Goal: Information Seeking & Learning: Learn about a topic

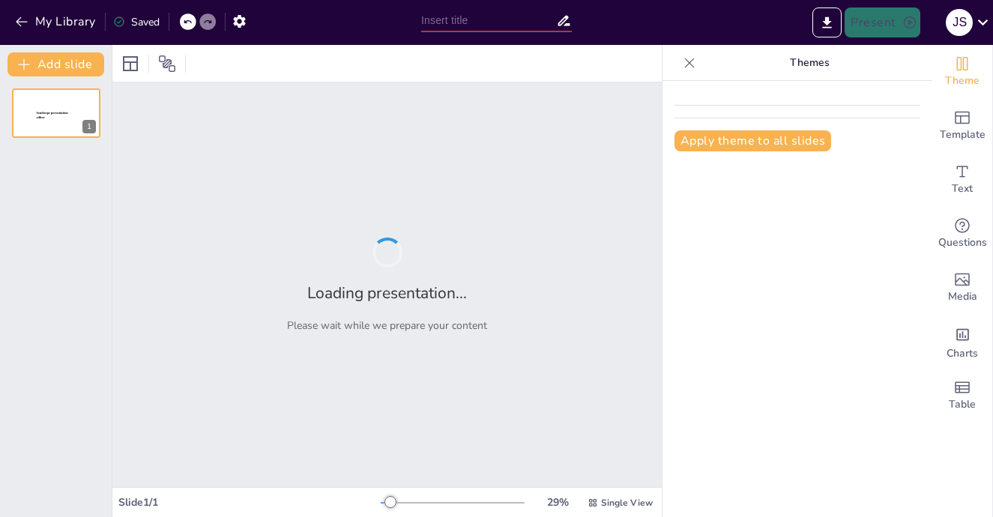
type input "Mecanismos de la Excavadora Cat 320: [GEOGRAPHIC_DATA], Cabina y Más"
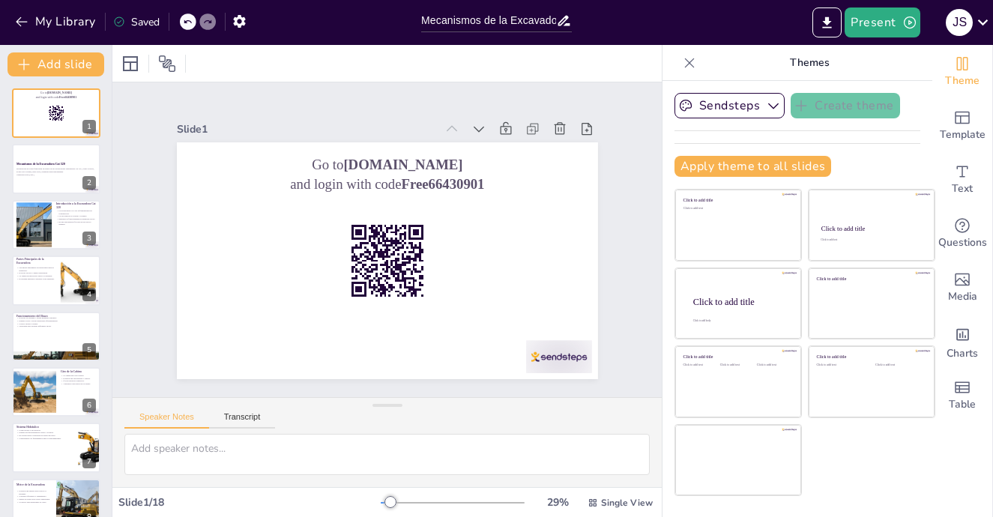
checkbox input "true"
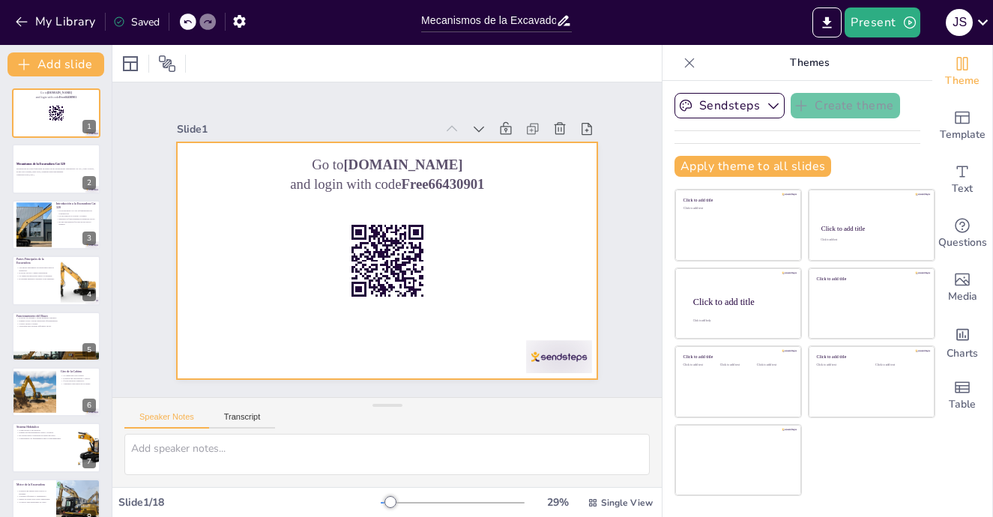
checkbox input "true"
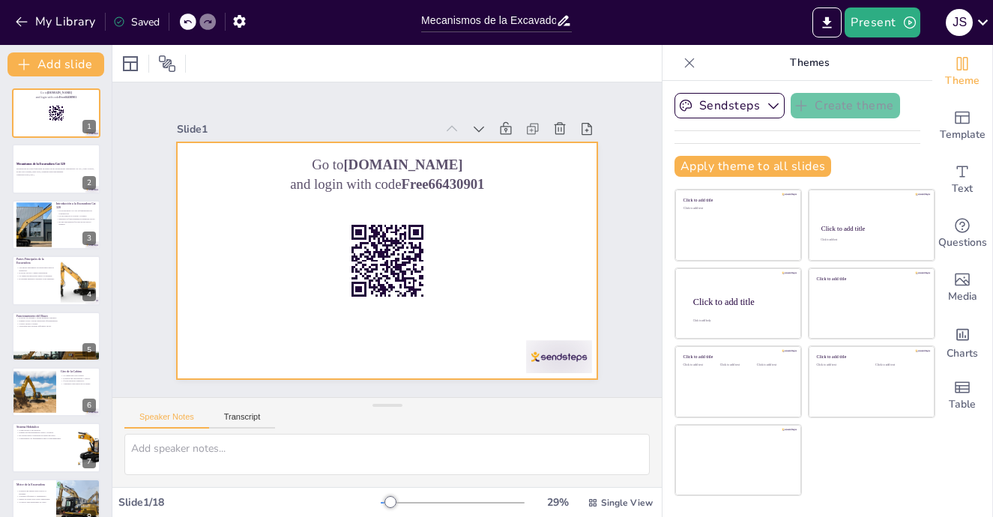
checkbox input "true"
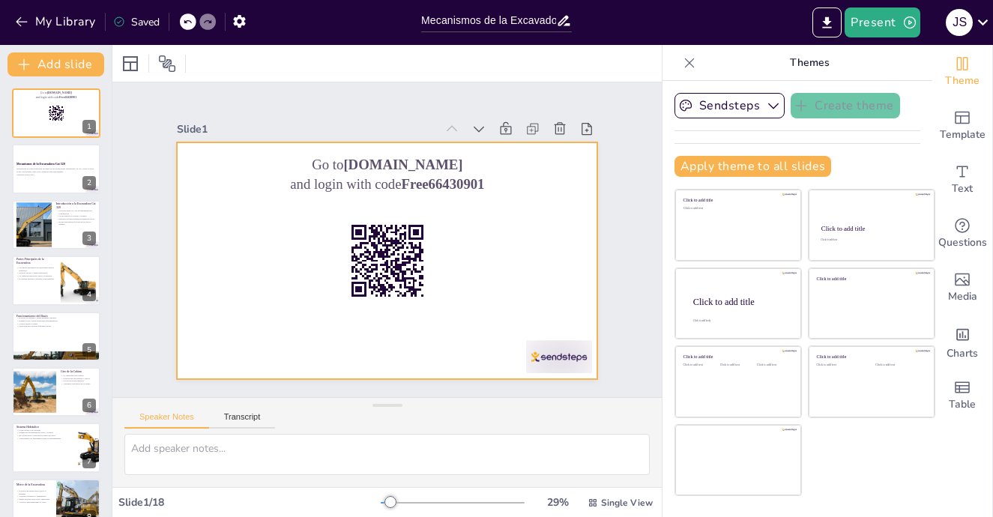
checkbox input "true"
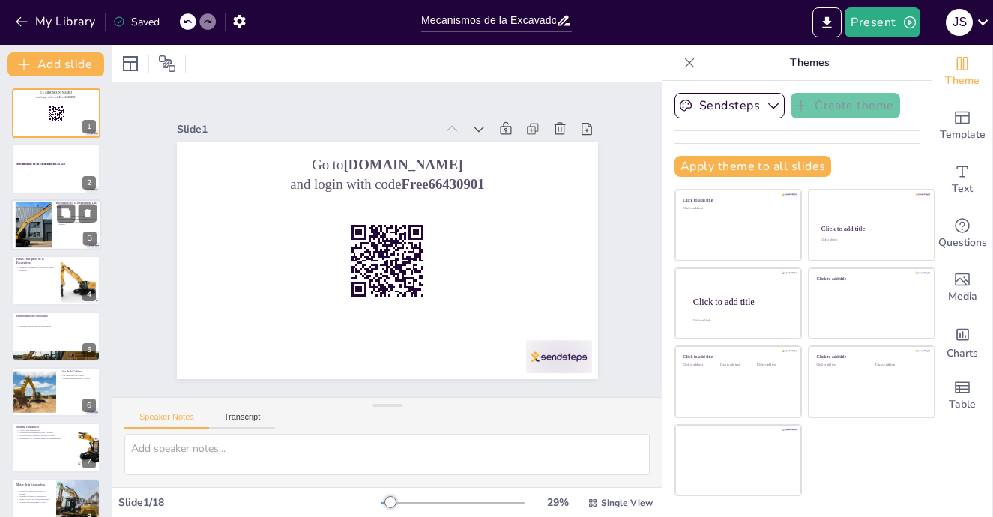
checkbox input "true"
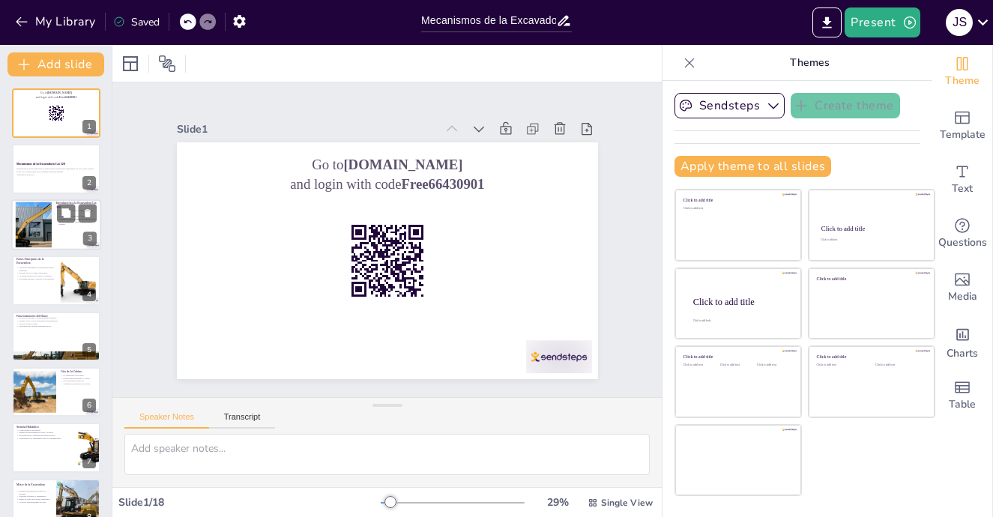
checkbox input "true"
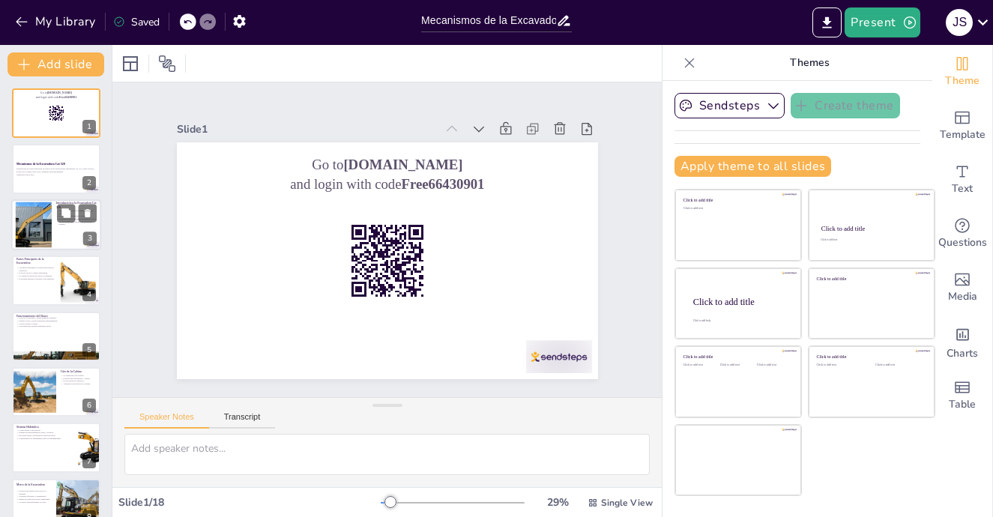
checkbox input "true"
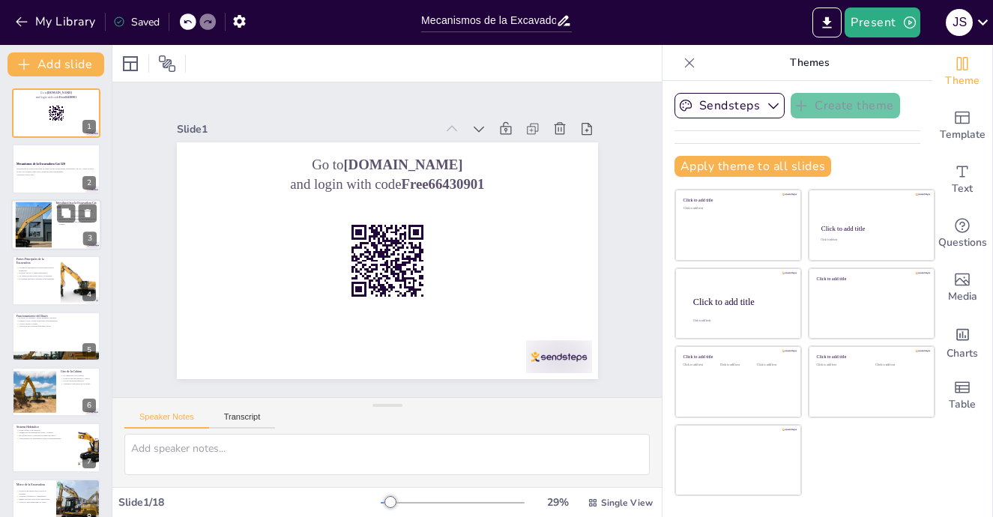
checkbox input "true"
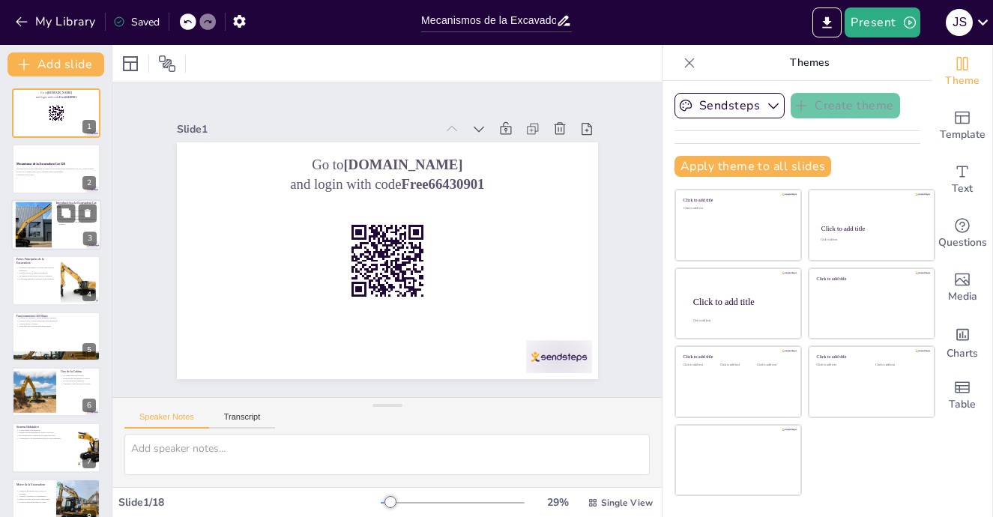
click at [41, 220] on div at bounding box center [34, 225] width 85 height 46
type textarea "La Excavadora Cat 320 se ha convertido en un equipo indispensable en el sector …"
checkbox input "true"
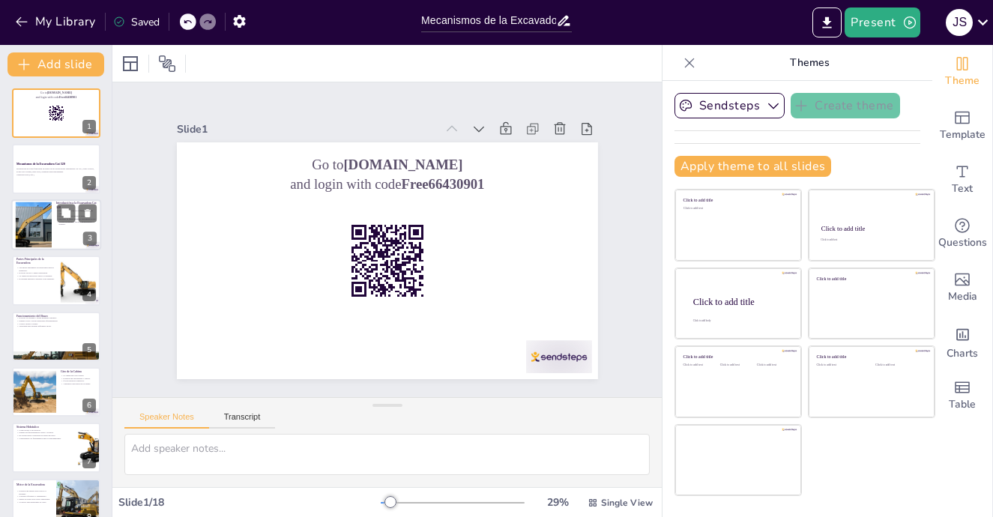
checkbox input "true"
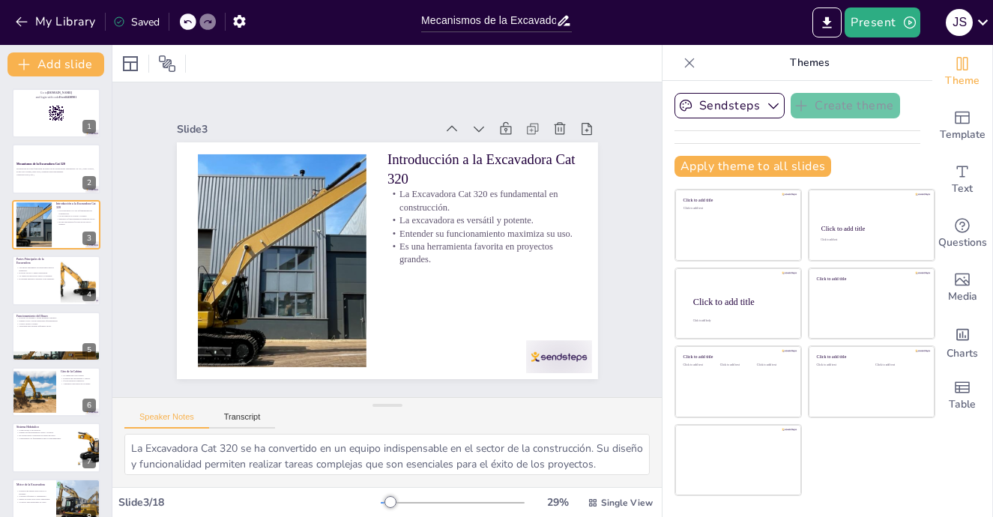
checkbox input "true"
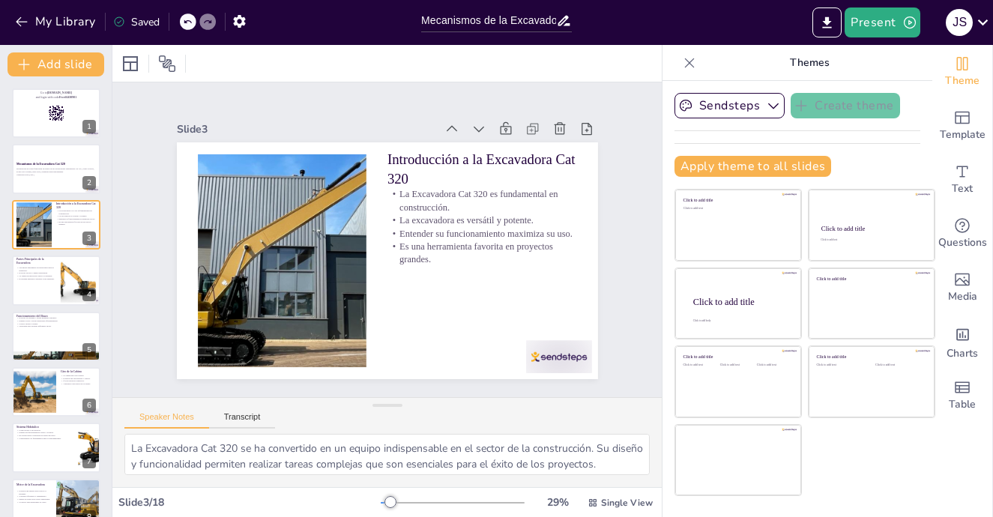
checkbox input "true"
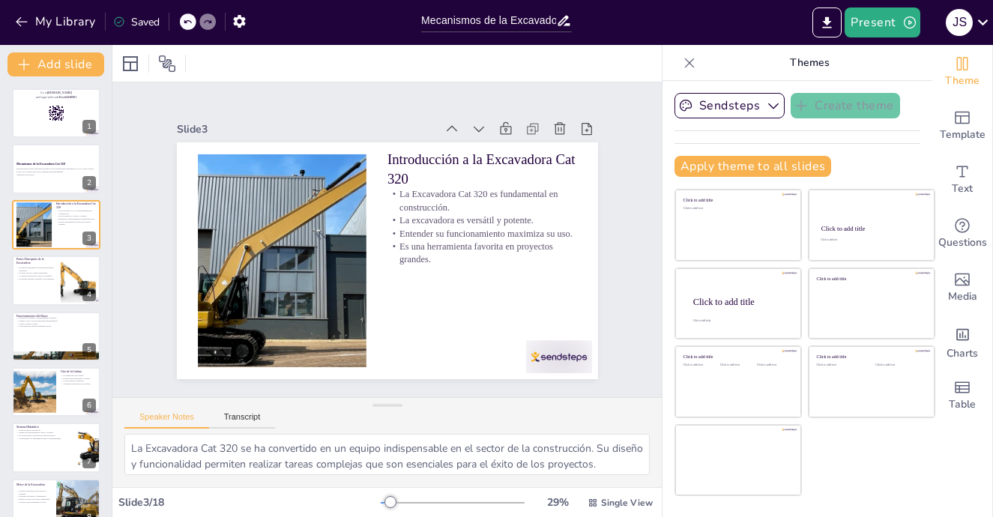
checkbox input "true"
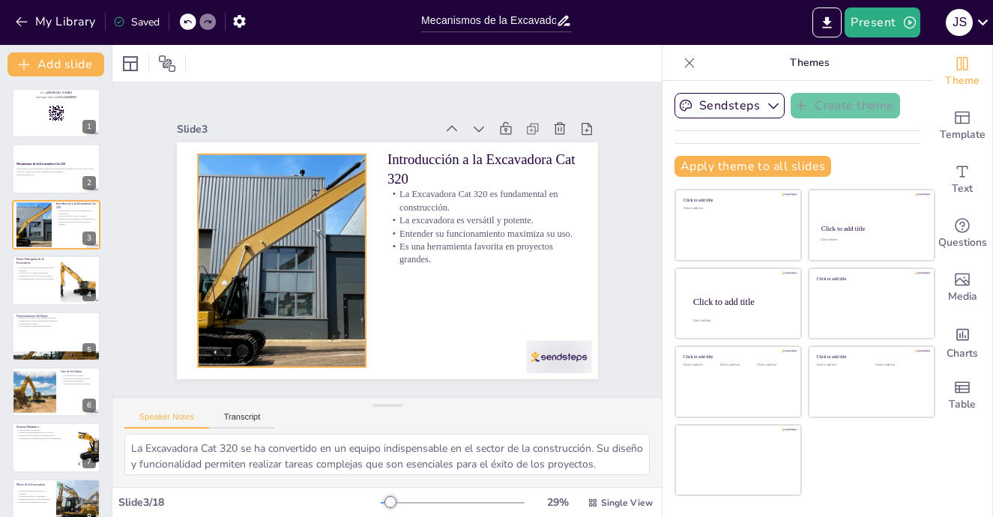
checkbox input "true"
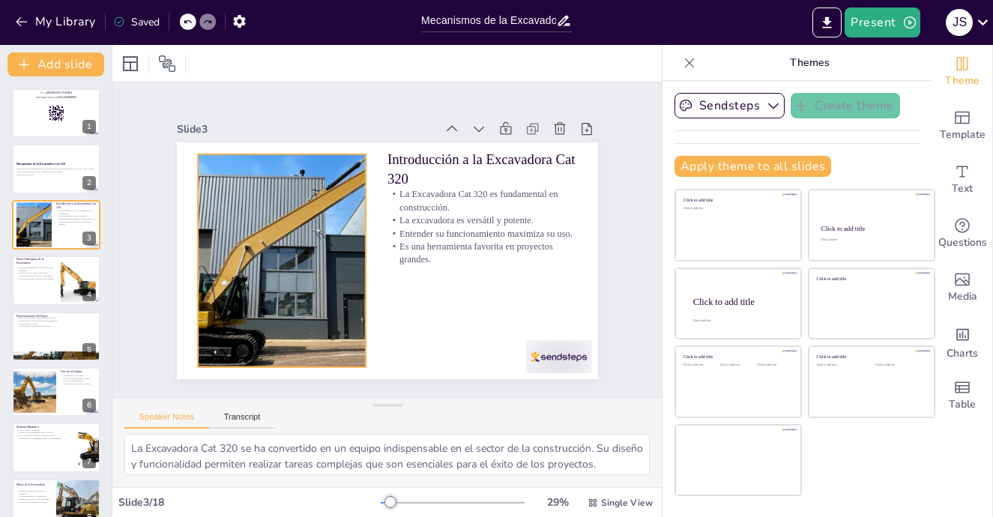
checkbox input "true"
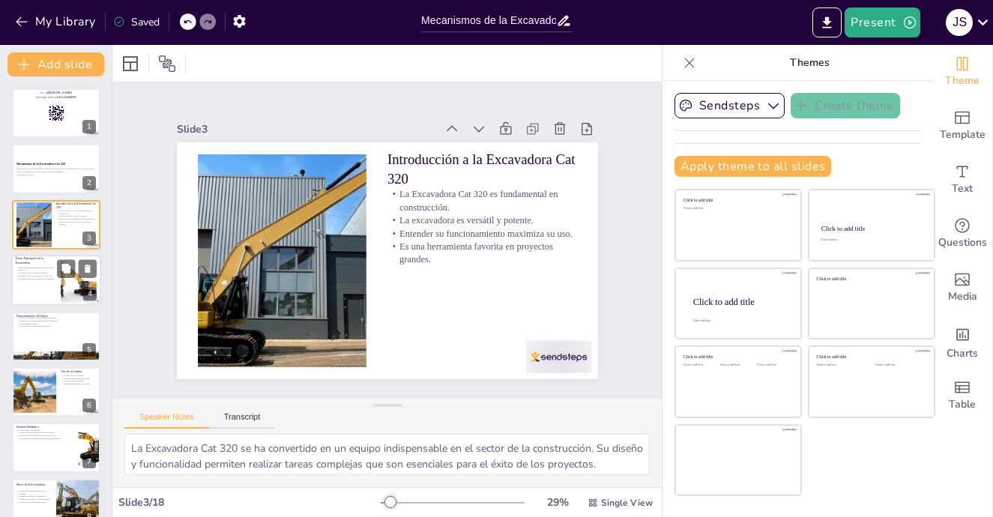
checkbox input "true"
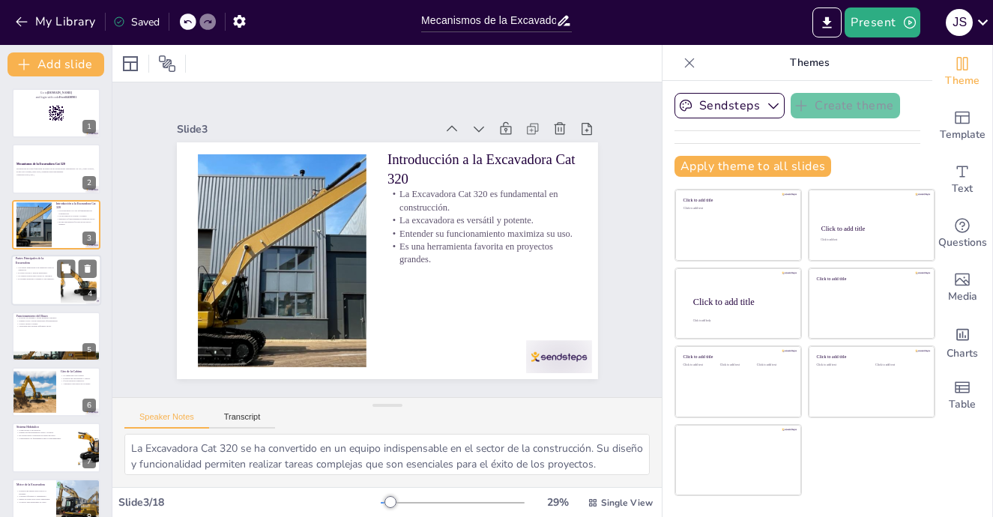
checkbox input "true"
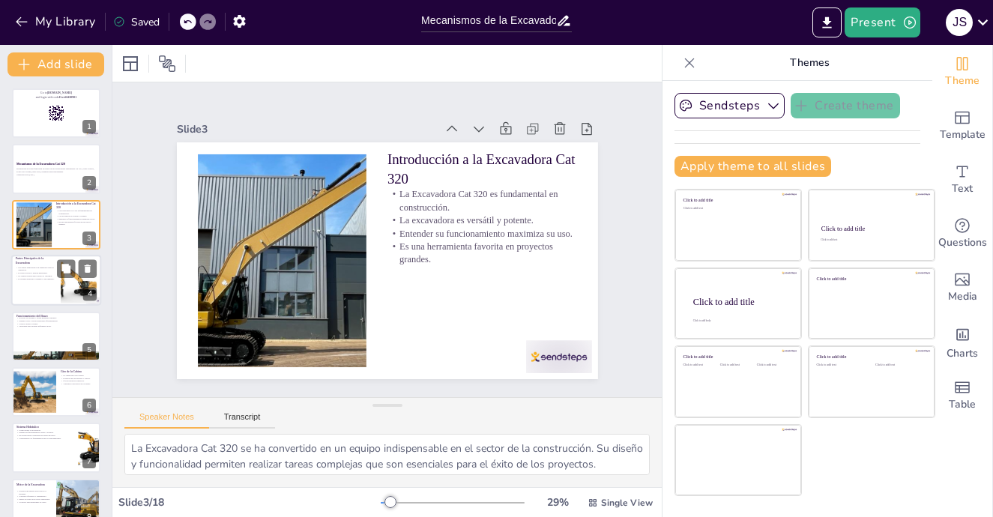
checkbox input "true"
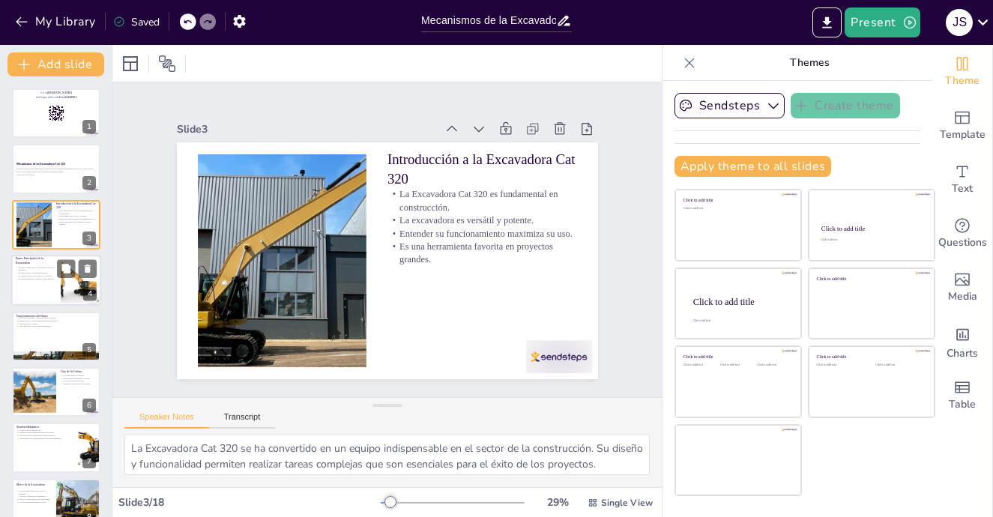
checkbox input "true"
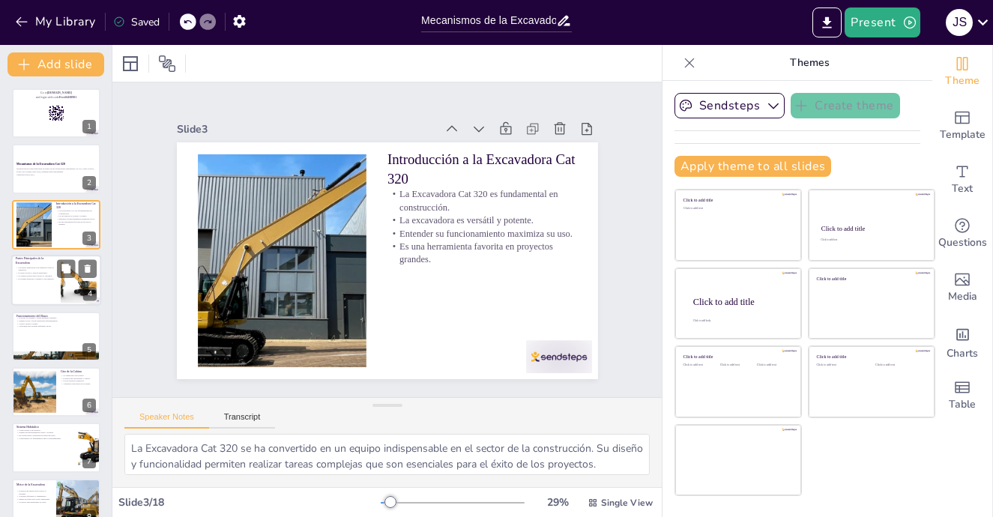
click at [40, 267] on p "Las partes principales son esenciales para su operación." at bounding box center [36, 268] width 40 height 5
type textarea "Cada parte de la excavadora tiene un rol crucial que contribuye a su funcionami…"
checkbox input "true"
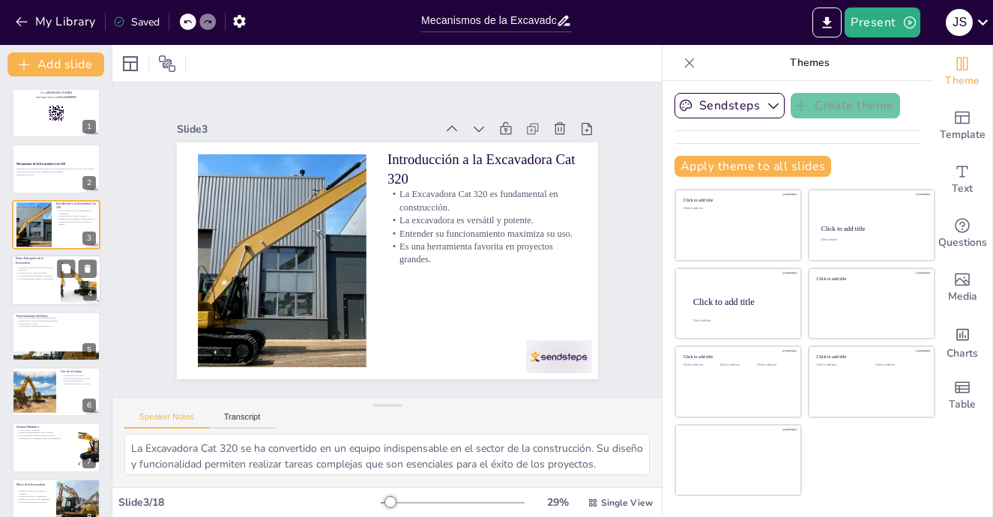
checkbox input "true"
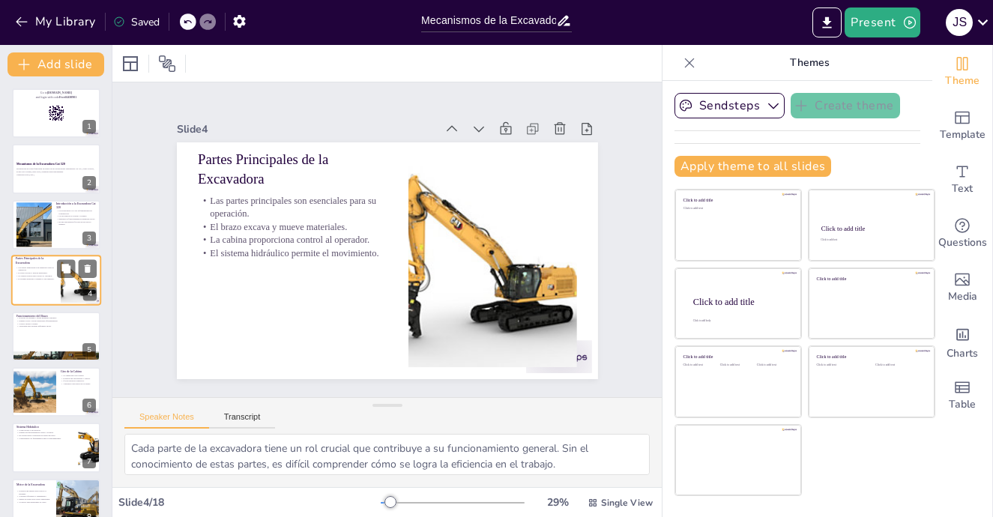
checkbox input "true"
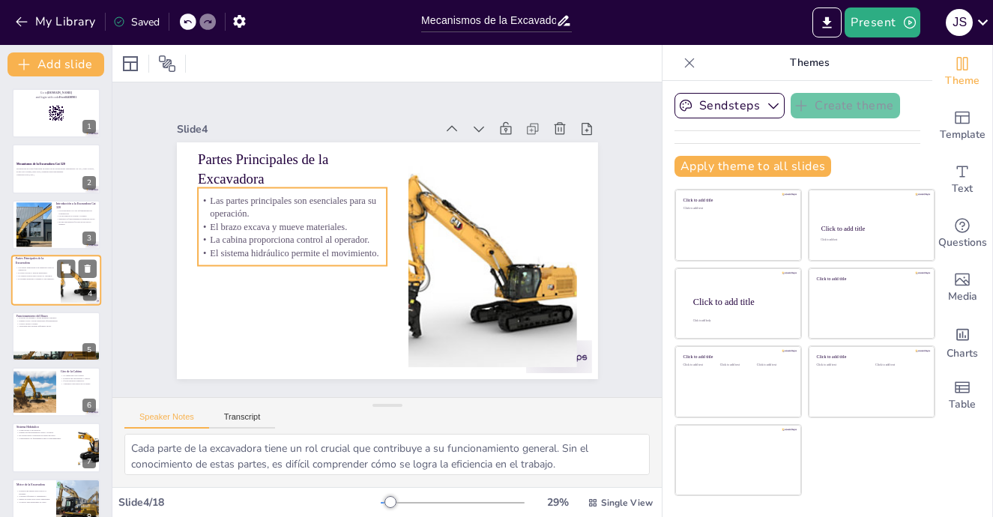
checkbox input "true"
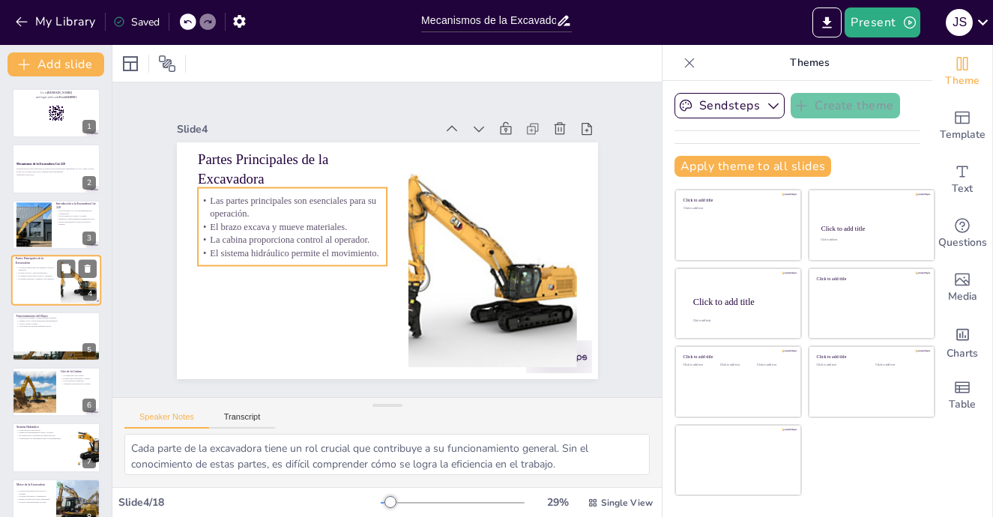
checkbox input "true"
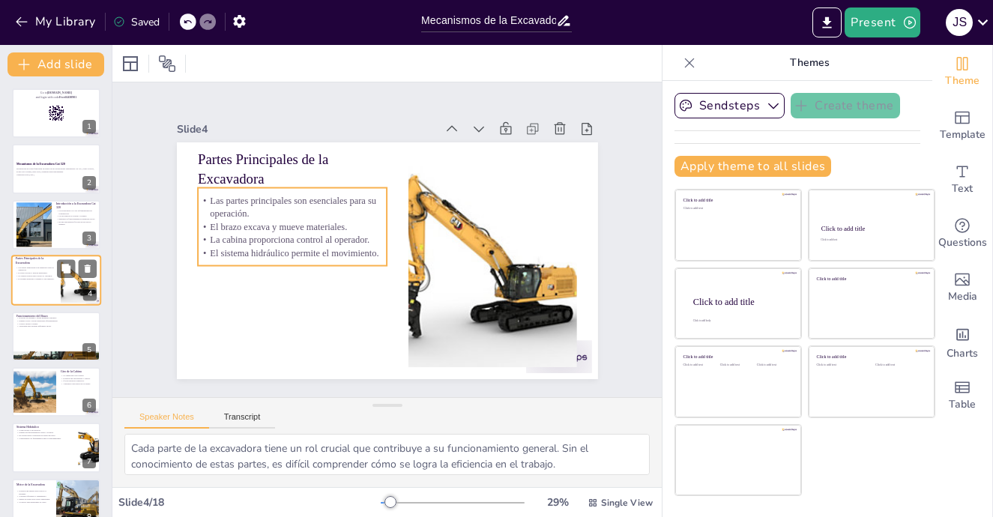
checkbox input "true"
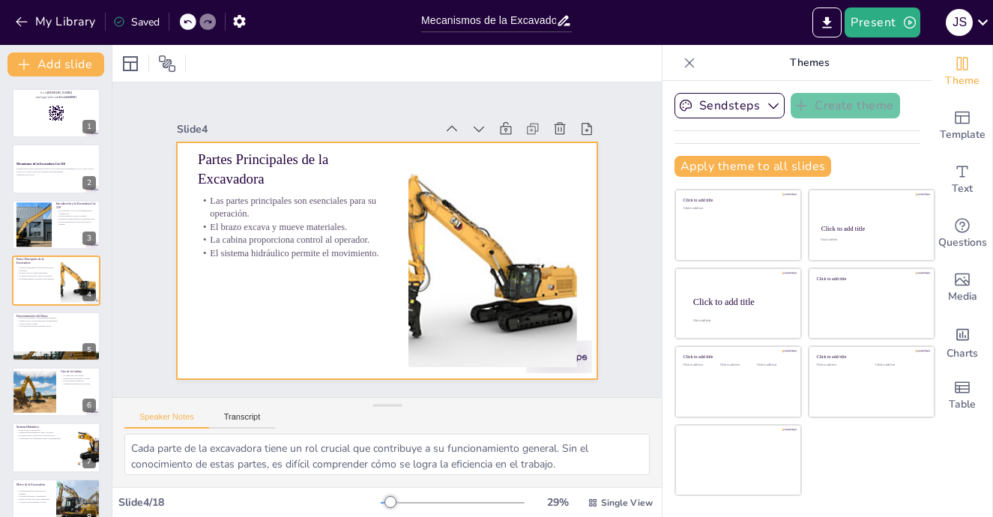
checkbox input "true"
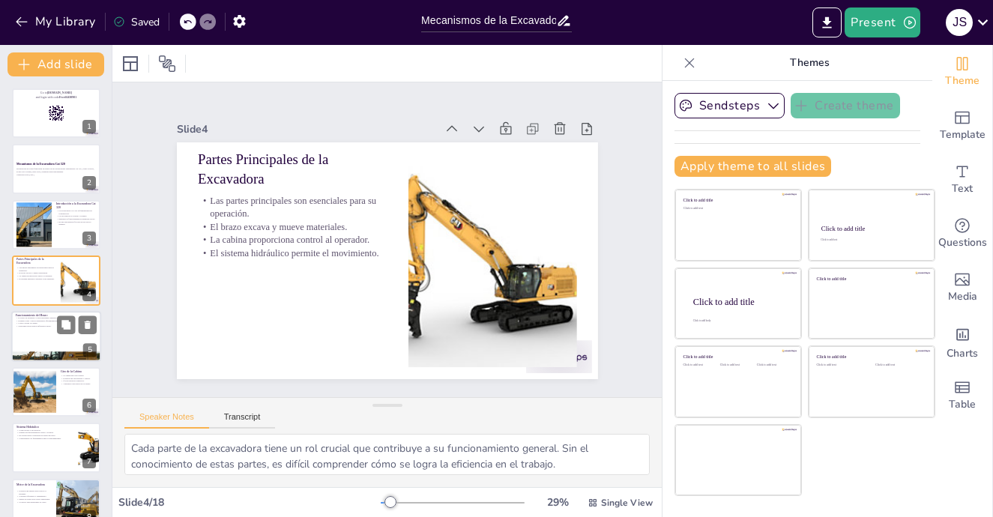
checkbox input "true"
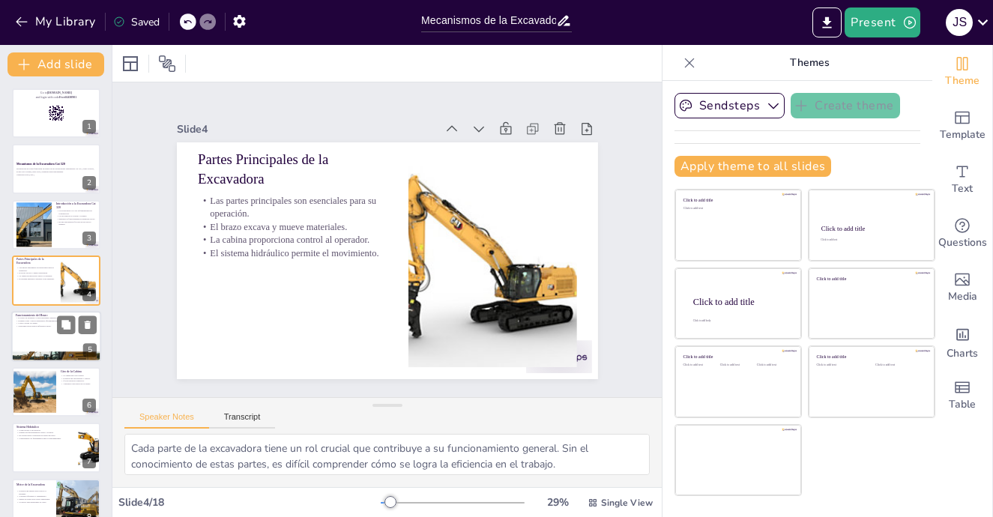
checkbox input "true"
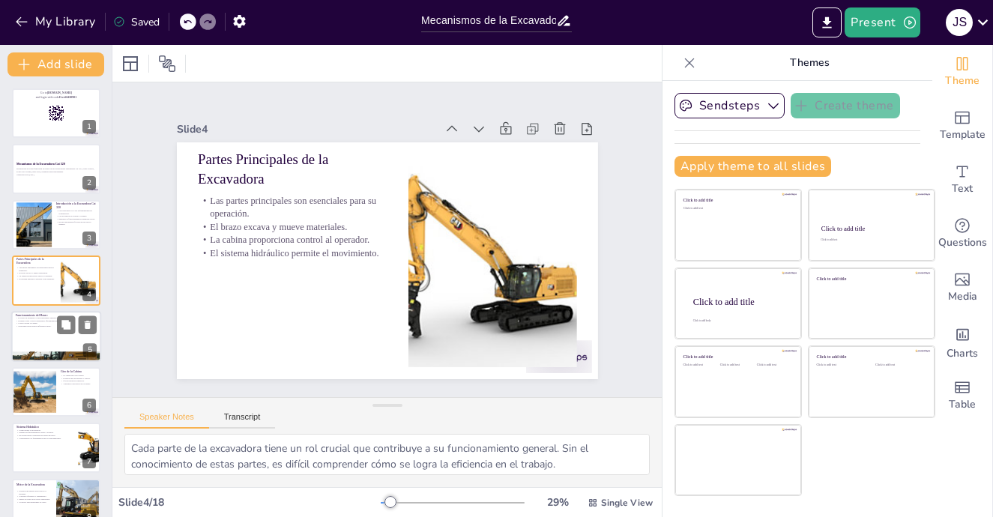
checkbox input "true"
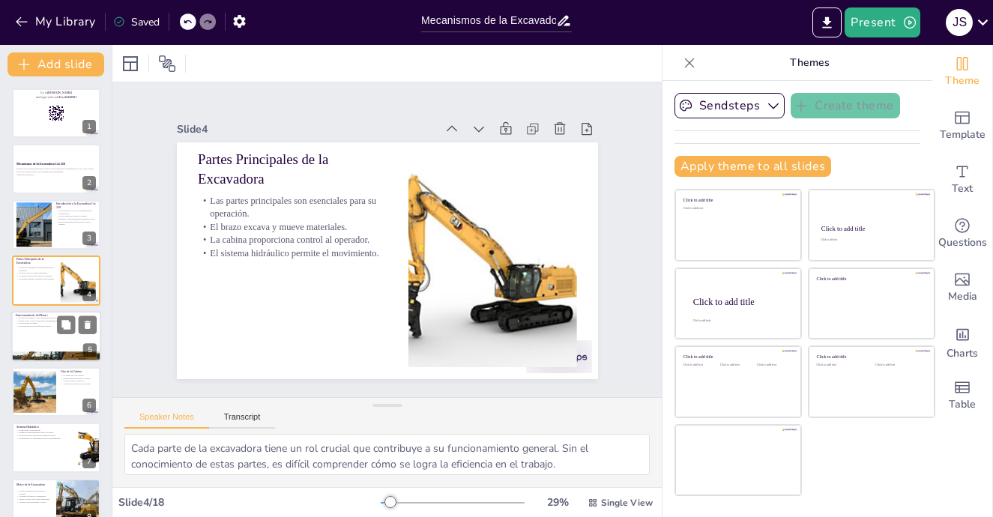
click at [38, 316] on p "El brazo se extiende y retrae mediante cilindros." at bounding box center [56, 317] width 81 height 3
type textarea "Los cilindros hidráulicos son el corazón del movimiento del brazo. Sin ellos, l…"
checkbox input "true"
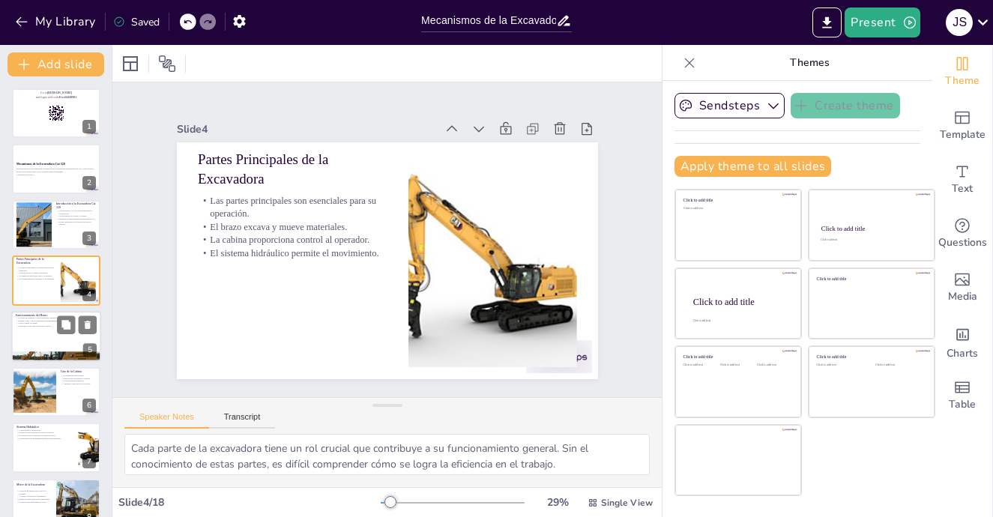
checkbox input "true"
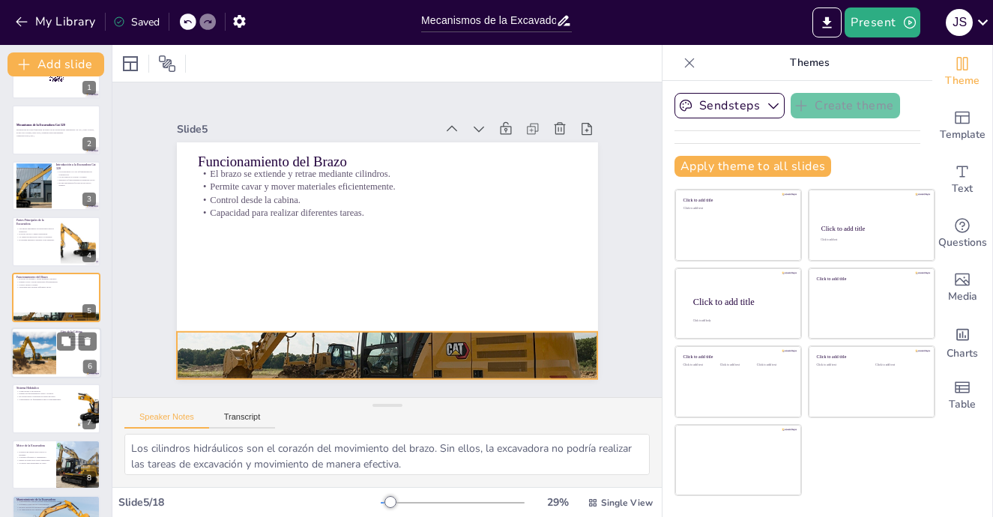
checkbox input "true"
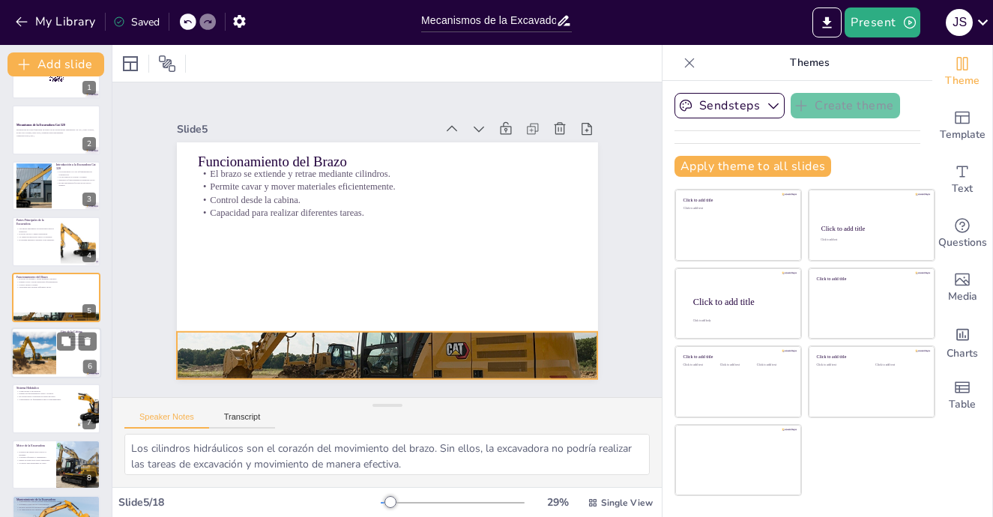
checkbox input "true"
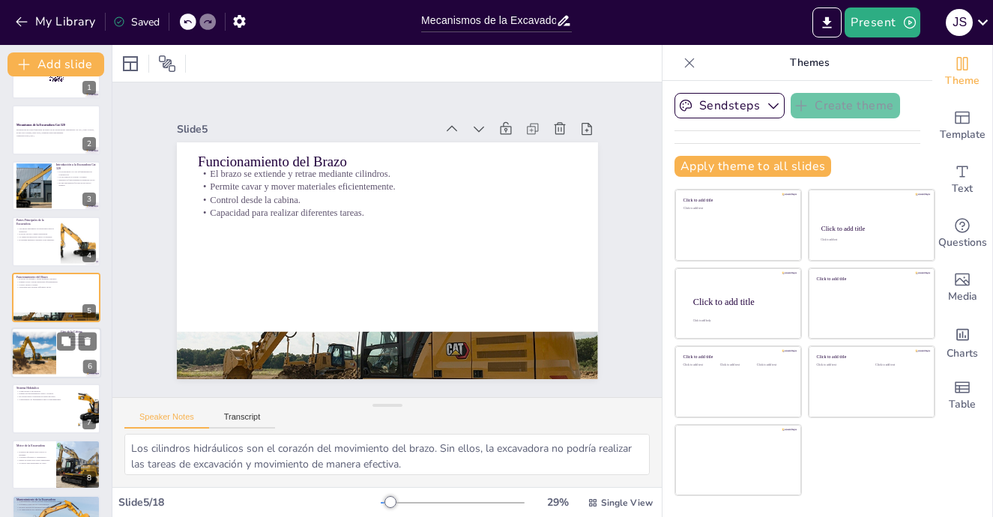
click at [42, 361] on div at bounding box center [34, 352] width 64 height 51
type textarea "La rotación de la cabina es una característica clave que mejora la maniobrabili…"
checkbox input "true"
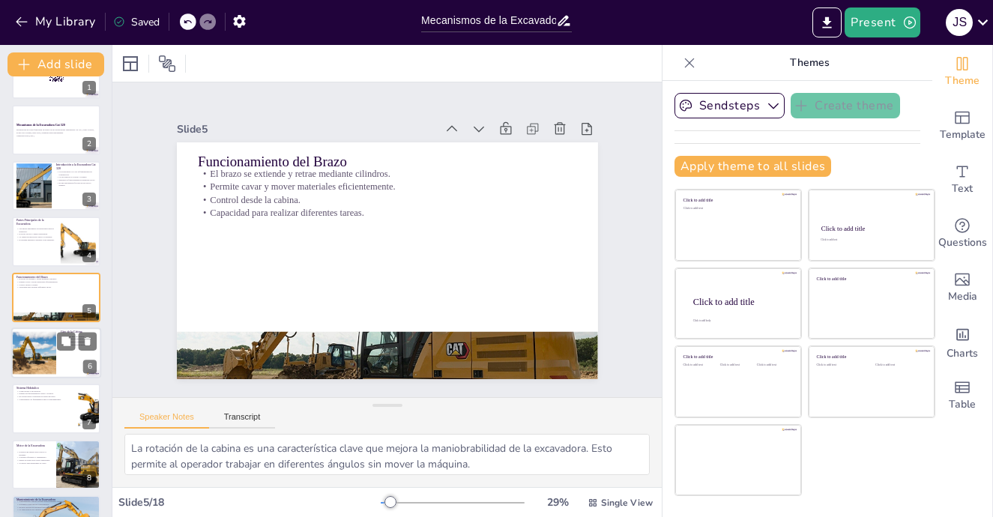
checkbox input "true"
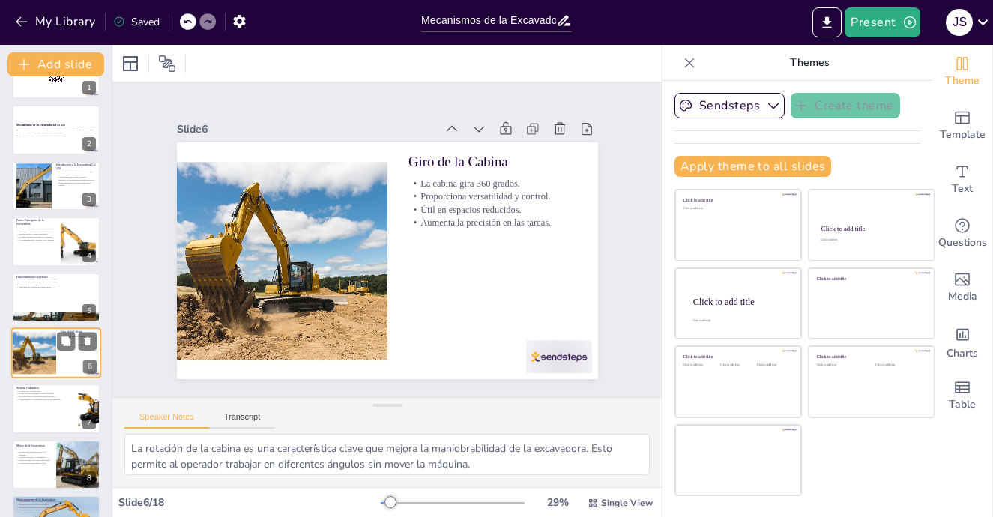
scroll to position [95, 0]
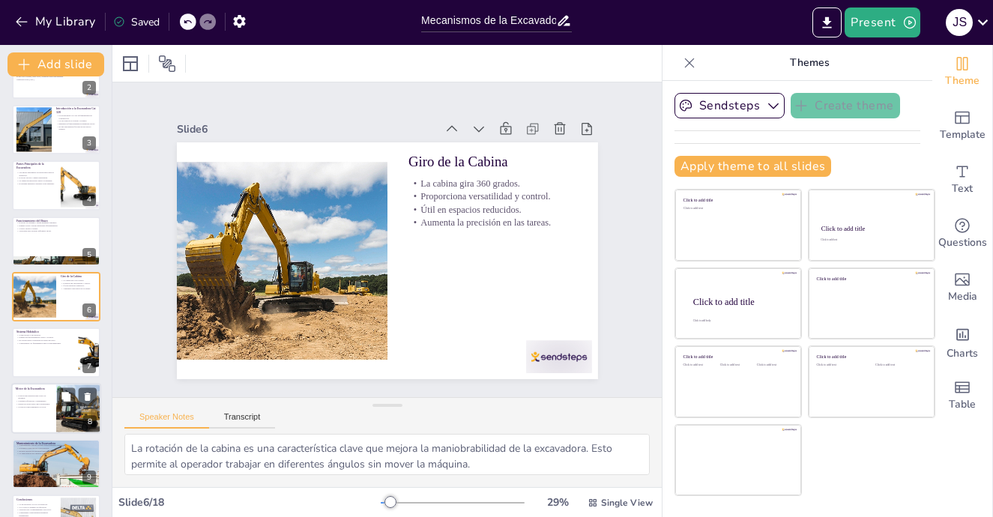
checkbox input "true"
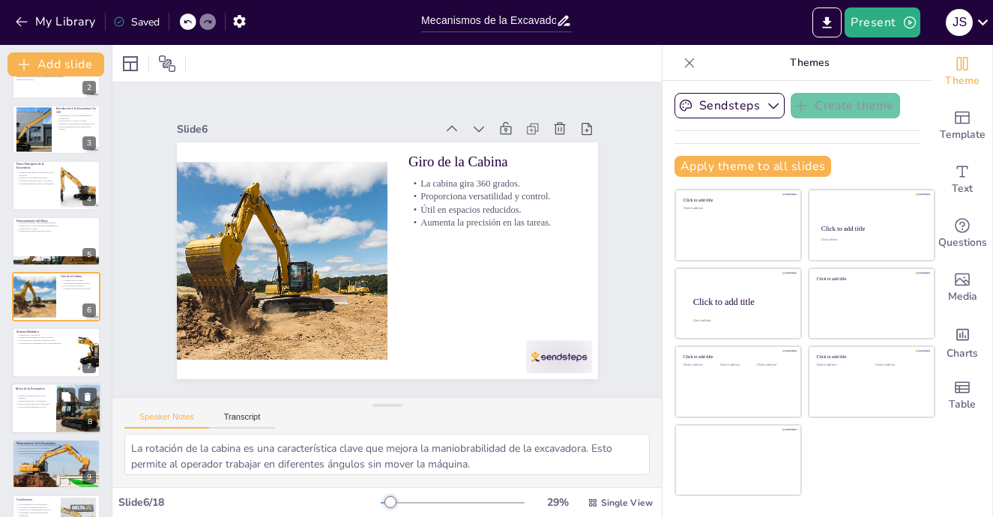
checkbox input "true"
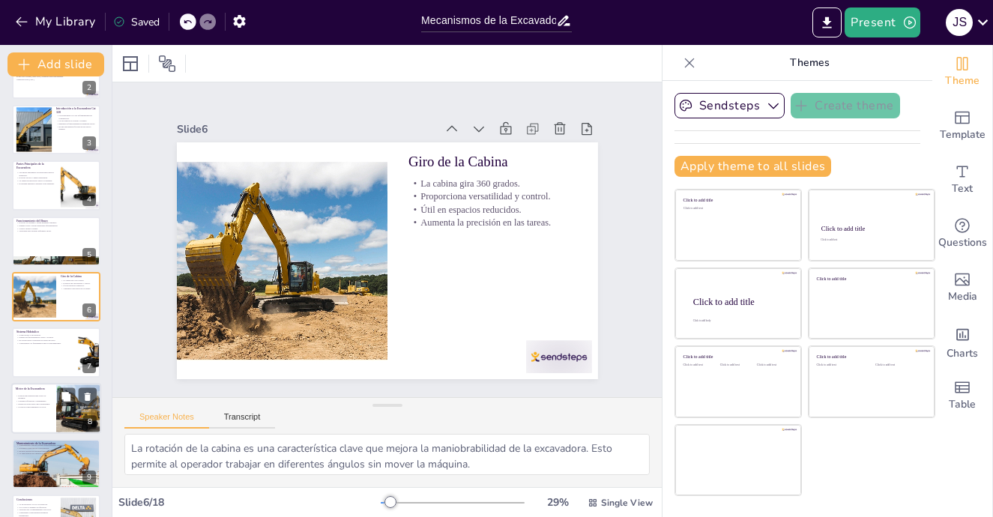
checkbox input "true"
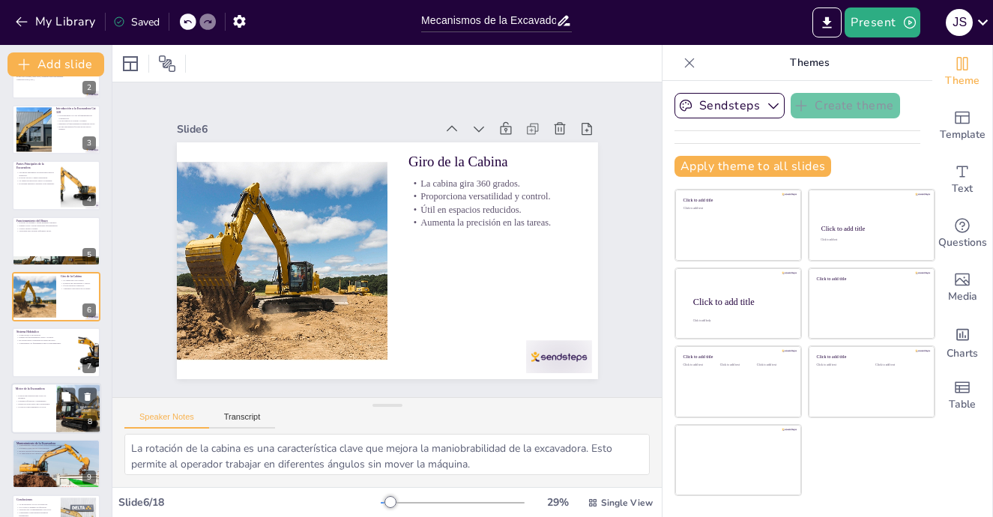
click at [46, 411] on div at bounding box center [56, 408] width 90 height 51
type textarea "La energía proporcionada por el motor es esencial para el funcionamiento de la …"
checkbox input "true"
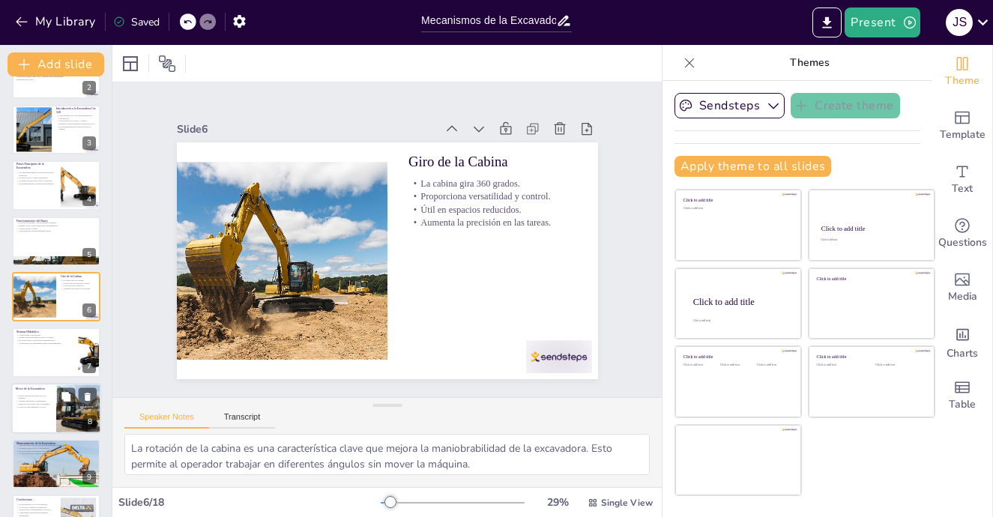
checkbox input "true"
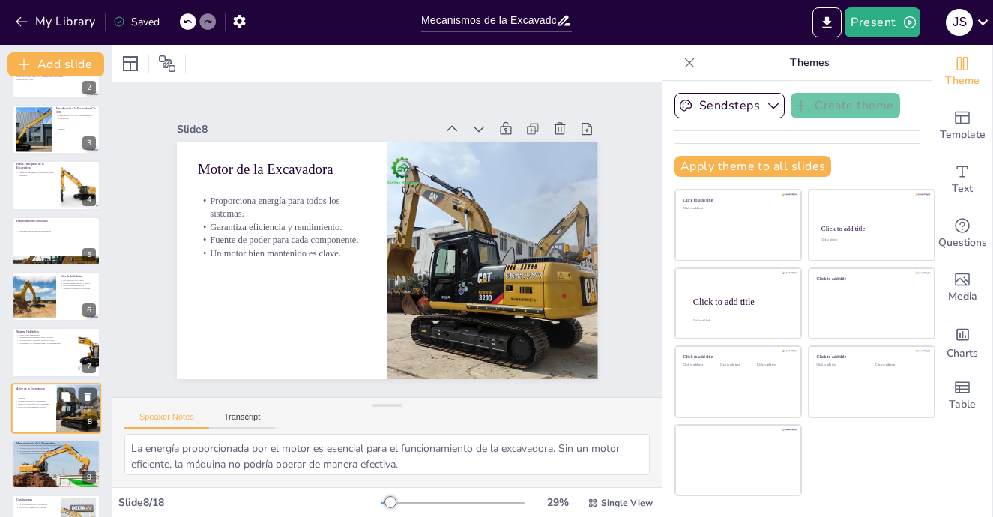
scroll to position [206, 0]
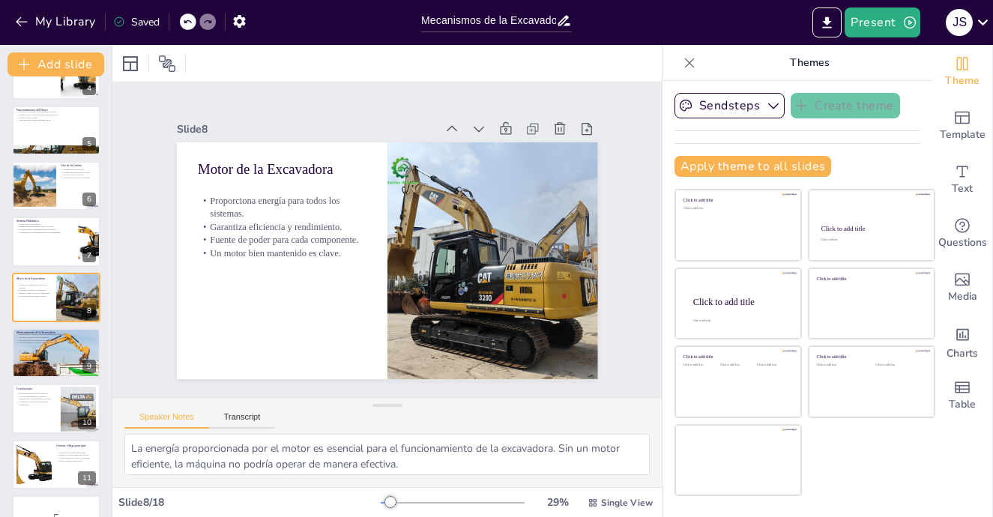
checkbox input "true"
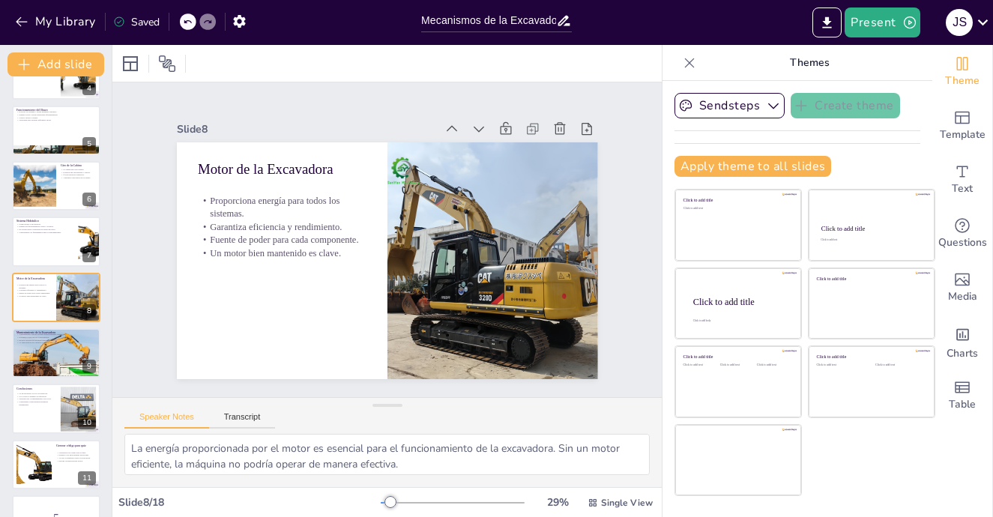
checkbox input "true"
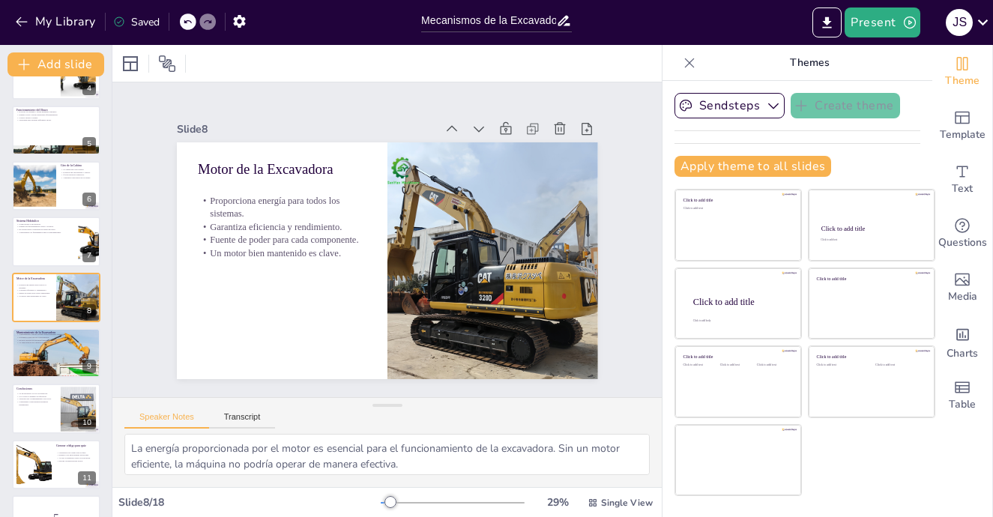
checkbox input "true"
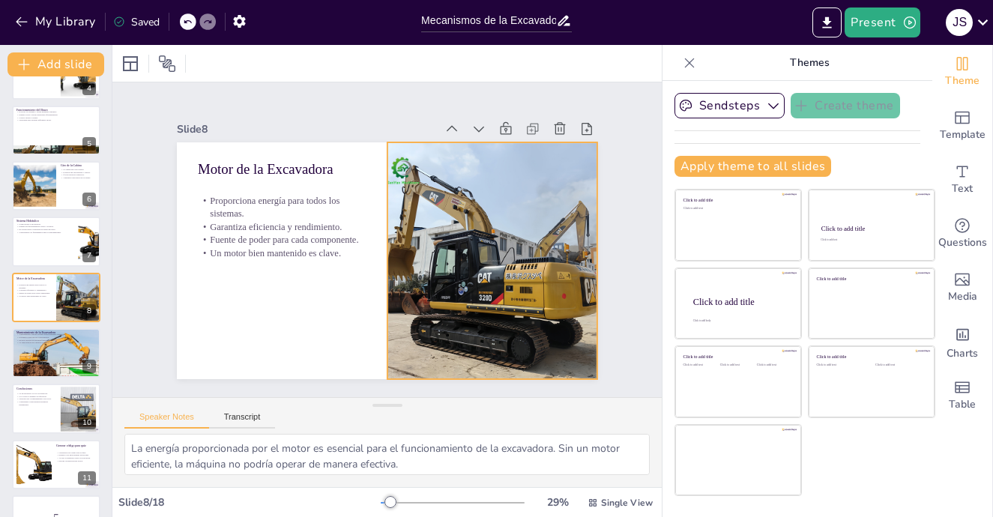
checkbox input "true"
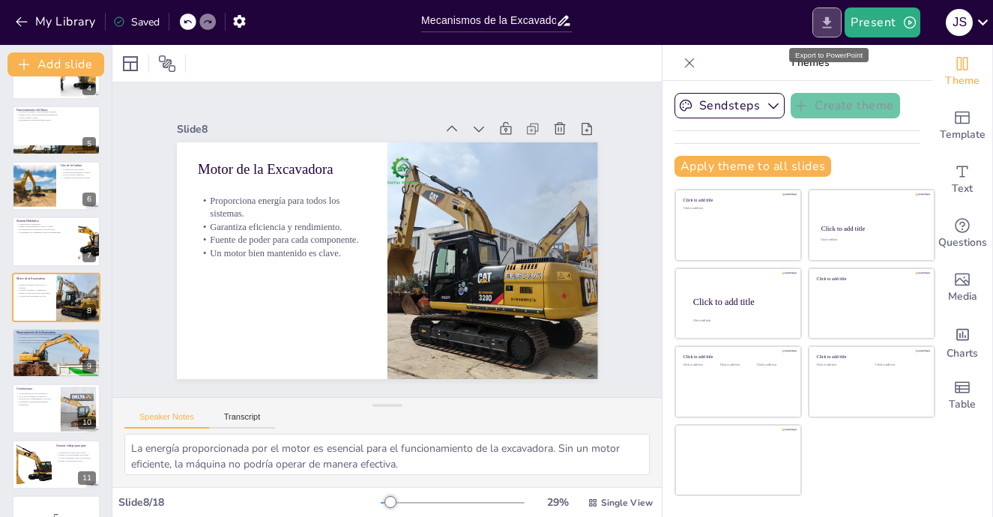
click at [826, 24] on icon "Export to PowerPoint" at bounding box center [827, 23] width 16 height 16
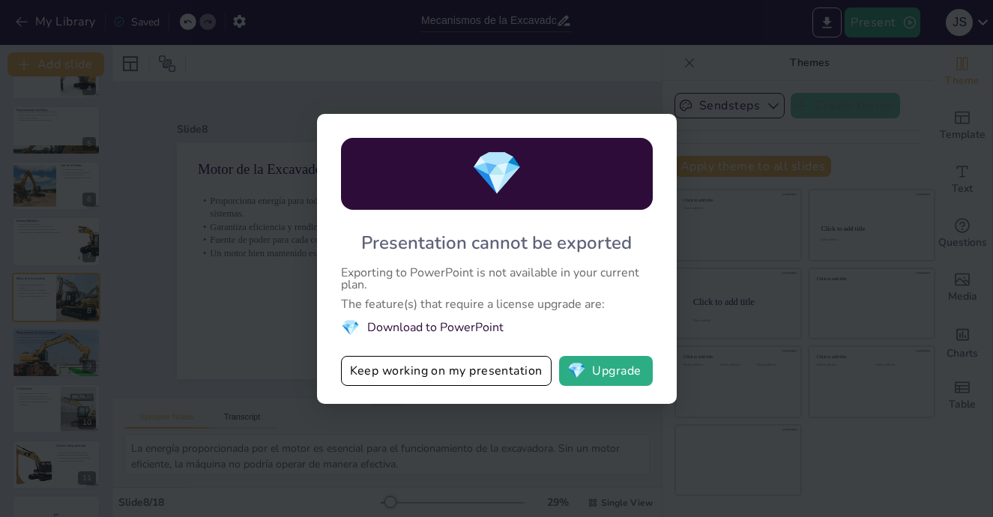
click at [303, 372] on div "💎 Presentation cannot be exported Exporting to PowerPoint is not available in y…" at bounding box center [496, 258] width 993 height 517
click at [733, 231] on div "💎 Presentation cannot be exported Exporting to PowerPoint is not available in y…" at bounding box center [496, 258] width 993 height 517
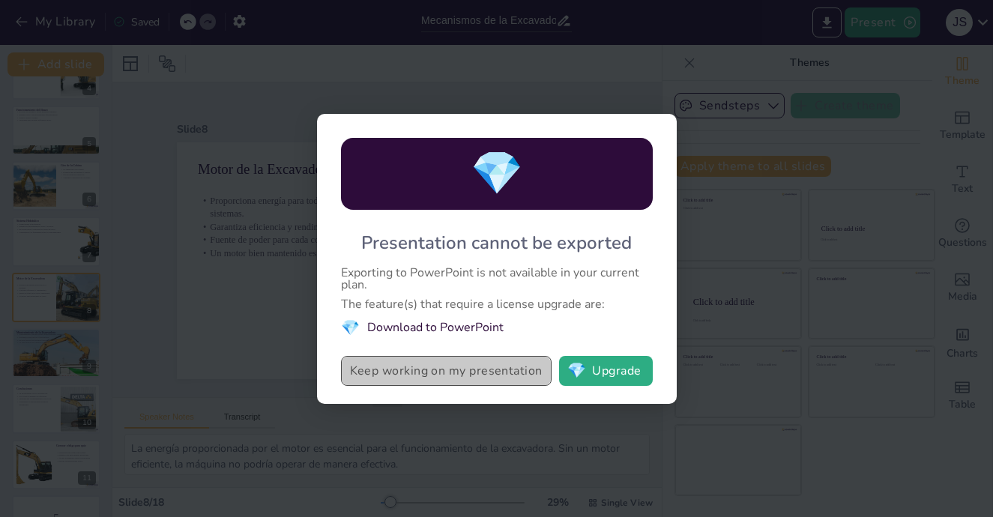
click at [426, 372] on button "Keep working on my presentation" at bounding box center [446, 371] width 211 height 30
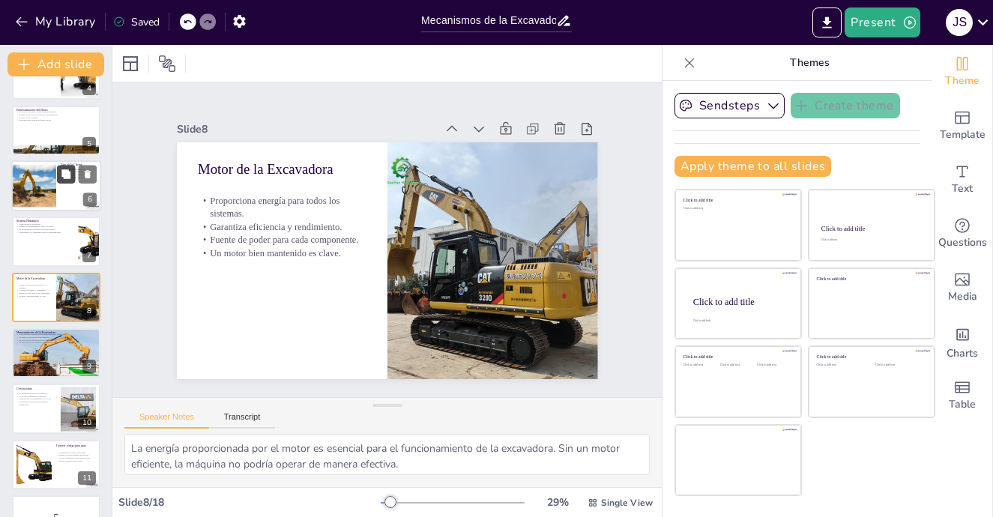
scroll to position [0, 0]
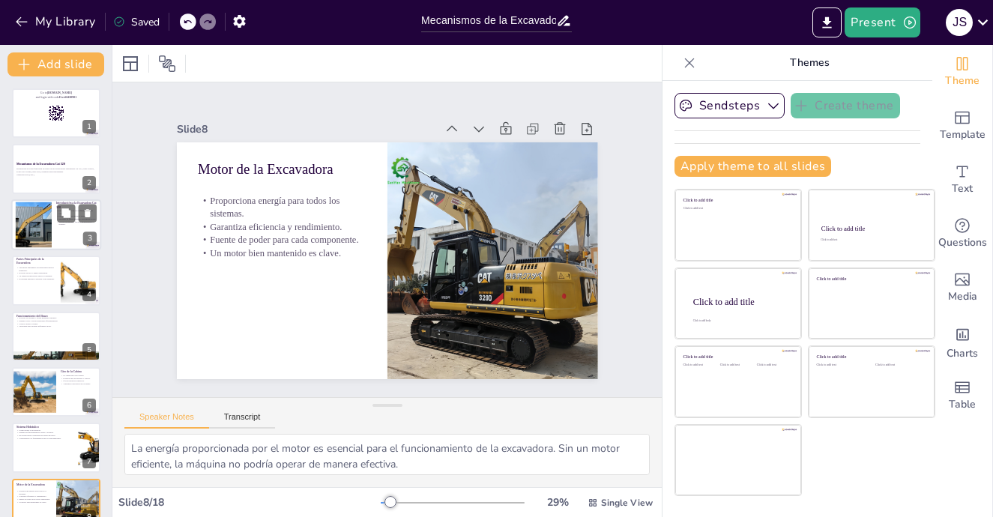
click at [57, 231] on div at bounding box center [56, 224] width 90 height 51
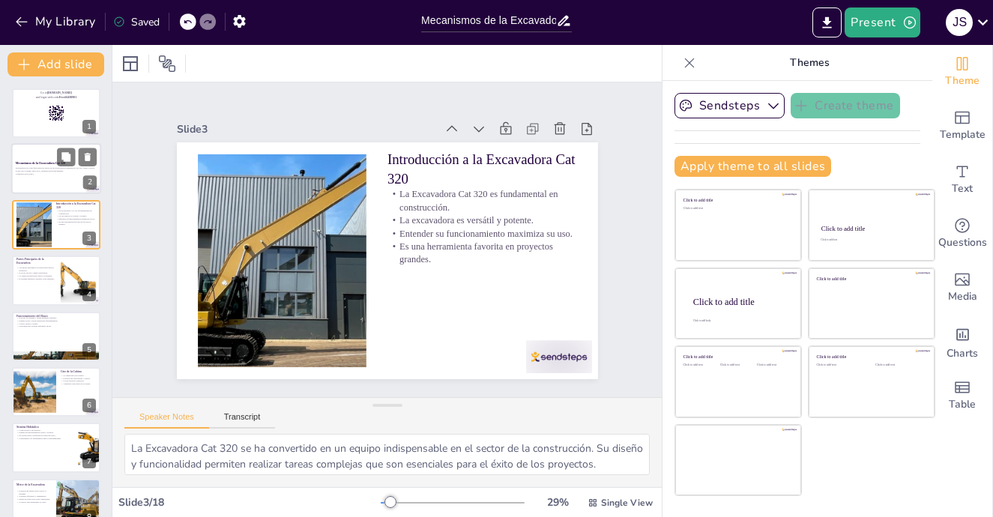
click at [26, 178] on div at bounding box center [56, 169] width 90 height 51
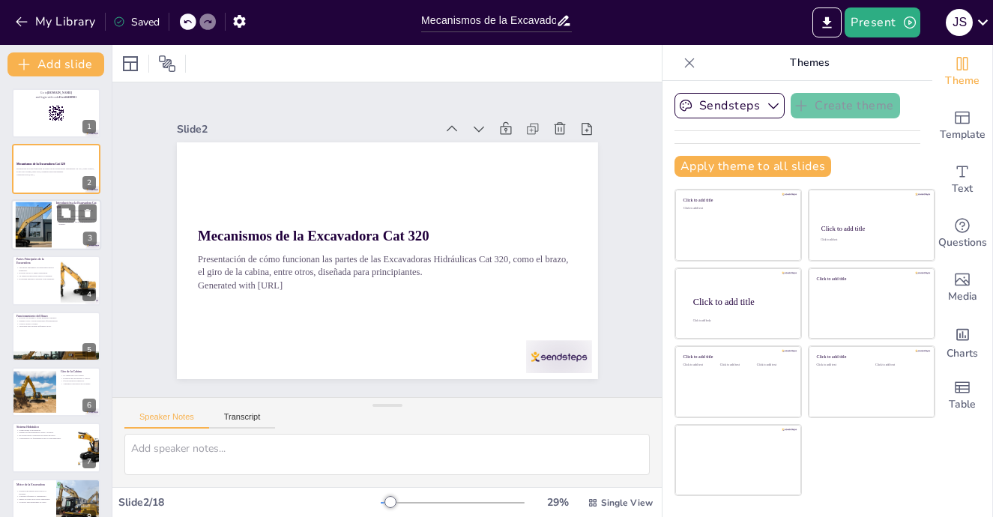
scroll to position [103, 0]
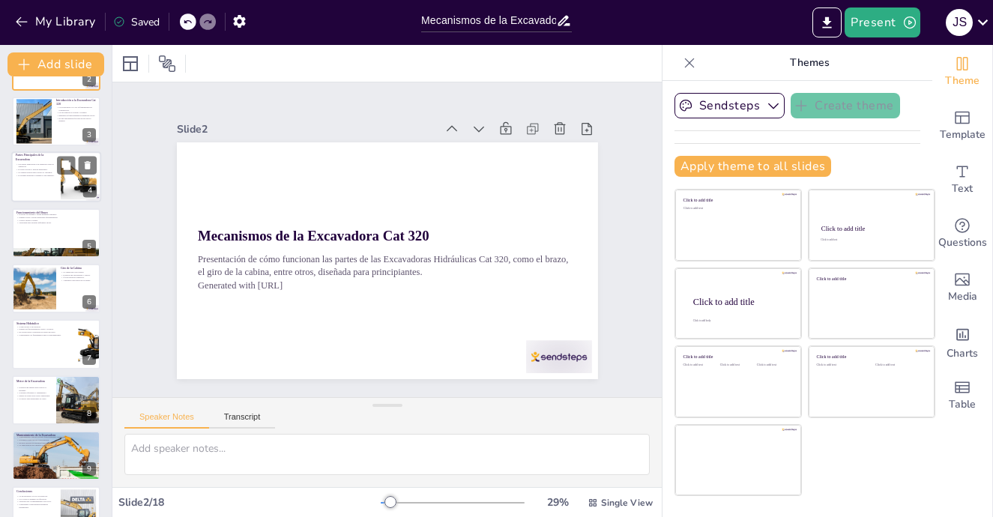
click at [46, 184] on div at bounding box center [56, 176] width 90 height 51
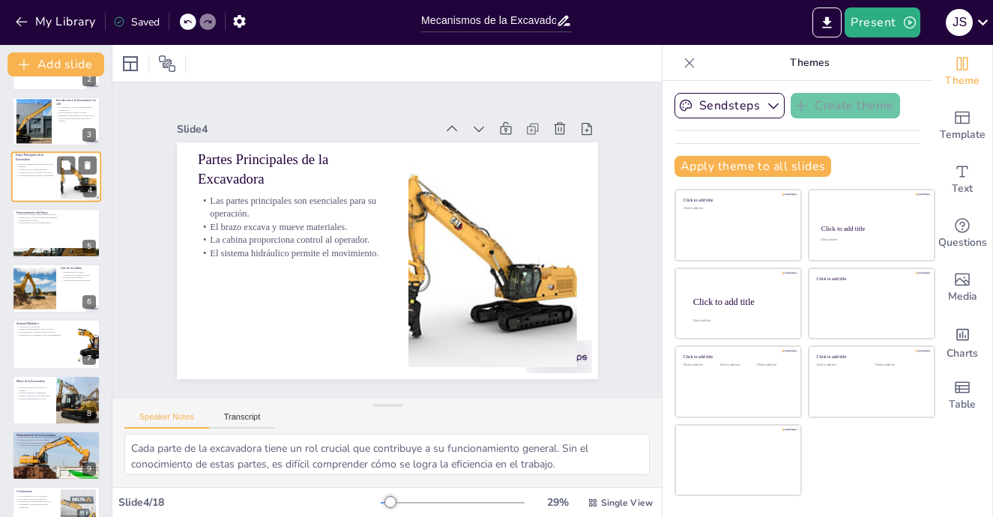
scroll to position [0, 0]
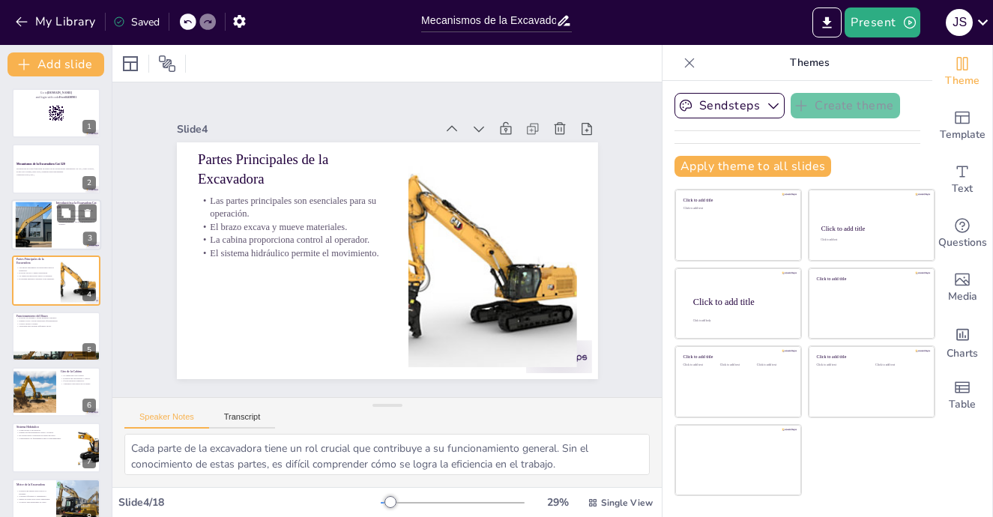
click at [43, 211] on div at bounding box center [34, 225] width 85 height 46
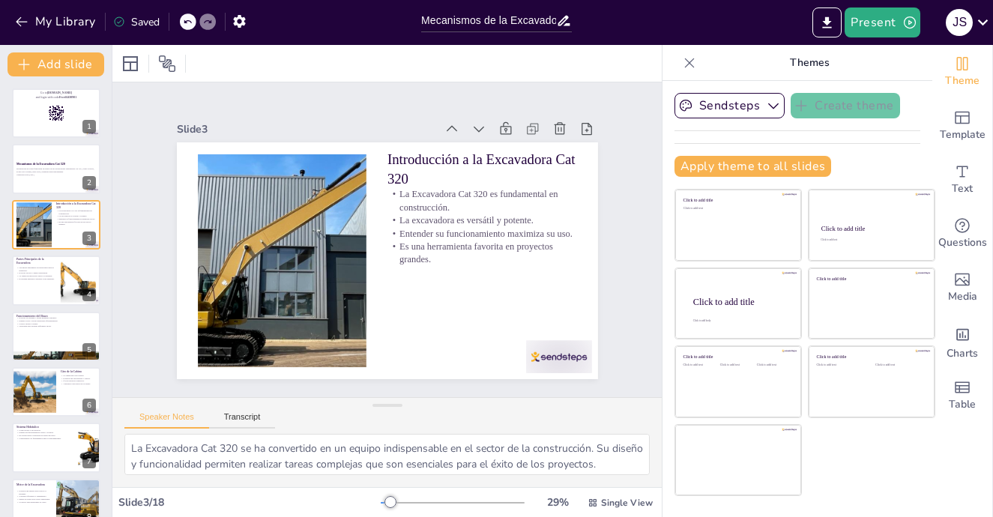
click at [682, 55] on icon at bounding box center [689, 62] width 15 height 15
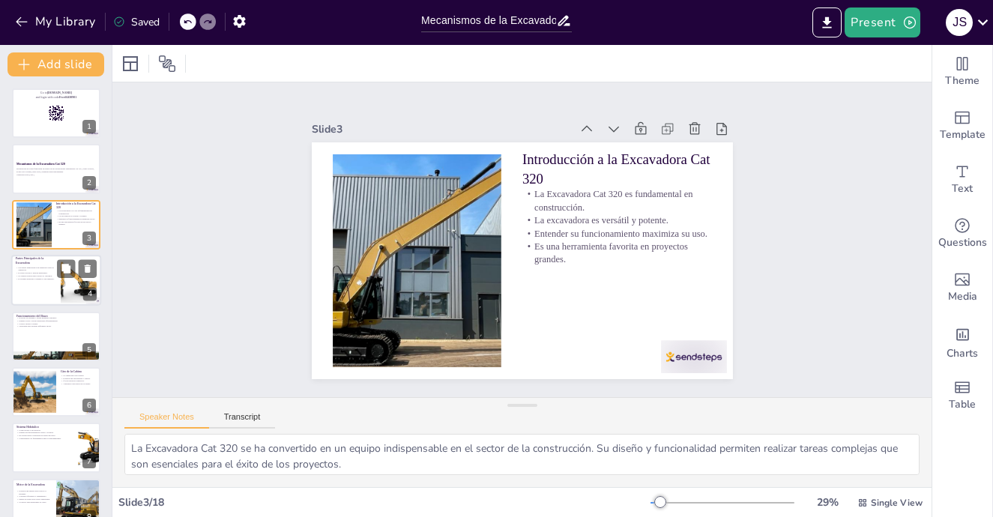
click at [49, 261] on p "Partes Principales de la Excavadora" at bounding box center [36, 261] width 40 height 8
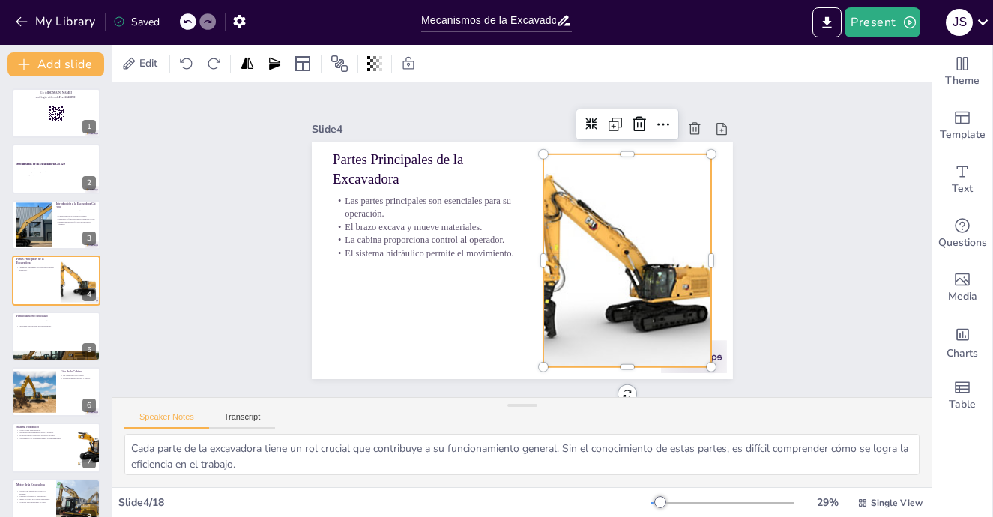
click at [611, 271] on div at bounding box center [449, 161] width 354 height 339
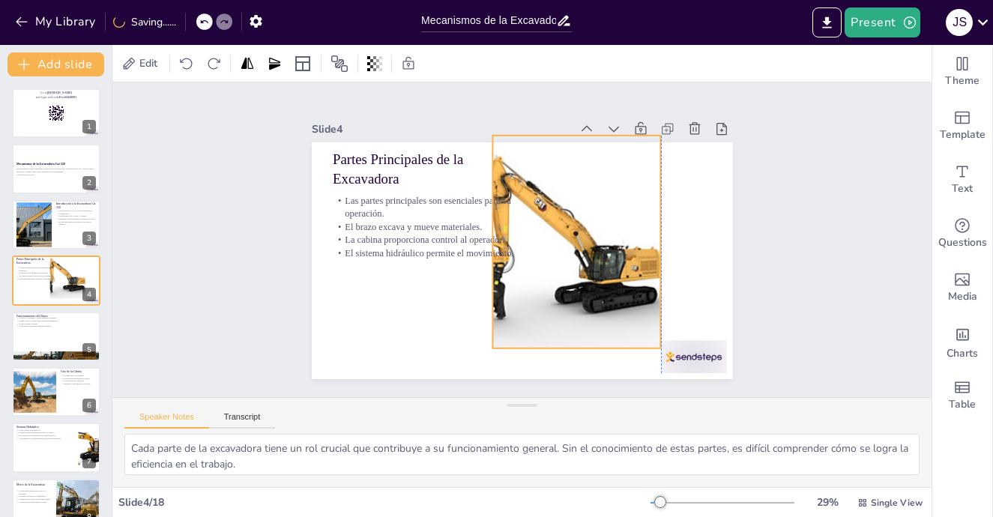
drag, startPoint x: 532, startPoint y: 255, endPoint x: 484, endPoint y: 237, distance: 51.5
click at [484, 243] on div "Partes Principales de la Excavadora Las partes principales son esenciales para …" at bounding box center [561, 328] width 384 height 171
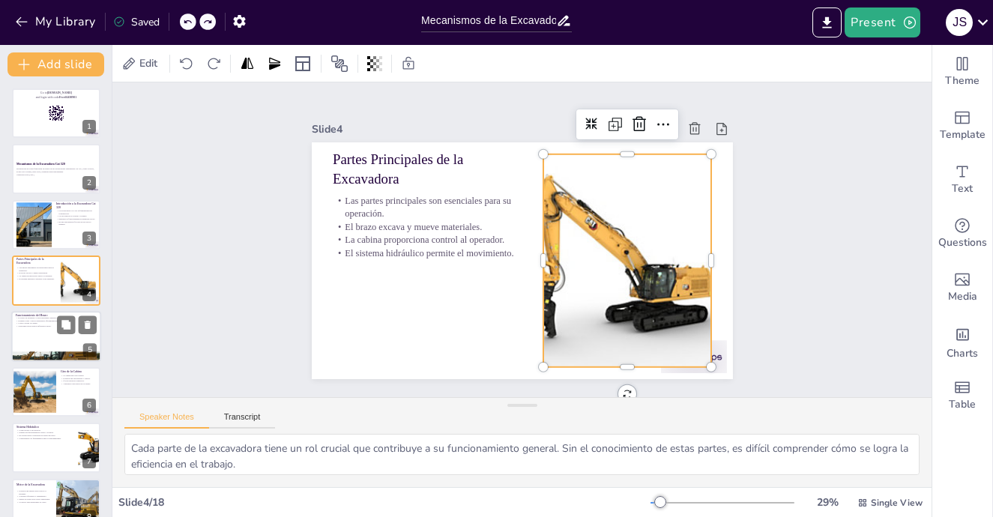
click at [46, 342] on div at bounding box center [56, 336] width 90 height 51
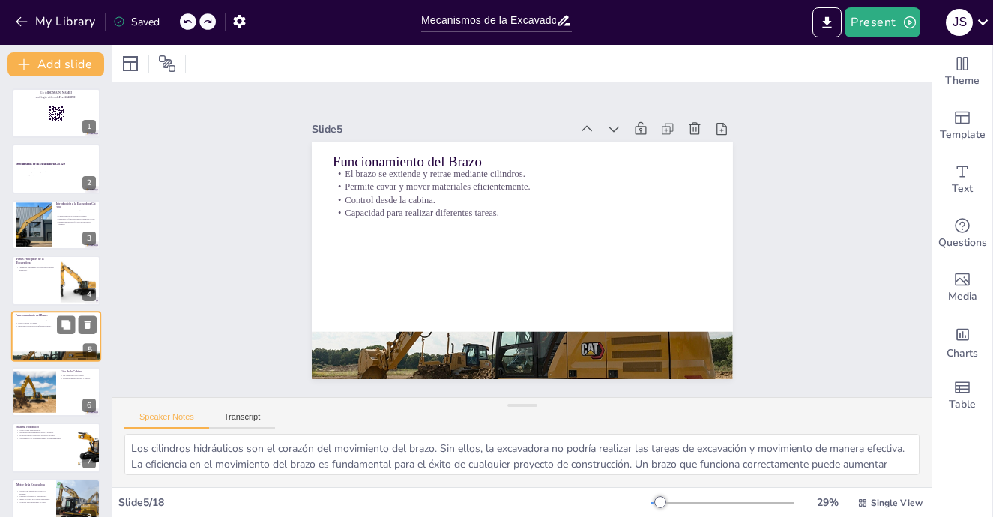
scroll to position [39, 0]
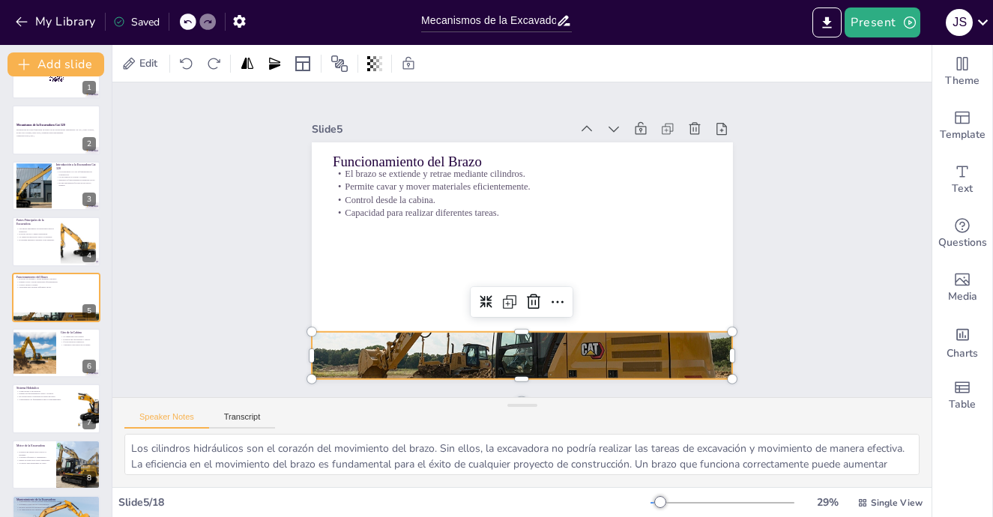
click at [506, 348] on div at bounding box center [436, 317] width 532 height 538
drag, startPoint x: 514, startPoint y: 327, endPoint x: 510, endPoint y: 342, distance: 16.2
click at [510, 342] on div "Funcionamiento del Brazo El brazo se extiende y retrae mediante cilindros. Perm…" at bounding box center [551, 332] width 400 height 130
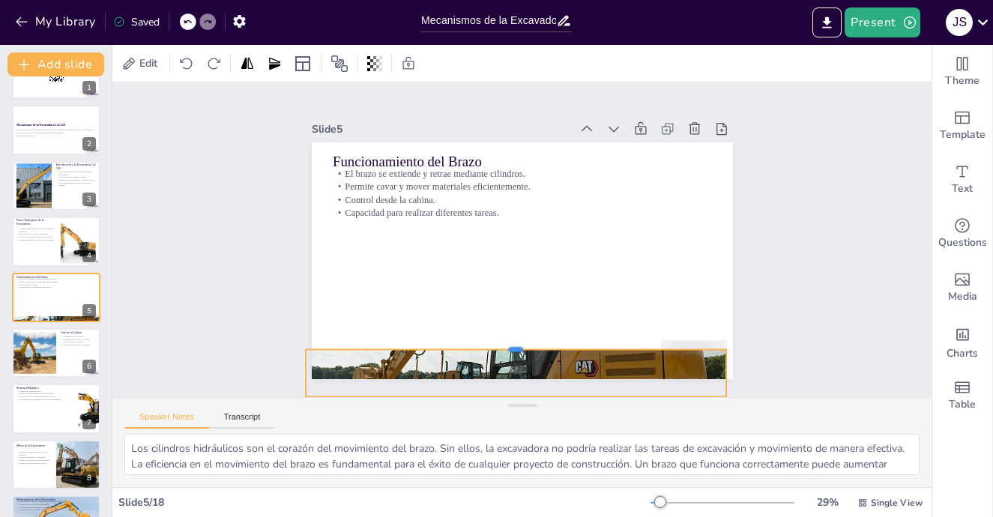
click at [424, 342] on div at bounding box center [418, 233] width 12 height 421
click at [549, 354] on div at bounding box center [462, 359] width 521 height 479
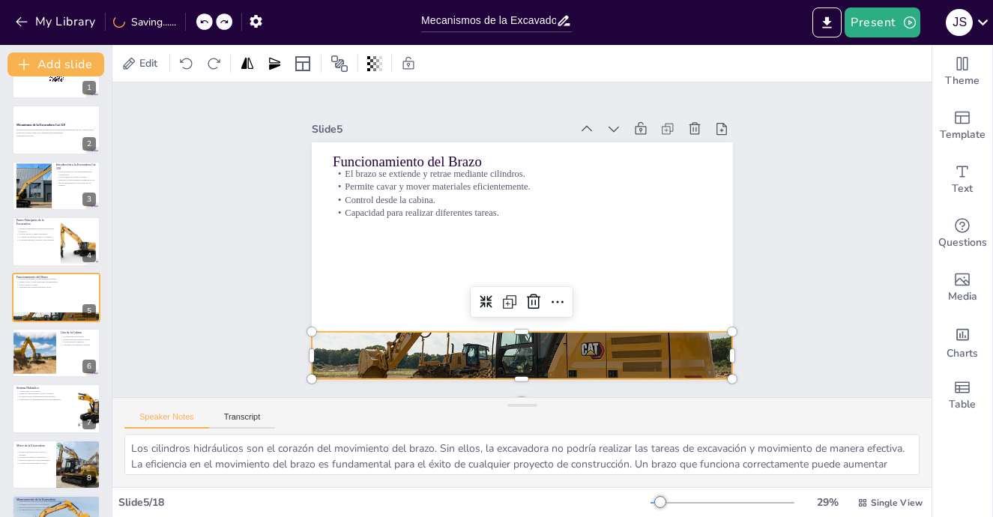
click at [560, 349] on div at bounding box center [464, 340] width 533 height 502
click at [560, 349] on div at bounding box center [568, 345] width 521 height 479
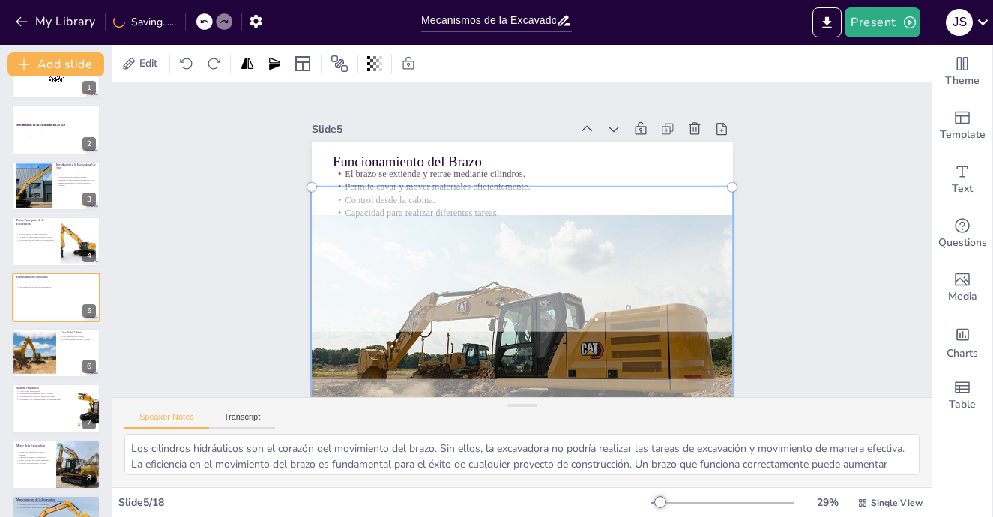
click at [560, 349] on div at bounding box center [463, 339] width 557 height 527
click at [560, 349] on div at bounding box center [444, 153] width 563 height 557
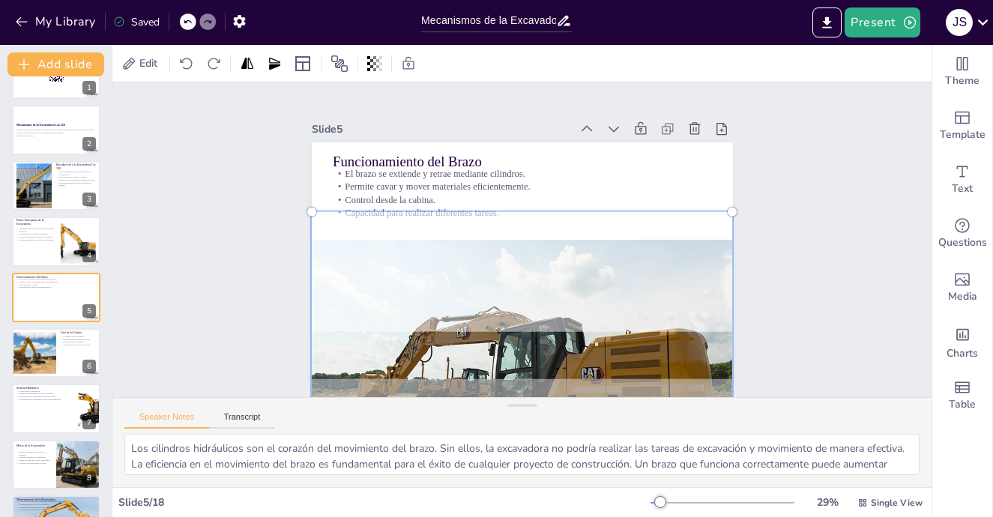
drag, startPoint x: 560, startPoint y: 349, endPoint x: 593, endPoint y: 375, distance: 42.1
click at [593, 375] on div at bounding box center [427, 343] width 563 height 557
click at [644, 282] on div at bounding box center [392, 181] width 503 height 545
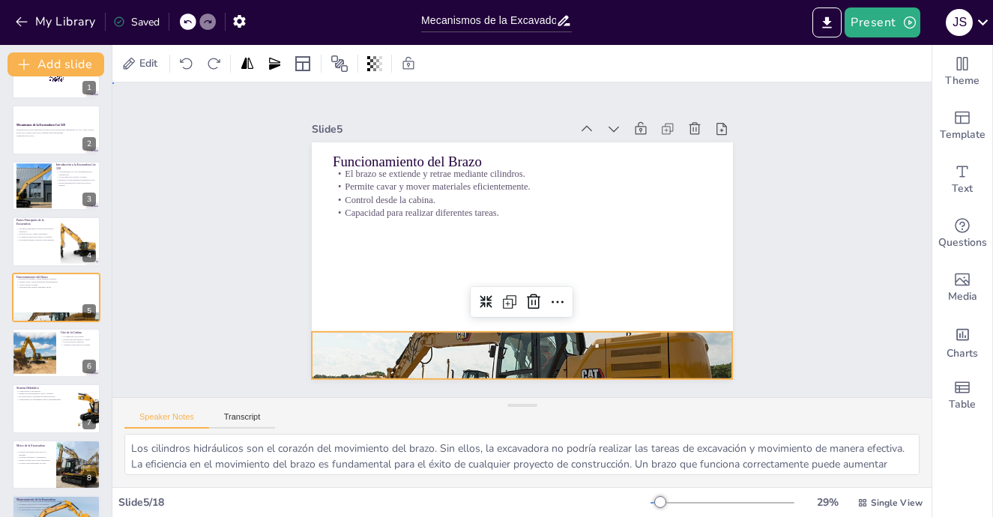
click at [753, 260] on div "Slide 1 Go to [DOMAIN_NAME] and login with code Free66430901 Slide 2 Mecanismos…" at bounding box center [522, 239] width 494 height 577
click at [570, 330] on div at bounding box center [380, 225] width 379 height 454
click at [299, 316] on div at bounding box center [303, 309] width 13 height 13
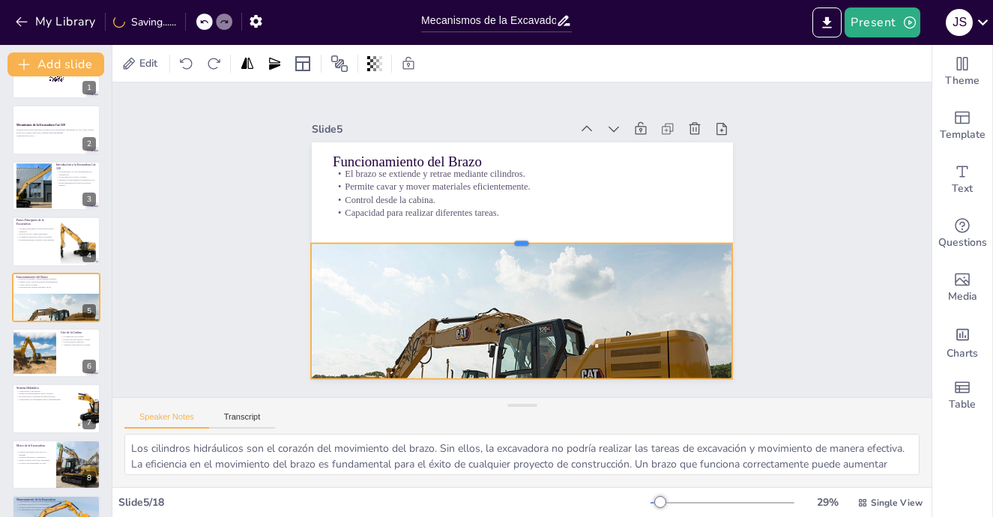
drag, startPoint x: 509, startPoint y: 323, endPoint x: 519, endPoint y: 234, distance: 88.9
click at [519, 234] on div at bounding box center [520, 241] width 291 height 321
click at [524, 281] on div at bounding box center [663, 255] width 380 height 455
click at [524, 281] on div at bounding box center [386, 283] width 451 height 505
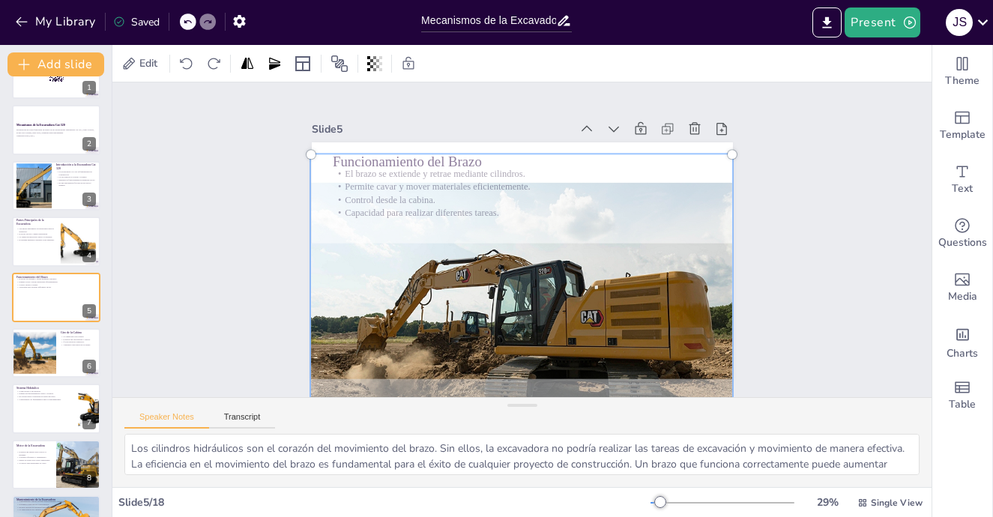
drag, startPoint x: 524, startPoint y: 275, endPoint x: 542, endPoint y: 217, distance: 61.1
click at [542, 217] on div at bounding box center [460, 295] width 558 height 564
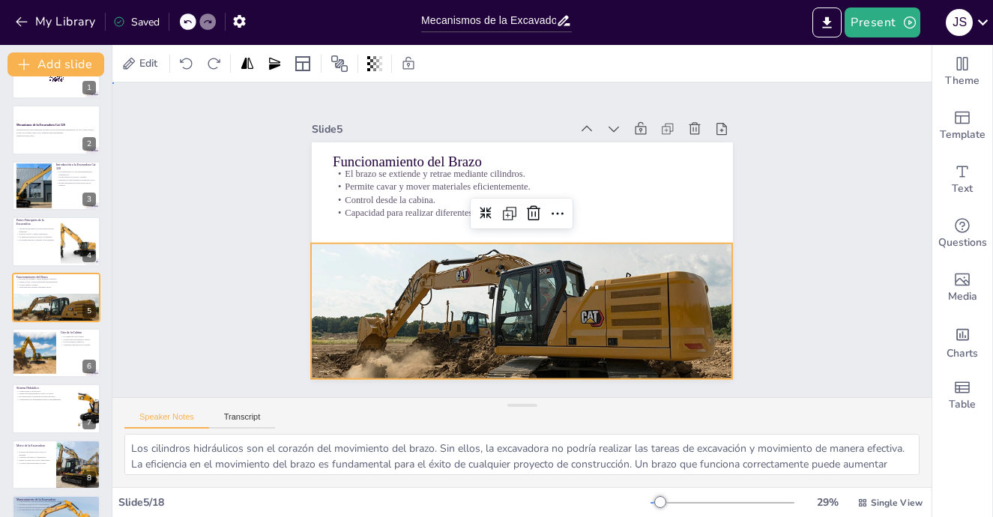
click at [829, 225] on div "Slide 1 Go to [DOMAIN_NAME] and login with code Free66430901 Slide 2 Mecanismos…" at bounding box center [522, 239] width 876 height 552
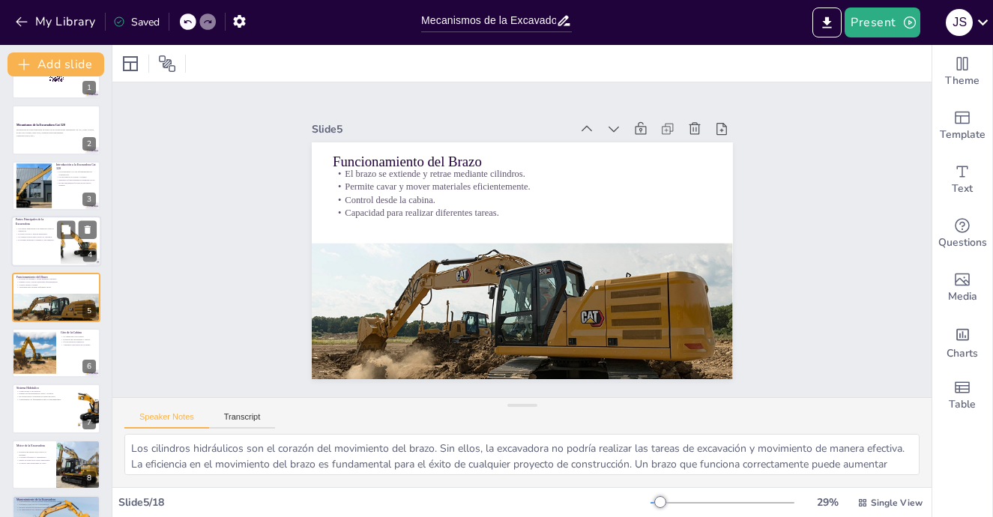
click at [46, 244] on div at bounding box center [56, 241] width 90 height 51
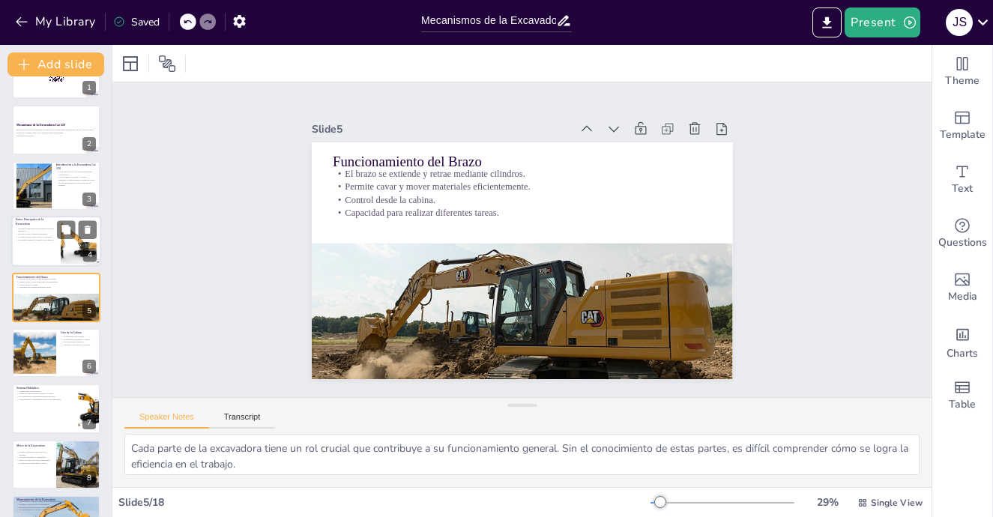
scroll to position [0, 0]
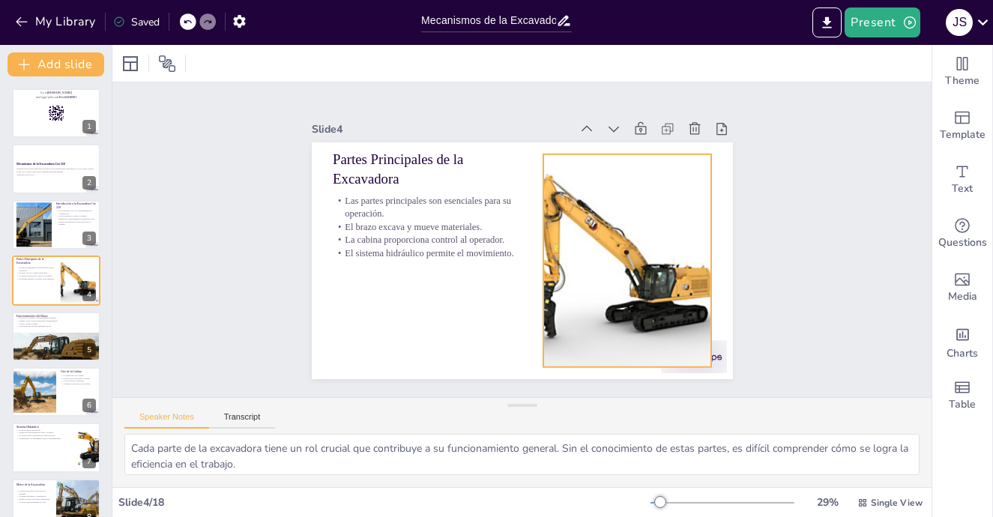
click at [640, 223] on div at bounding box center [616, 292] width 336 height 290
click at [640, 223] on div at bounding box center [615, 292] width 336 height 290
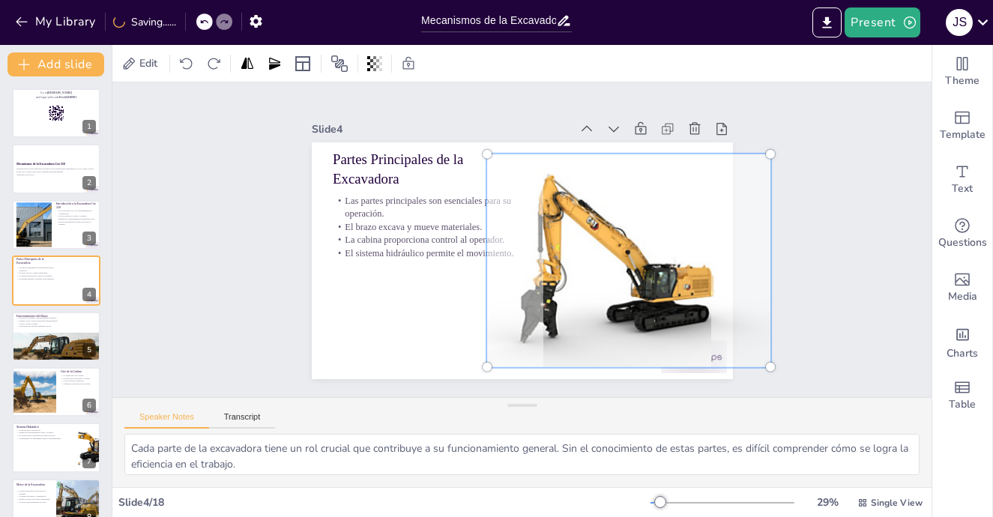
click at [641, 230] on div at bounding box center [587, 327] width 378 height 374
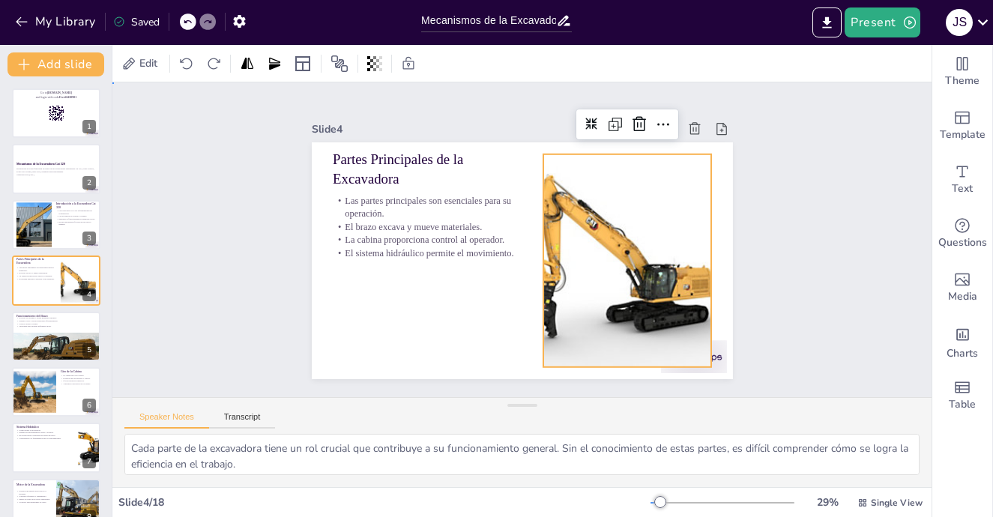
click at [855, 224] on div "Slide 1 Go to [DOMAIN_NAME] and login with code Free66430901 Slide 2 Mecanismos…" at bounding box center [522, 240] width 682 height 867
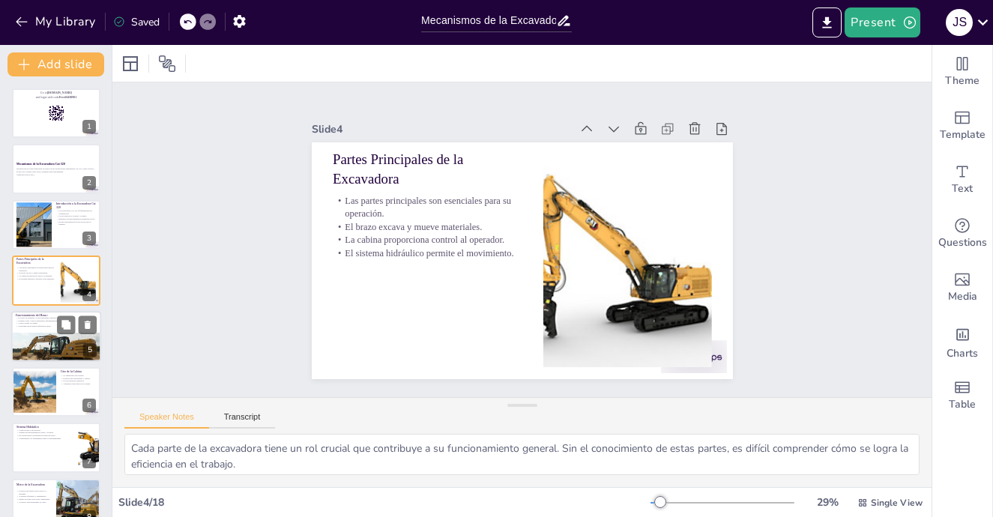
click at [56, 341] on div at bounding box center [56, 349] width 91 height 72
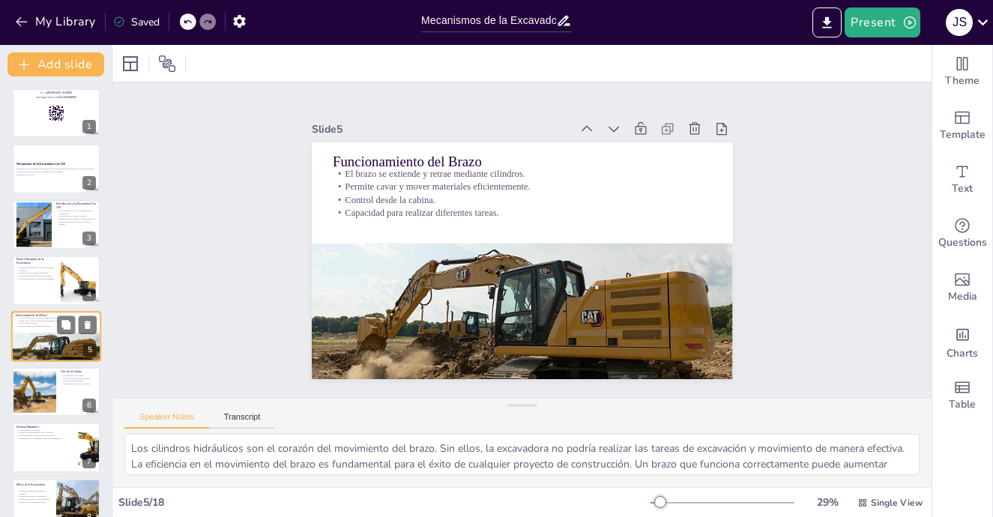
scroll to position [39, 0]
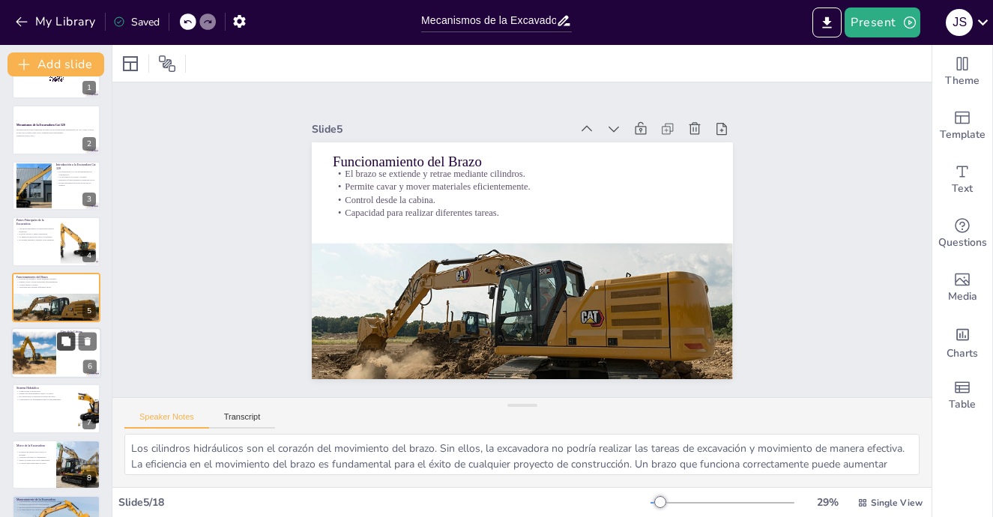
click at [61, 349] on button at bounding box center [66, 341] width 18 height 18
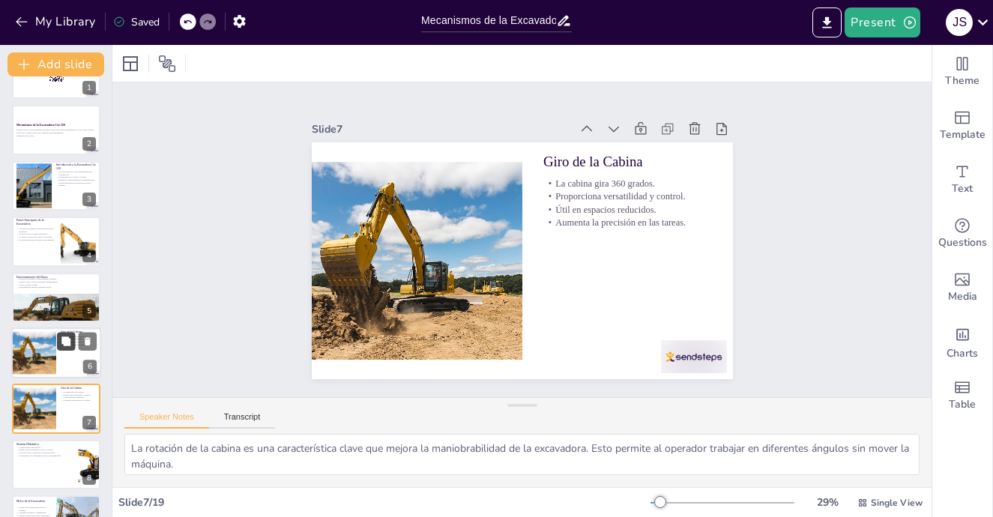
scroll to position [151, 0]
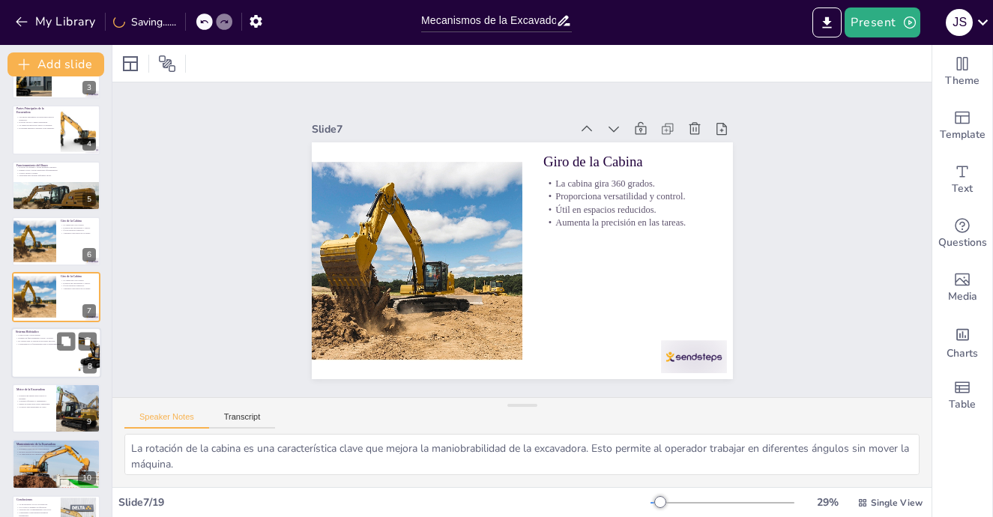
click at [54, 343] on p "Comprenderlo es fundamental para el mantenimiento." at bounding box center [45, 343] width 58 height 3
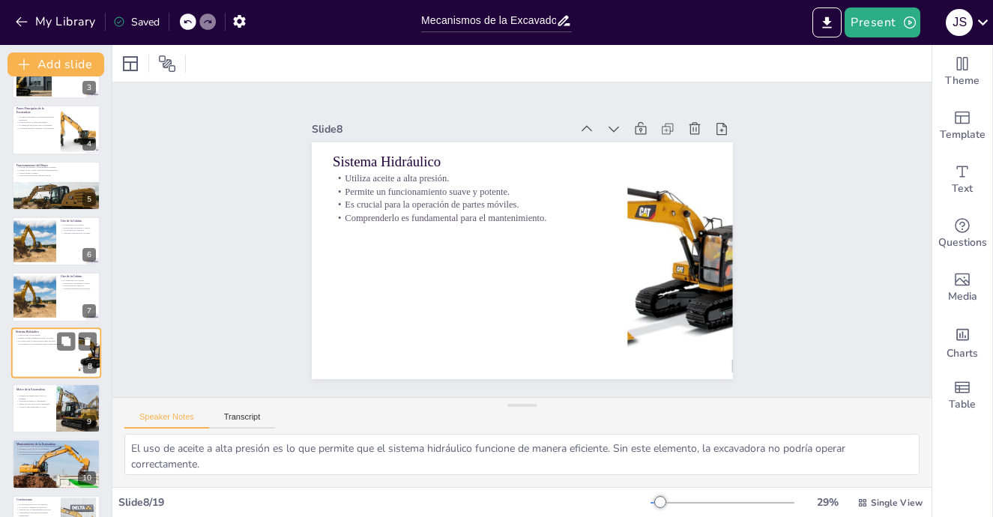
scroll to position [206, 0]
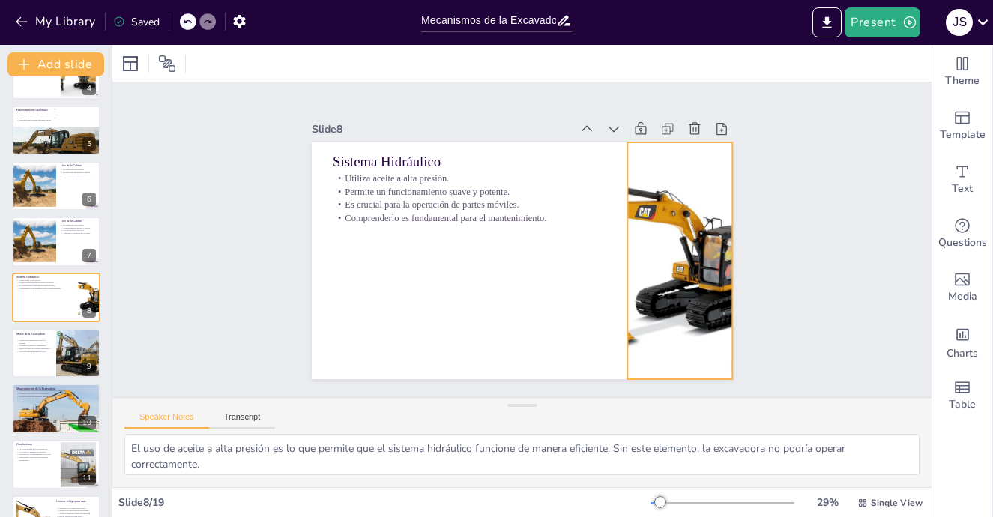
click at [707, 243] on div at bounding box center [662, 164] width 330 height 330
click at [707, 243] on div at bounding box center [583, 388] width 324 height 324
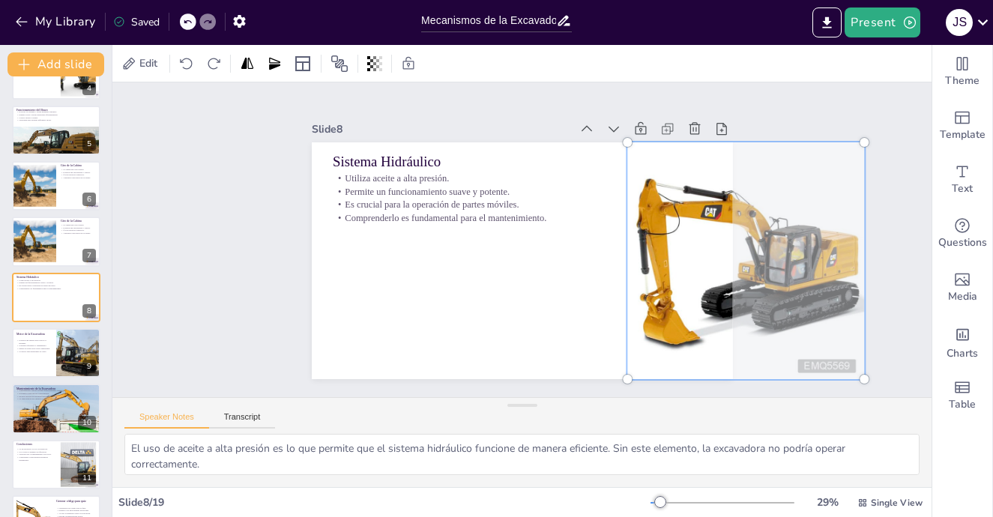
drag, startPoint x: 699, startPoint y: 243, endPoint x: 794, endPoint y: 231, distance: 95.9
click at [794, 231] on div at bounding box center [705, 370] width 348 height 348
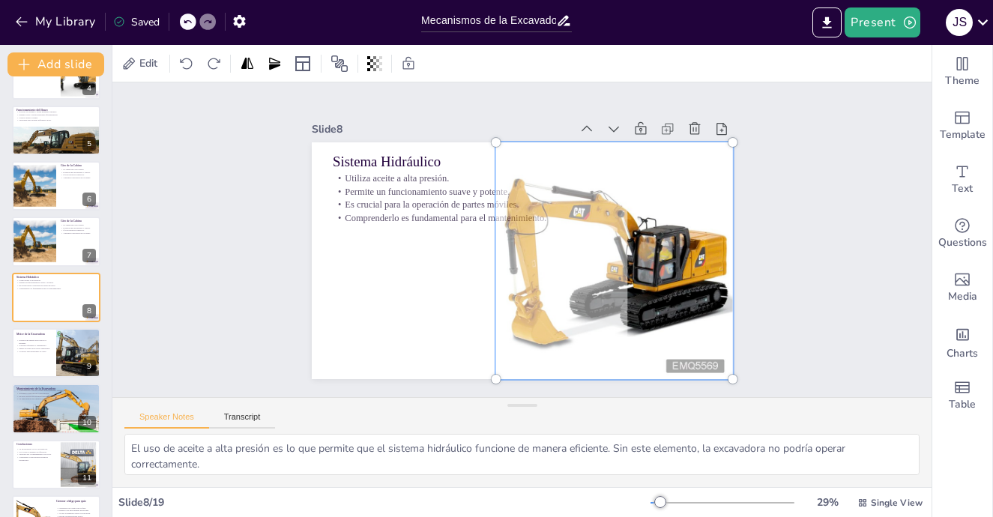
drag, startPoint x: 688, startPoint y: 273, endPoint x: 510, endPoint y: 300, distance: 179.7
click at [510, 300] on div at bounding box center [439, 286] width 360 height 360
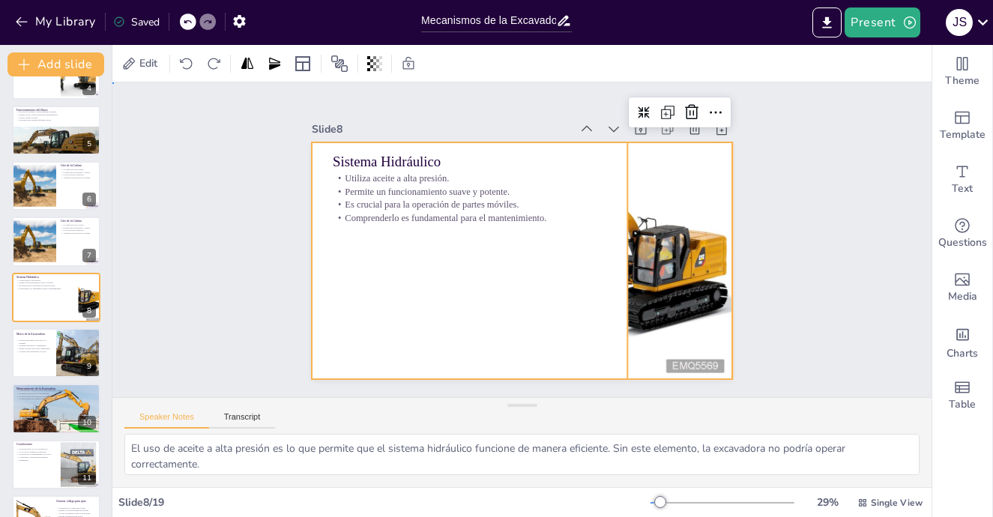
click at [381, 321] on div at bounding box center [509, 222] width 479 height 439
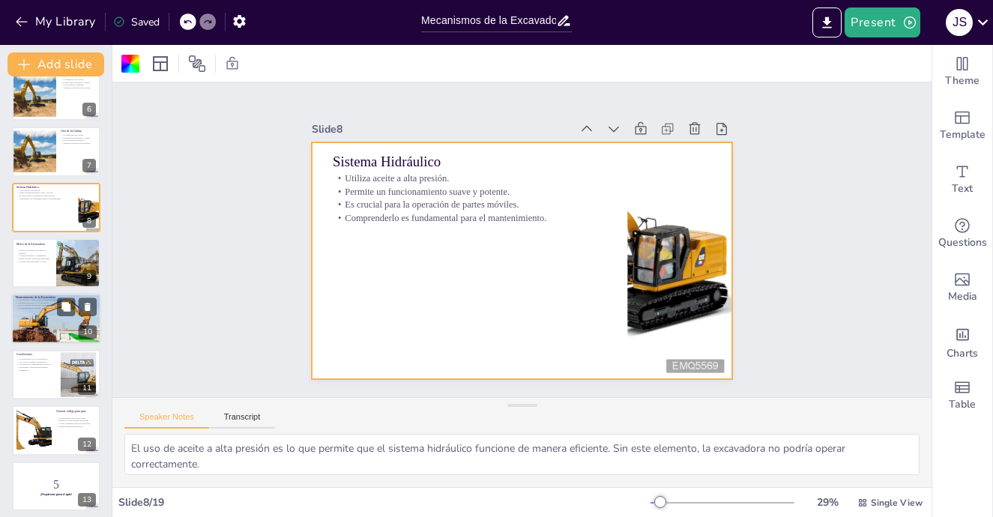
click at [29, 329] on div at bounding box center [56, 318] width 90 height 60
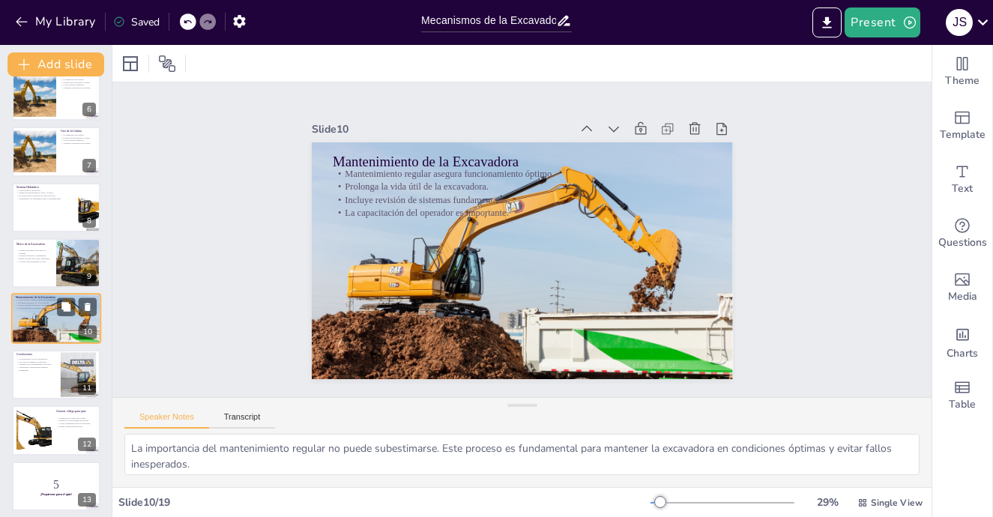
scroll to position [318, 0]
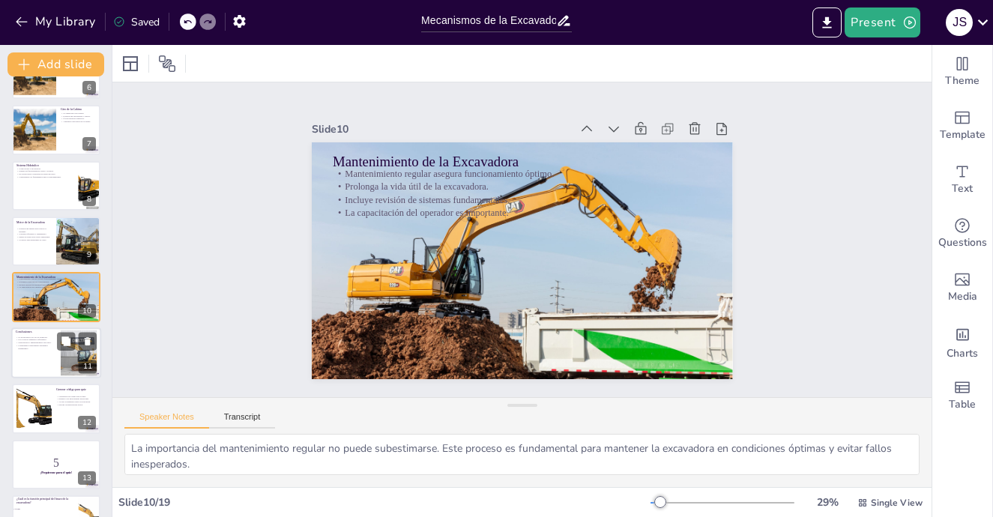
click at [23, 358] on div at bounding box center [56, 352] width 90 height 51
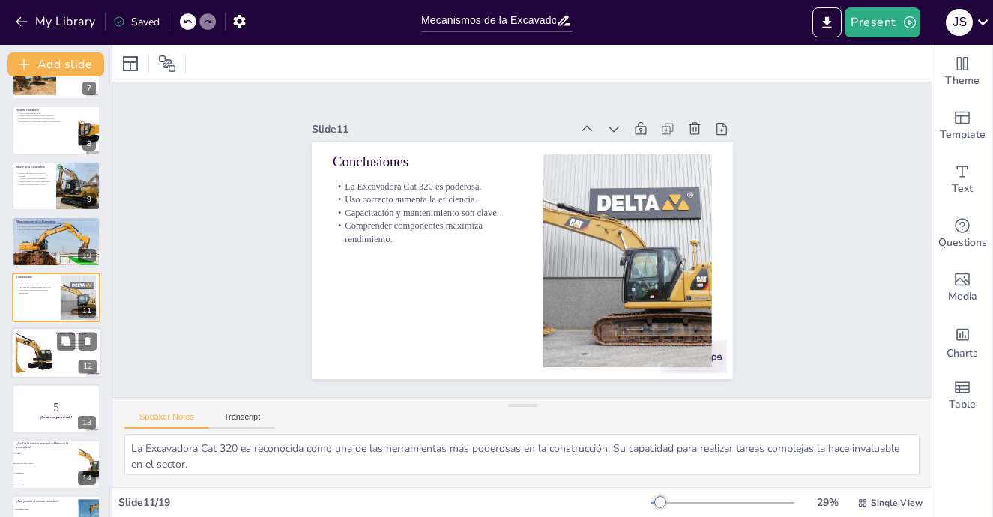
click at [31, 366] on div at bounding box center [33, 353] width 61 height 46
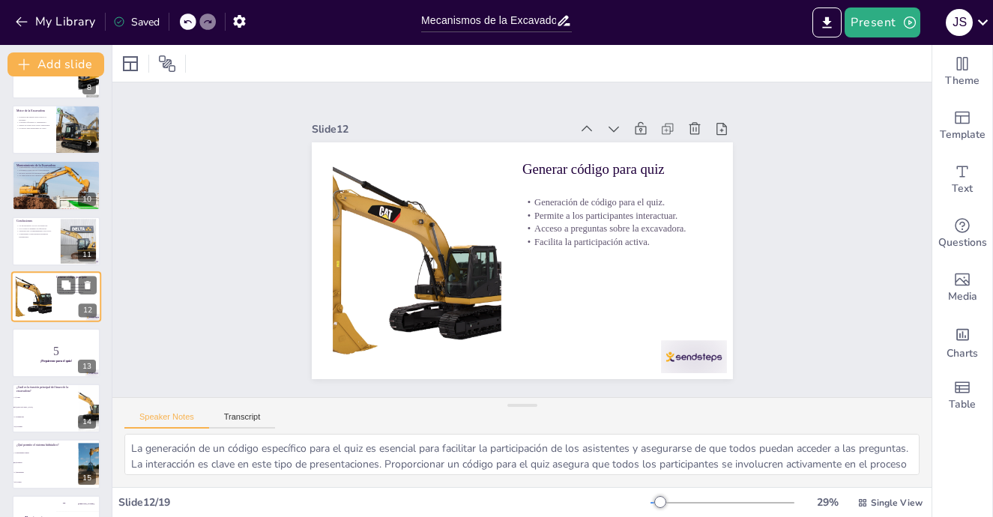
scroll to position [450, 0]
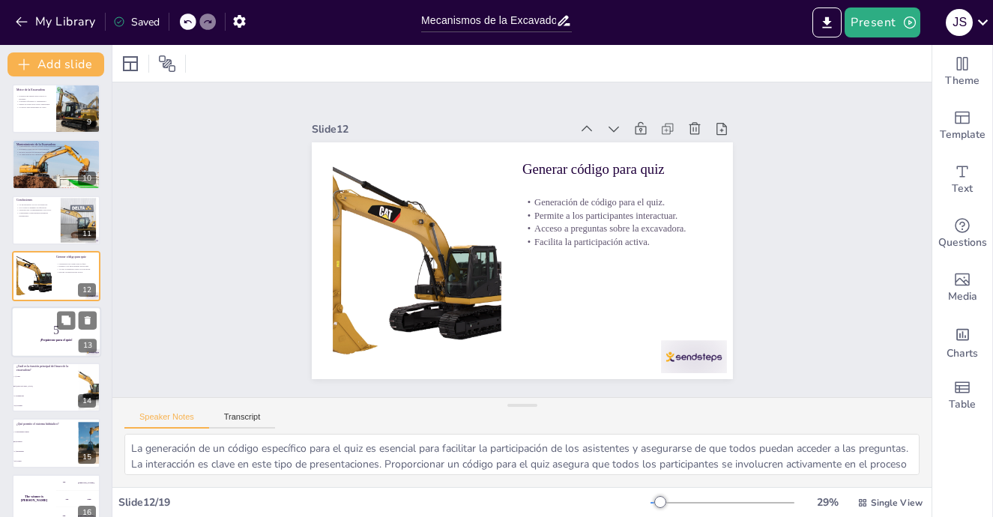
click at [40, 343] on div at bounding box center [56, 331] width 90 height 51
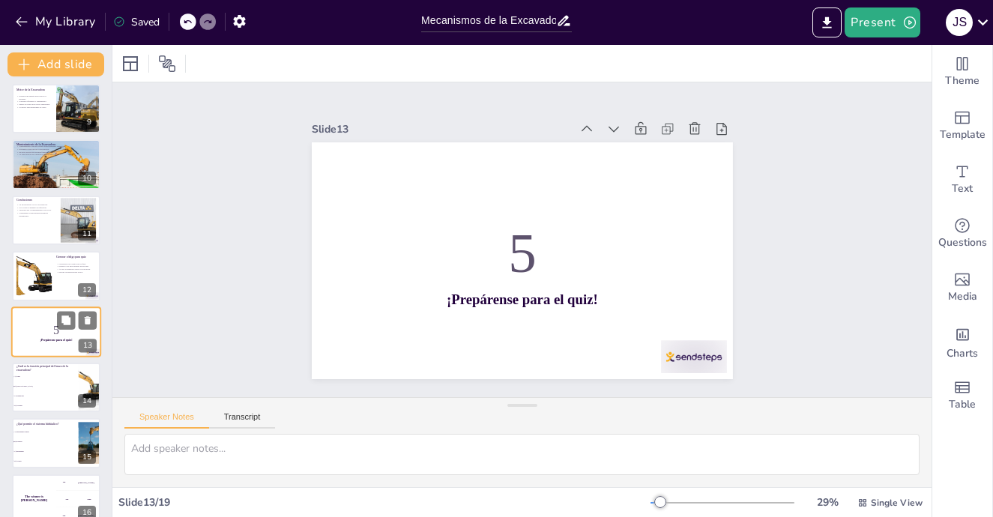
scroll to position [485, 0]
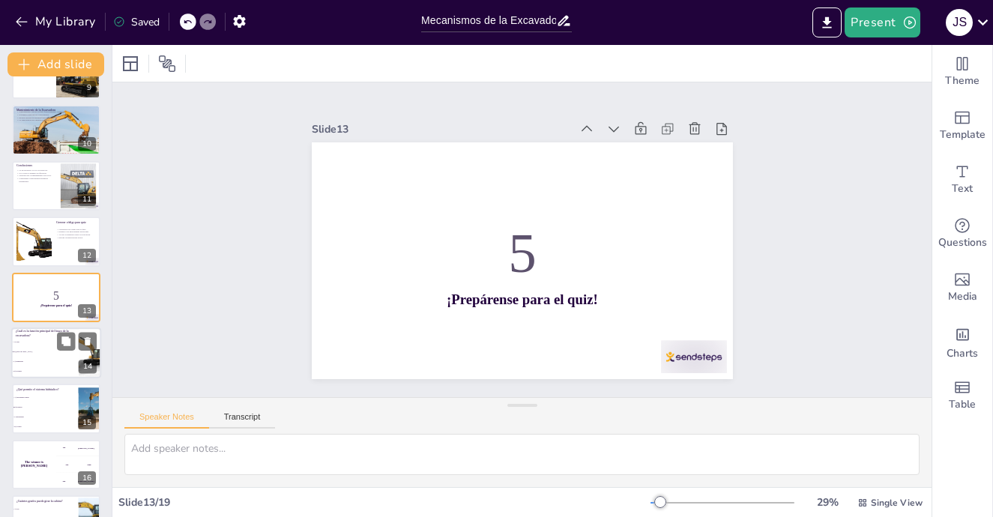
click at [46, 352] on span "B) [GEOGRAPHIC_DATA]" at bounding box center [45, 352] width 64 height 2
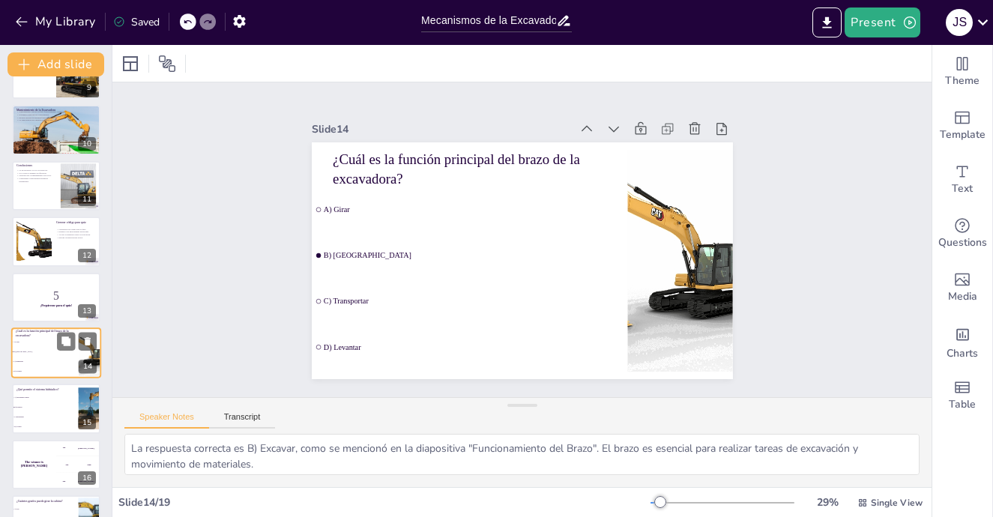
scroll to position [541, 0]
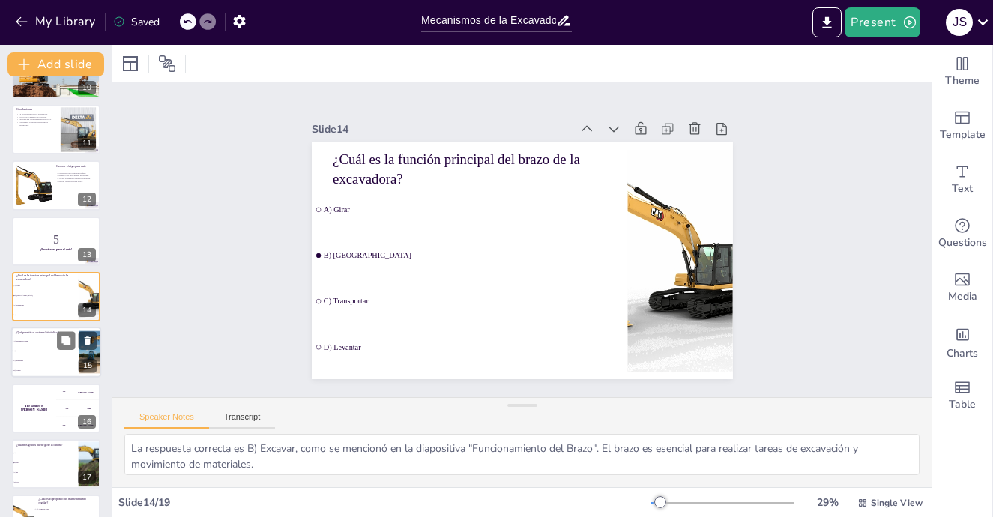
click at [43, 354] on li "B) Potencia" at bounding box center [44, 352] width 67 height 10
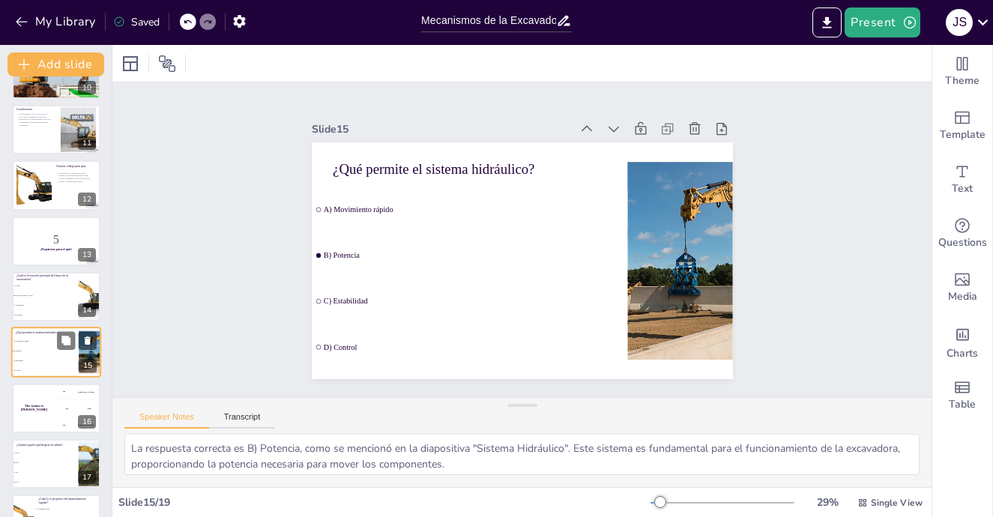
scroll to position [596, 0]
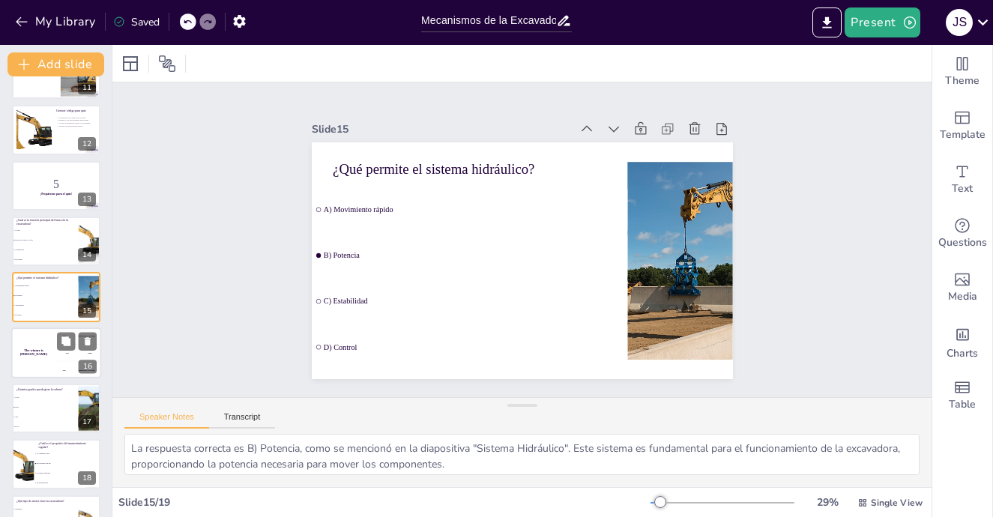
click at [43, 354] on h4 "The winner is [PERSON_NAME]" at bounding box center [33, 351] width 45 height 7
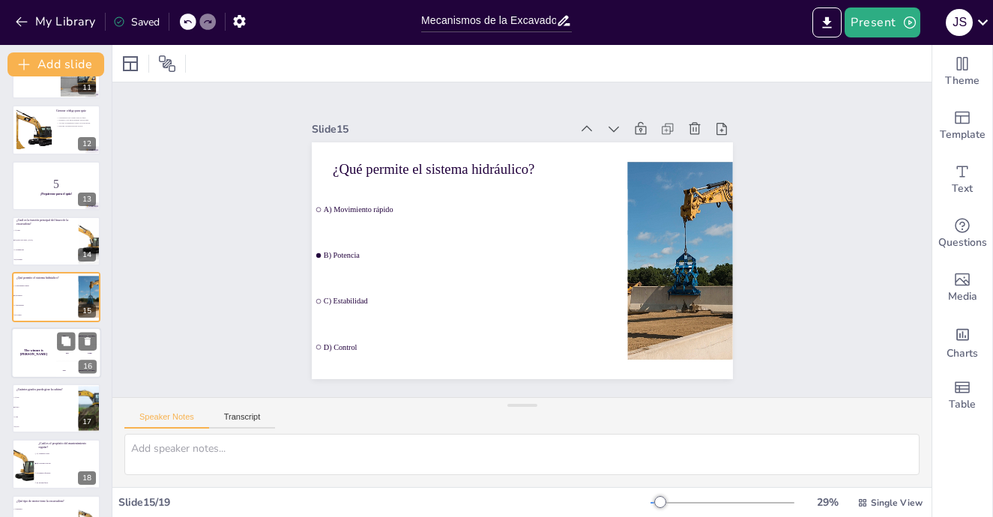
scroll to position [636, 0]
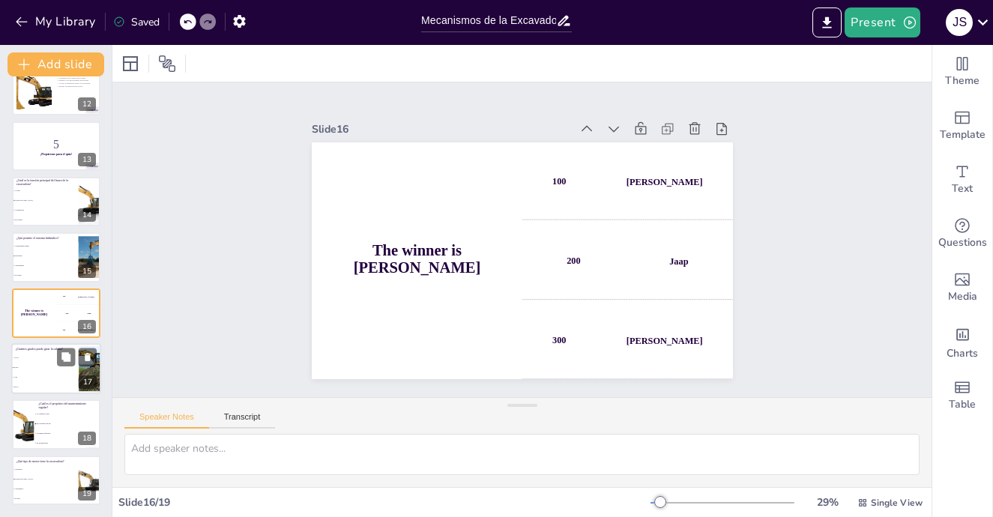
click at [43, 377] on span "C) 90" at bounding box center [45, 378] width 64 height 2
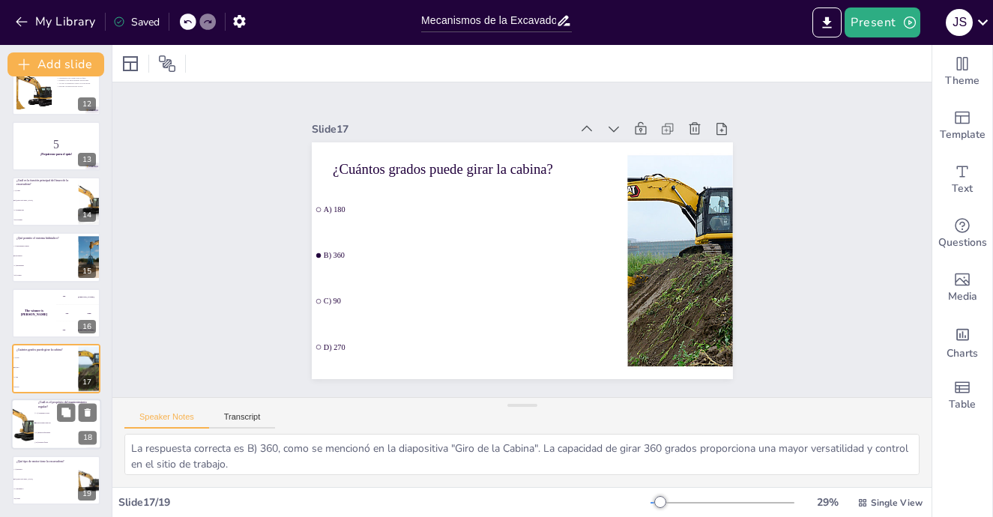
click at [49, 417] on li "A) Aumentar costos" at bounding box center [67, 414] width 67 height 10
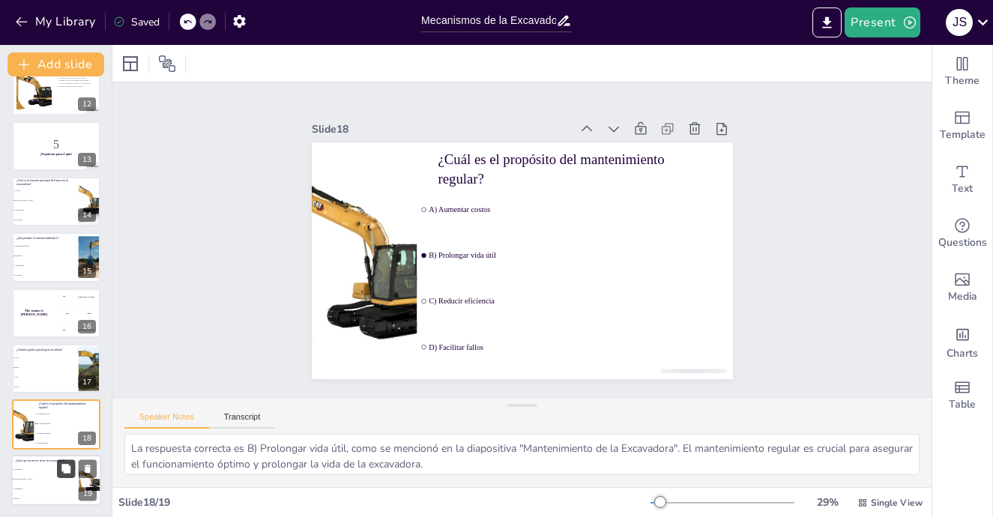
click at [61, 473] on icon at bounding box center [66, 468] width 10 height 10
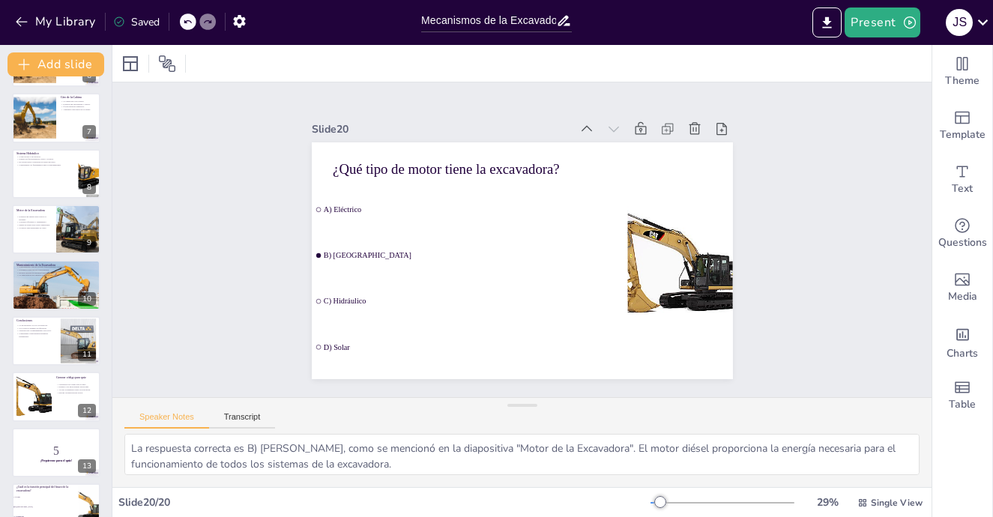
scroll to position [205, 0]
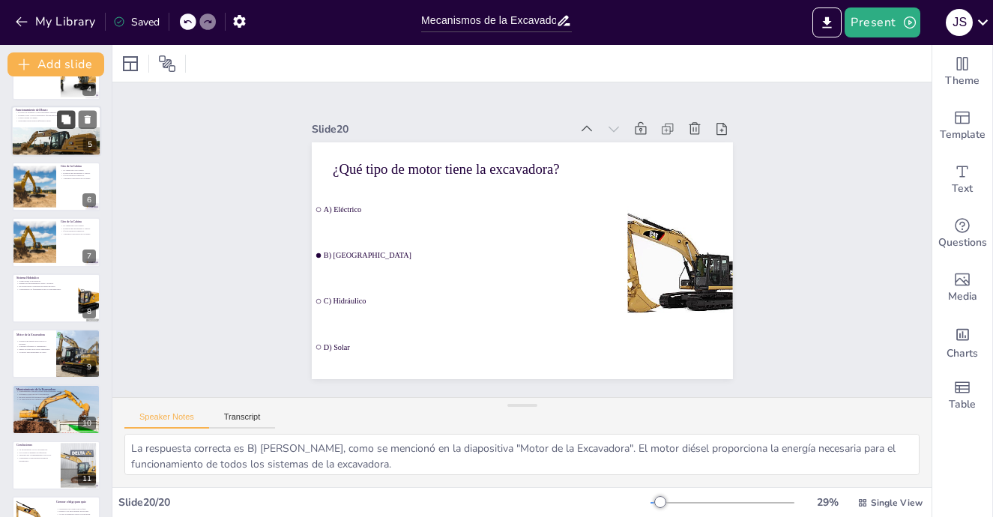
click at [57, 113] on button at bounding box center [66, 119] width 18 height 18
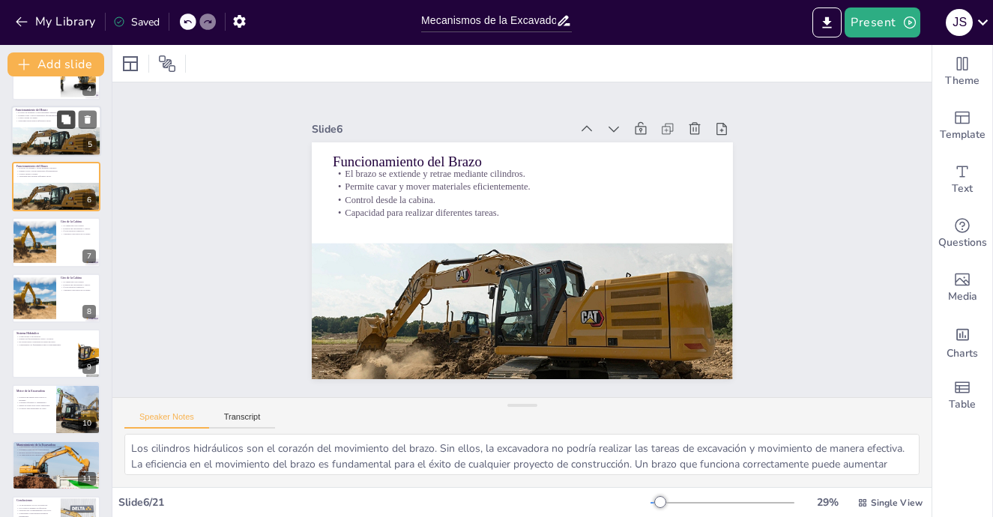
scroll to position [95, 0]
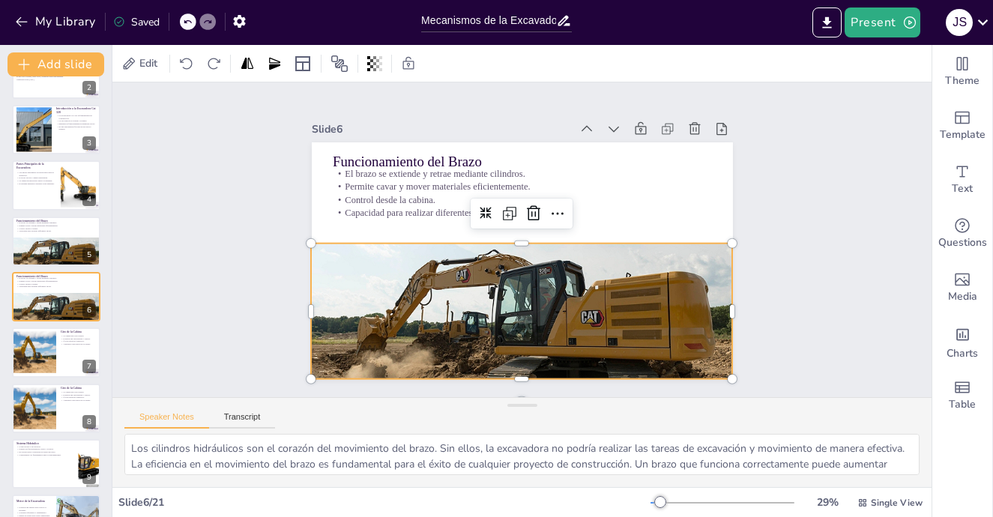
click at [486, 310] on div at bounding box center [442, 213] width 451 height 505
click at [486, 310] on div at bounding box center [513, 157] width 455 height 380
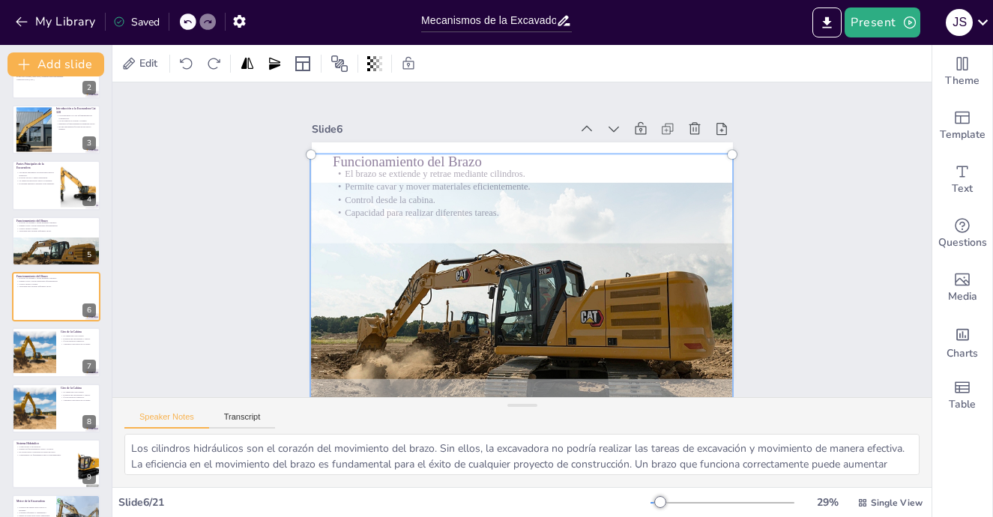
click at [486, 310] on div at bounding box center [445, 273] width 503 height 546
click at [492, 302] on div at bounding box center [496, 160] width 528 height 473
click at [597, 324] on div at bounding box center [453, 288] width 545 height 564
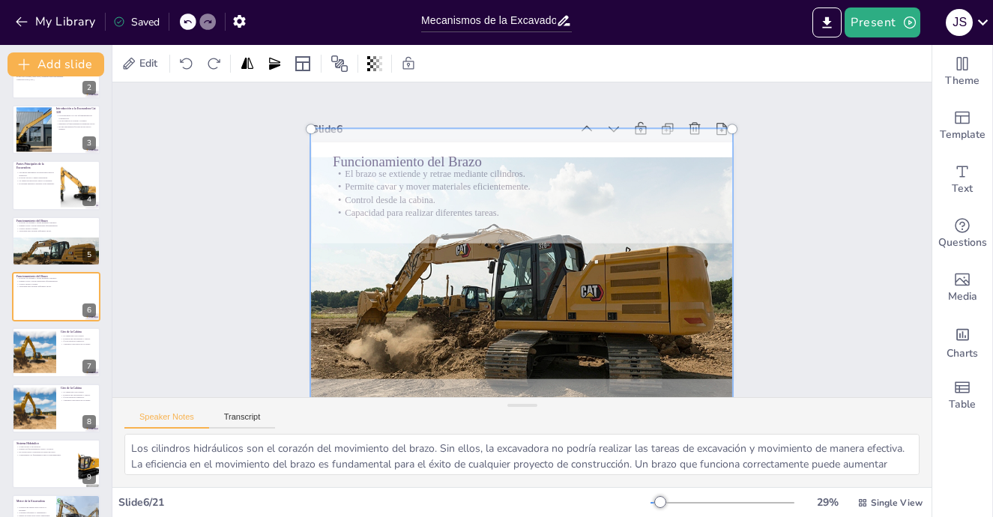
drag, startPoint x: 597, startPoint y: 324, endPoint x: 608, endPoint y: 300, distance: 26.2
click at [608, 300] on div at bounding box center [565, 201] width 558 height 564
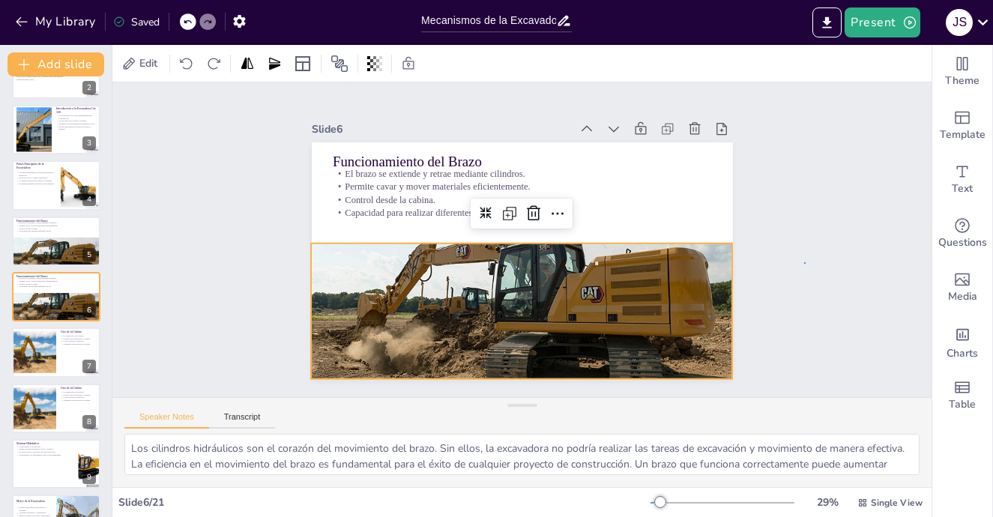
scroll to position [0, 0]
click at [804, 238] on div "Slide 1 Go to [DOMAIN_NAME] and login with code Free66430901 Slide 2 Mecanismos…" at bounding box center [521, 239] width 819 height 315
click at [551, 294] on div at bounding box center [465, 221] width 451 height 505
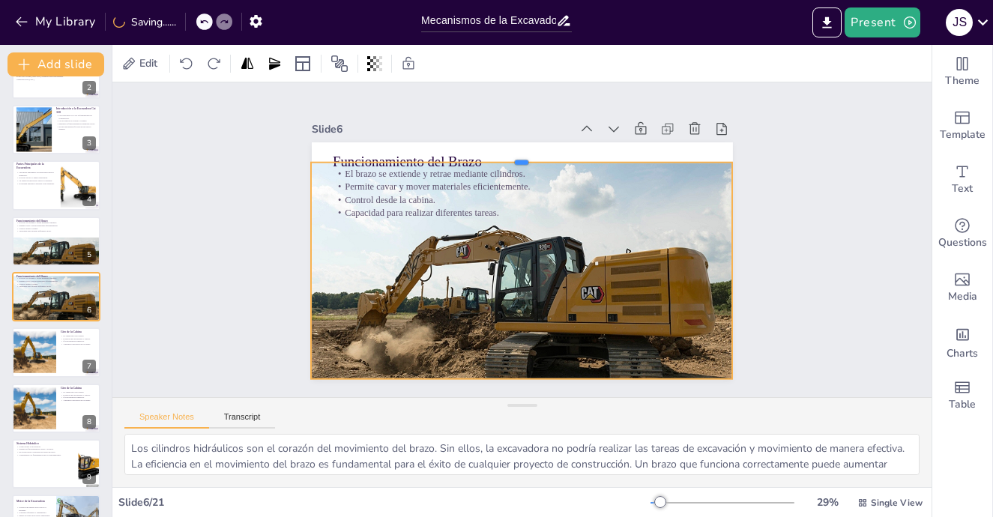
drag, startPoint x: 514, startPoint y: 237, endPoint x: 531, endPoint y: 156, distance: 82.7
click at [531, 156] on div at bounding box center [555, 163] width 390 height 183
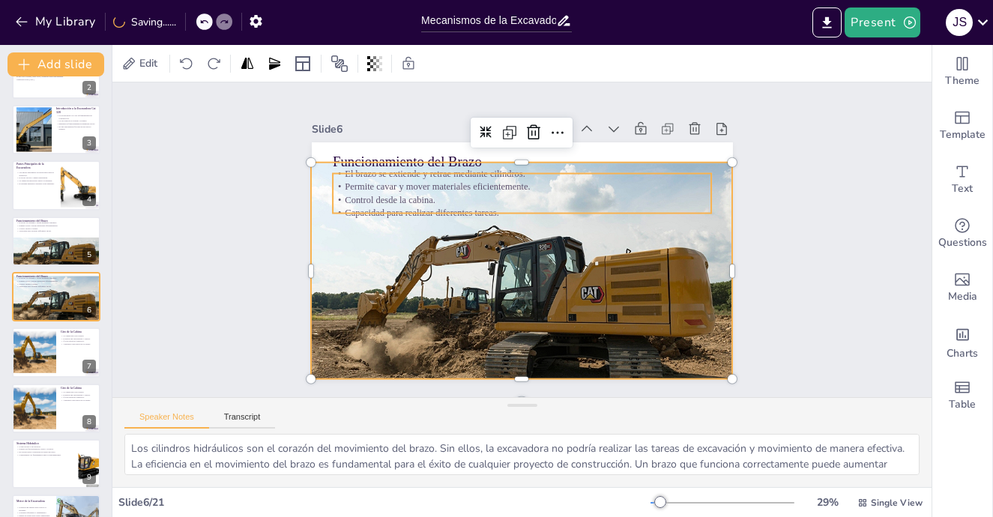
click at [533, 210] on div "Funcionamiento del Brazo El brazo se extiende y retrae mediante cilindros. Perm…" at bounding box center [506, 253] width 458 height 471
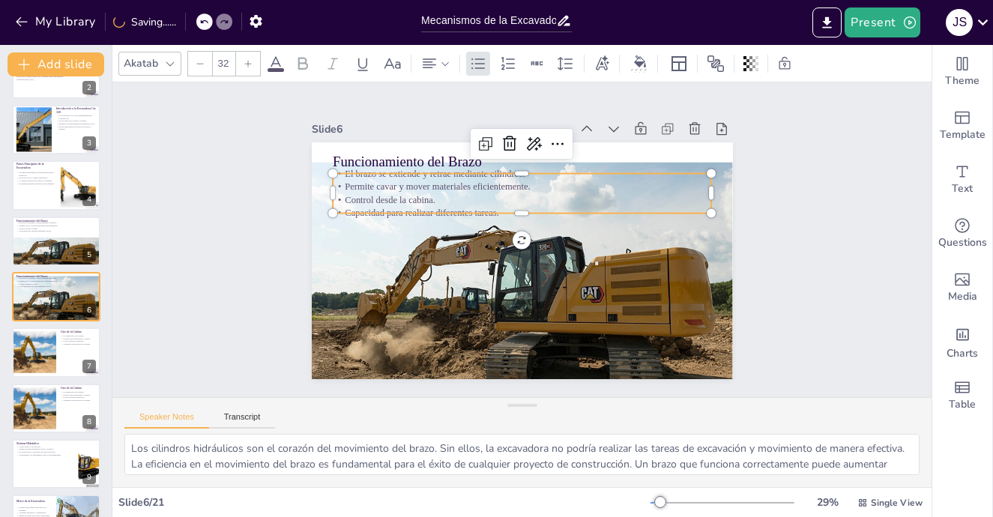
click at [533, 210] on div at bounding box center [542, 235] width 91 height 373
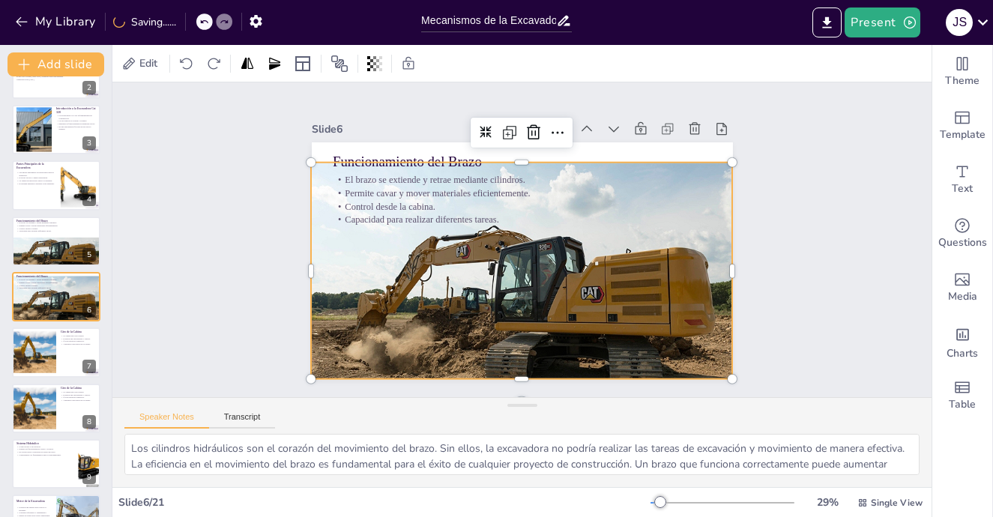
click at [602, 255] on div at bounding box center [463, 251] width 417 height 482
click at [602, 255] on div at bounding box center [462, 239] width 337 height 422
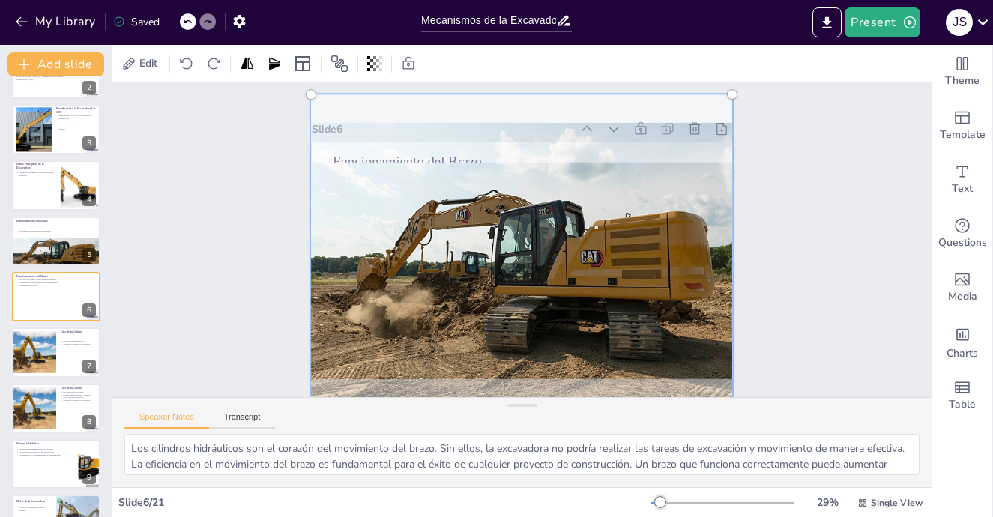
drag, startPoint x: 602, startPoint y: 210, endPoint x: 604, endPoint y: 174, distance: 36.0
click at [604, 174] on div at bounding box center [512, 261] width 546 height 503
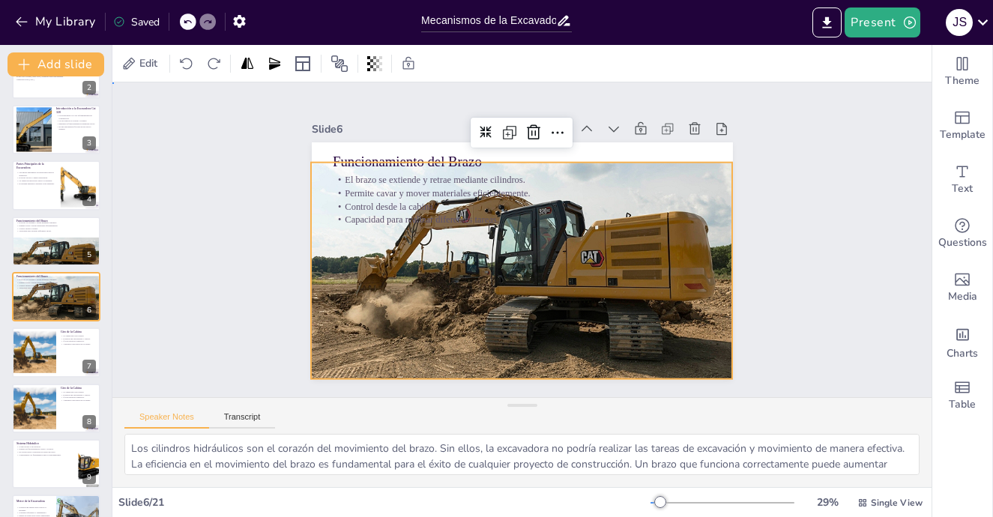
click at [820, 153] on div "Slide 1 Go to [DOMAIN_NAME] and login with code Free66430901 Slide 2 Mecanismos…" at bounding box center [522, 239] width 876 height 553
click at [334, 244] on div at bounding box center [501, 227] width 503 height 533
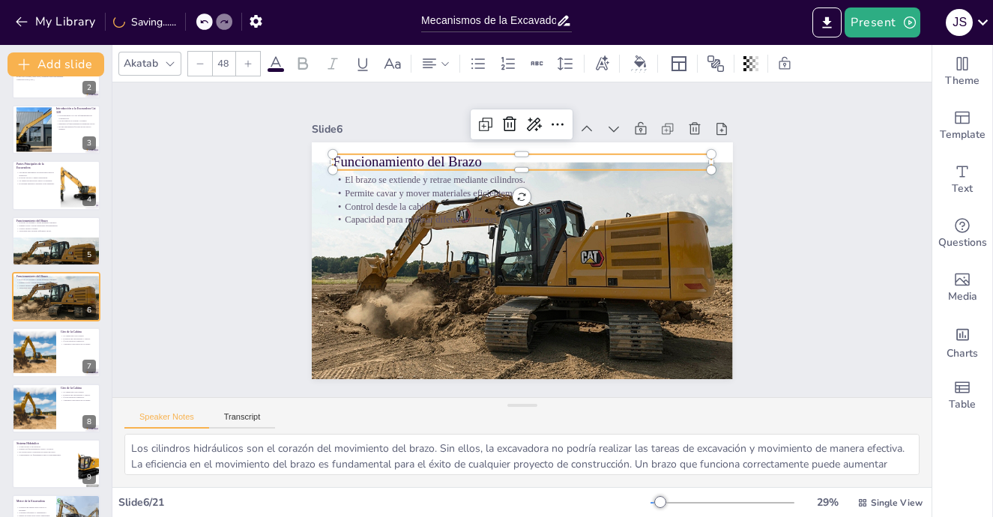
click at [350, 148] on div "Funcionamiento del Brazo El brazo se extiende y retrae mediante cilindros. Perm…" at bounding box center [540, 231] width 387 height 481
click at [661, 141] on div "Slide 1 Go to [DOMAIN_NAME] and login with code Free66430901 Slide 2 Mecanismos…" at bounding box center [521, 239] width 279 height 505
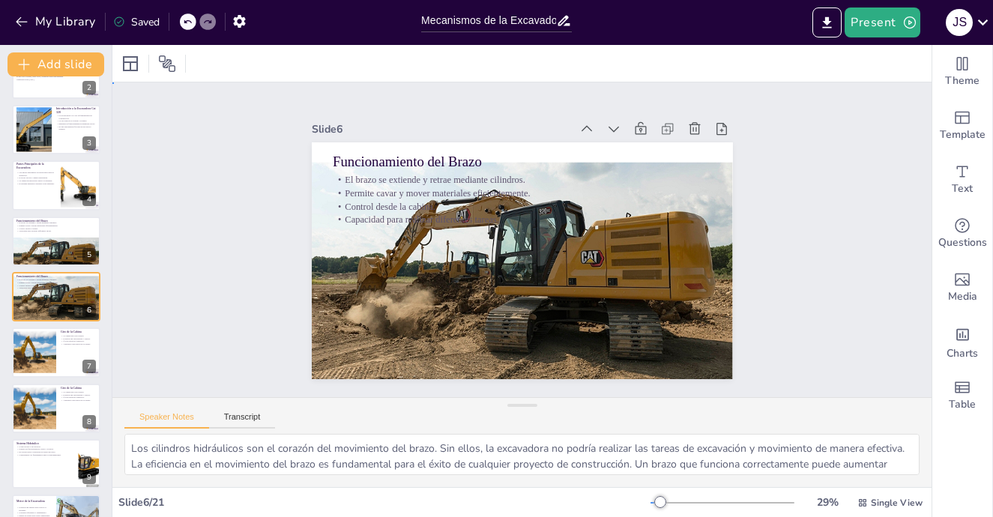
click at [679, 223] on div "Slide 1 Go to [DOMAIN_NAME] and login with code Free66430901 Slide 2 Mecanismos…" at bounding box center [521, 239] width 315 height 819
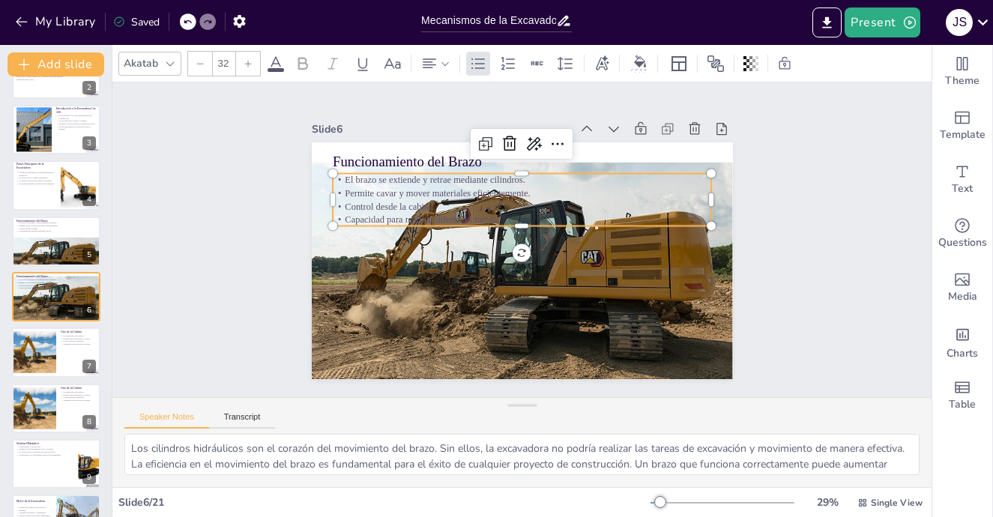
click at [378, 186] on p "Permite cavar y mover materiales eficientemente." at bounding box center [545, 280] width 335 height 201
click at [282, 160] on div "Slide 1 Go to [DOMAIN_NAME] and login with code Free66430901 Slide 2 Mecanismos…" at bounding box center [521, 240] width 545 height 562
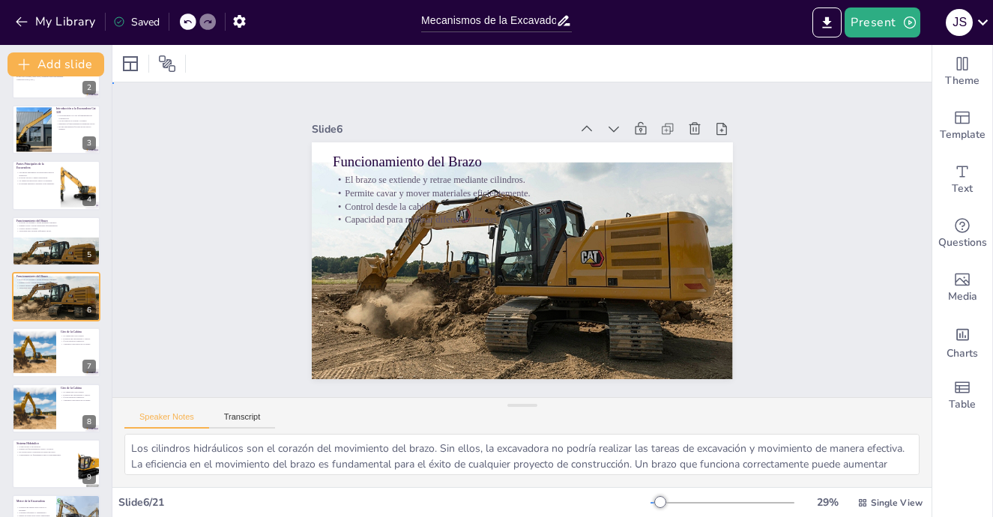
click at [289, 156] on div "Slide 1 Go to [DOMAIN_NAME] and login with code Free66430901 Slide 2 Mecanismos…" at bounding box center [522, 240] width 577 height 494
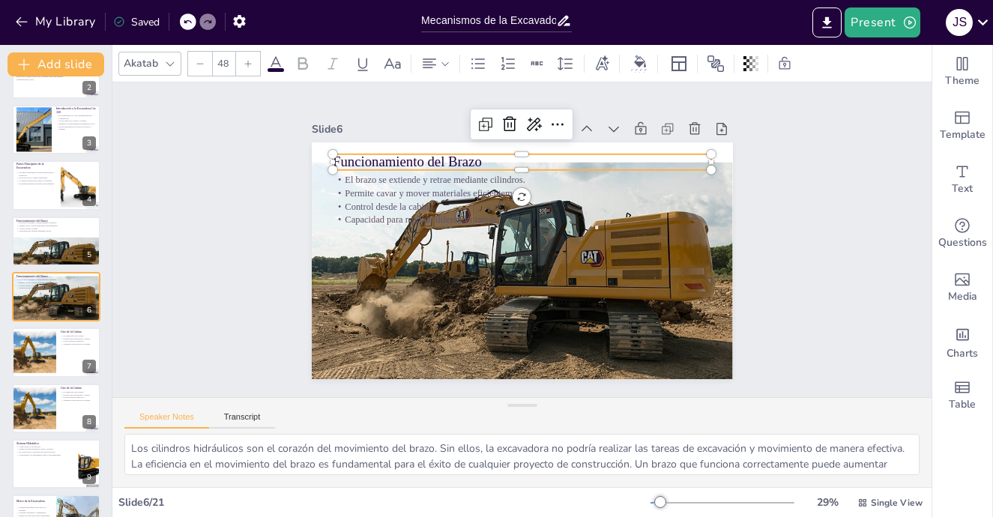
click at [414, 164] on div "Funcionamiento del Brazo El brazo se extiende y retrae mediante cilindros. Perm…" at bounding box center [522, 218] width 421 height 237
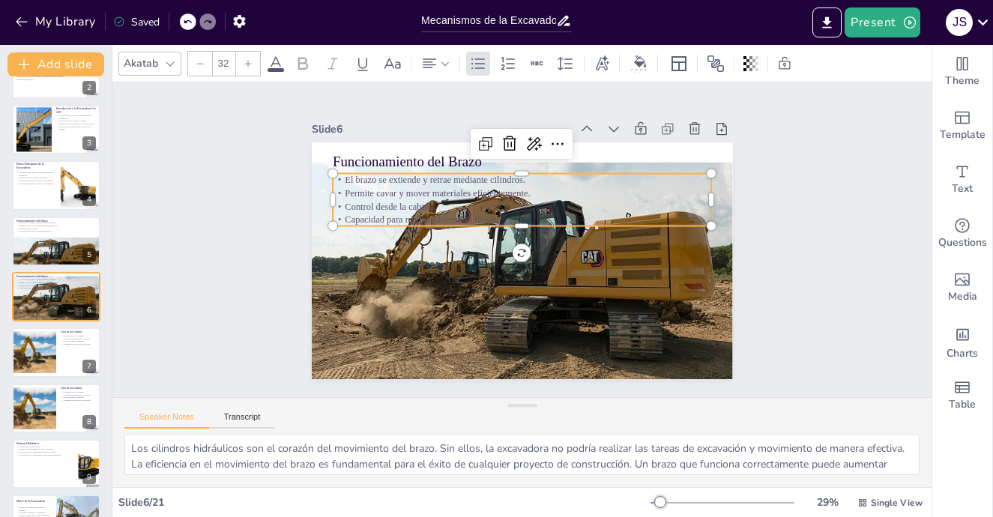
click at [443, 193] on p "Permite cavar y mover materiales eficientemente." at bounding box center [559, 212] width 233 height 314
click at [211, 162] on div "Slide 1 Go to [DOMAIN_NAME] and login with code Free66430901 Slide 2 Mecanismos…" at bounding box center [522, 239] width 782 height 819
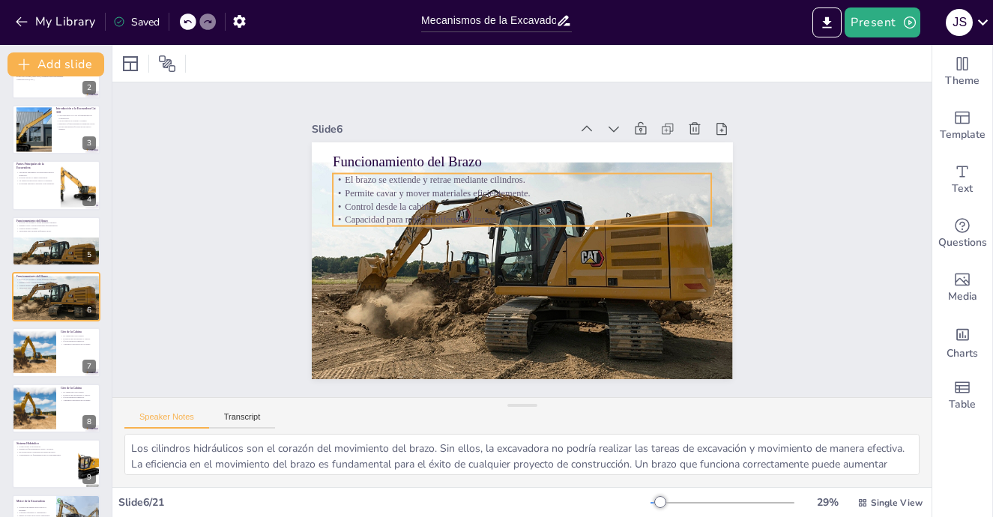
click at [408, 203] on p "Control desde la cabina." at bounding box center [491, 253] width 166 height 351
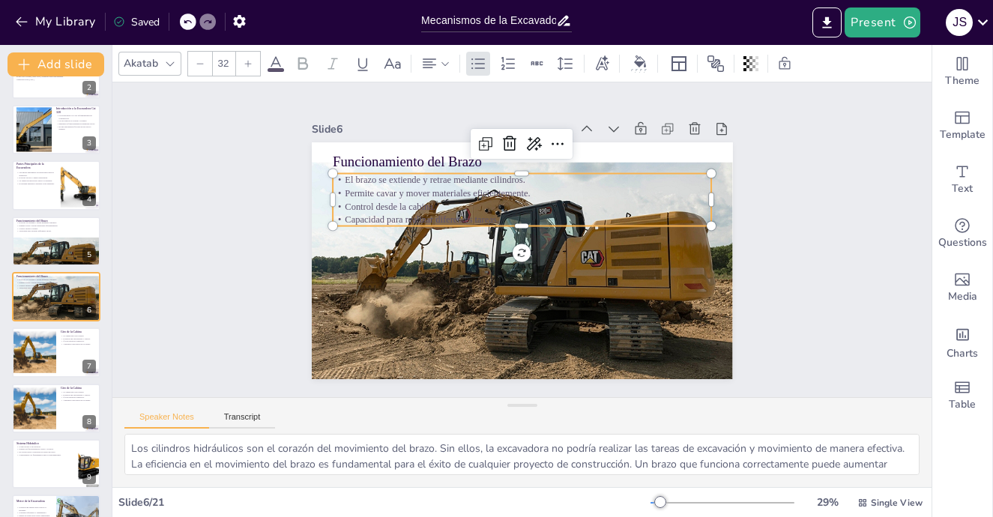
click at [489, 203] on p "Control desde la cabina." at bounding box center [554, 250] width 130 height 364
click at [345, 203] on p "Control desde la cabina." at bounding box center [502, 212] width 314 height 233
click at [415, 203] on p "Control desde la cabina." at bounding box center [546, 262] width 263 height 290
click at [345, 227] on p "Control desde la cabina." at bounding box center [514, 272] width 373 height 91
click at [739, 160] on div "Slide 1 Go to [DOMAIN_NAME] and login with code Free66430901 Slide 2 Mecanismos…" at bounding box center [522, 239] width 566 height 421
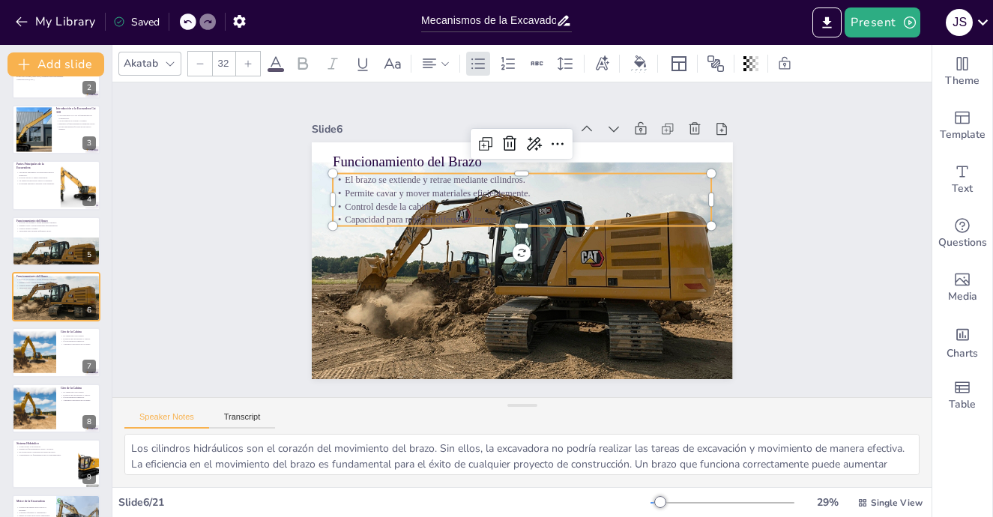
click at [496, 219] on p "Capacidad para realizar diferentes tareas." at bounding box center [541, 244] width 91 height 373
click at [271, 184] on div "Slide 1 Go to [DOMAIN_NAME] and login with code Free66430901 Slide 2 Mecanismos…" at bounding box center [522, 239] width 562 height 545
click at [482, 184] on p "Permite cavar y mover materiales eficientemente." at bounding box center [565, 258] width 166 height 351
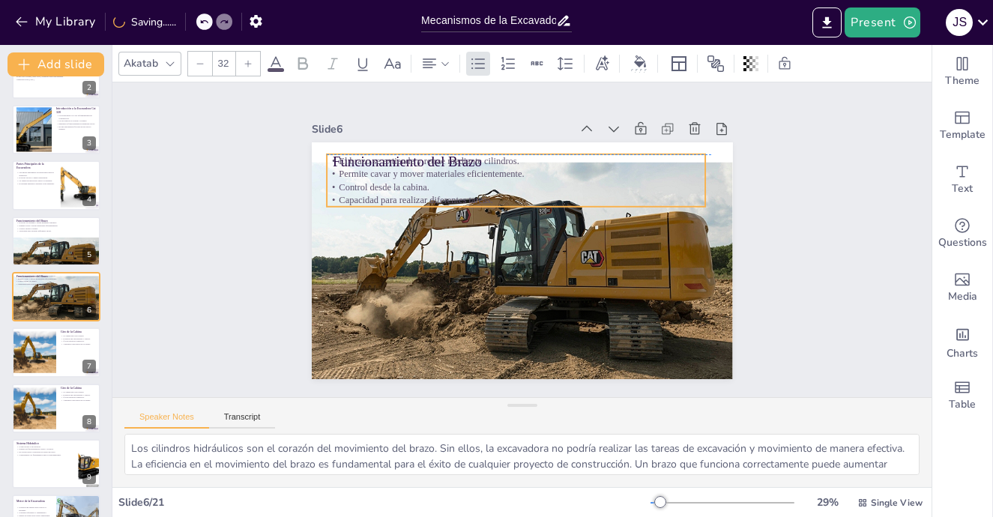
drag, startPoint x: 399, startPoint y: 181, endPoint x: 393, endPoint y: 163, distance: 19.0
click at [493, 163] on div "El brazo se extiende y retrae mediante cilindros. Permite cavar y mover materia…" at bounding box center [576, 216] width 167 height 376
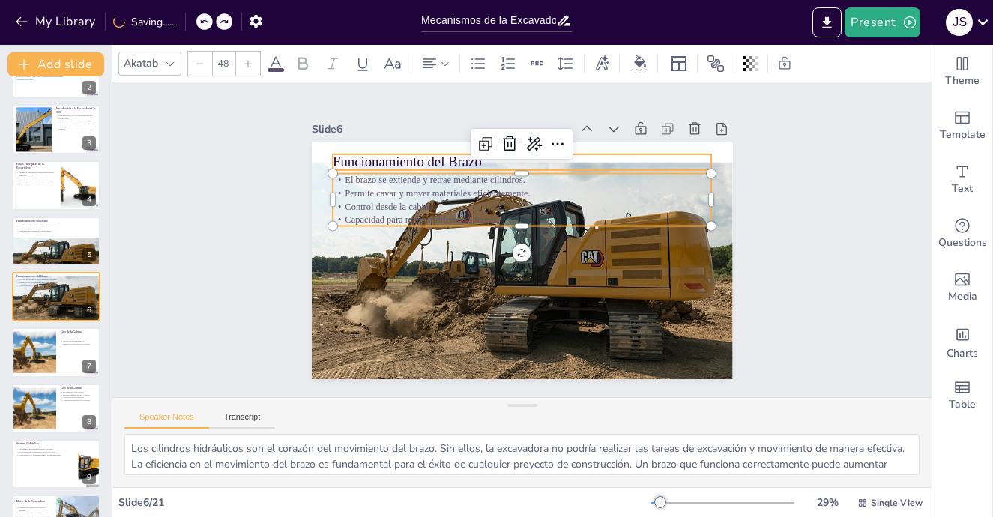
click at [549, 158] on p "Funcionamiento del Brazo" at bounding box center [598, 256] width 98 height 375
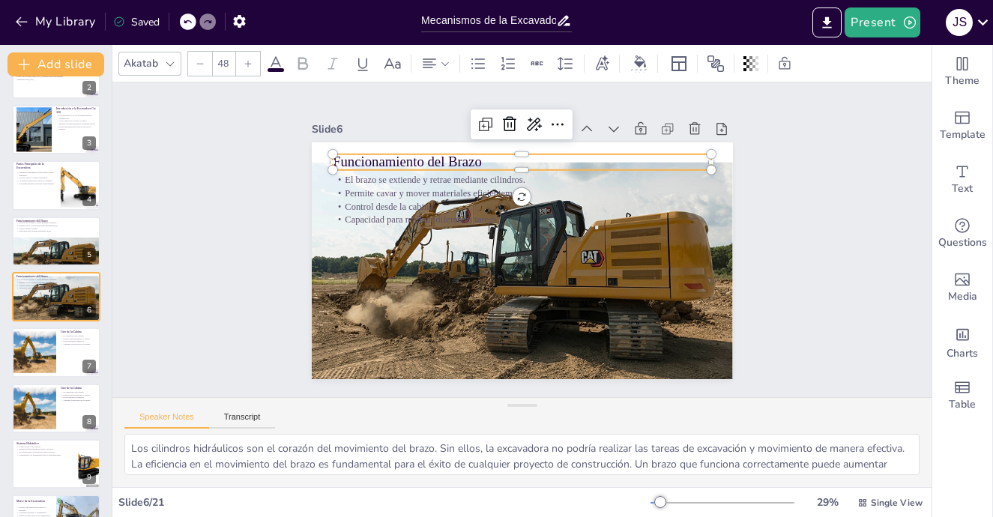
click at [476, 163] on p "Funcionamiento del Brazo" at bounding box center [469, 297] width 294 height 268
click at [590, 159] on p "Funcionamiento del Brazo" at bounding box center [599, 239] width 19 height 379
drag, startPoint x: 476, startPoint y: 159, endPoint x: 295, endPoint y: 172, distance: 181.7
click at [295, 172] on div "Slide 1 Go to [DOMAIN_NAME] and login with code Free66430901 Slide 2 Mecanismos…" at bounding box center [522, 239] width 505 height 279
copy span "Funcionamiento del Brazo"
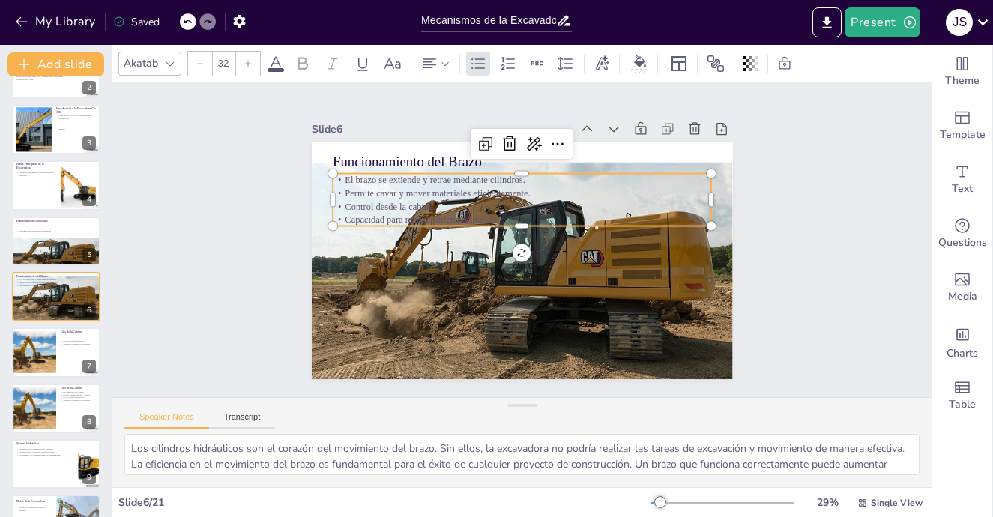
click at [380, 209] on p "Capacidad para realizar diferentes tareas." at bounding box center [513, 258] width 351 height 166
click at [496, 209] on p "Capacidad para realizar diferentes tareas." at bounding box center [541, 235] width 91 height 373
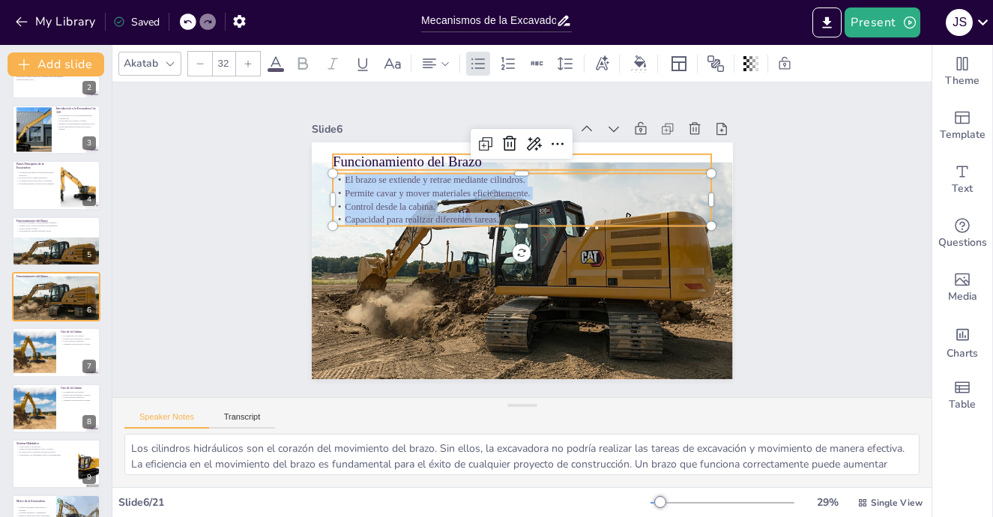
drag, startPoint x: 489, startPoint y: 210, endPoint x: 333, endPoint y: 160, distance: 164.2
click at [333, 160] on div "Funcionamiento del Brazo El brazo se extiende y retrae mediante cilindros. Perm…" at bounding box center [540, 229] width 416 height 483
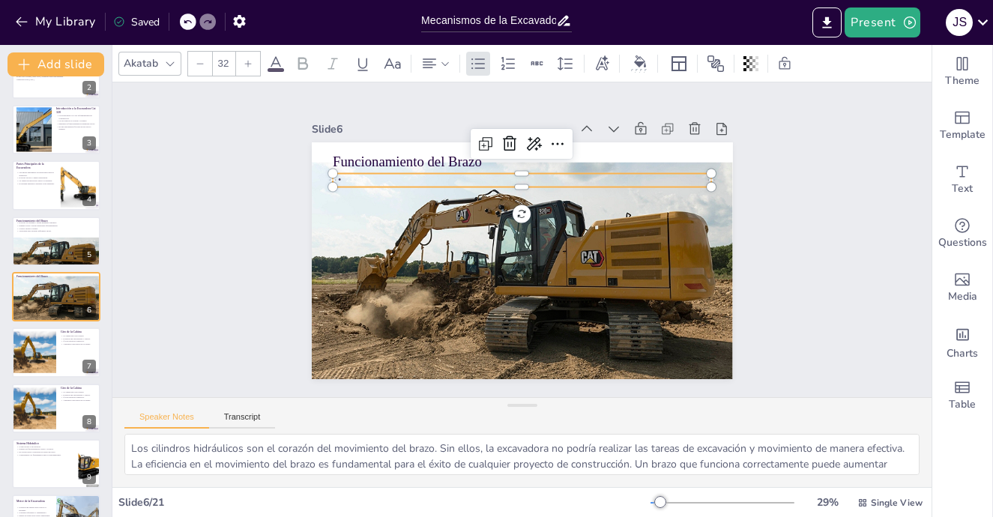
drag, startPoint x: 656, startPoint y: 170, endPoint x: 660, endPoint y: 163, distance: 8.1
click at [660, 163] on div "Funcionamiento del Brazo" at bounding box center [533, 222] width 479 height 439
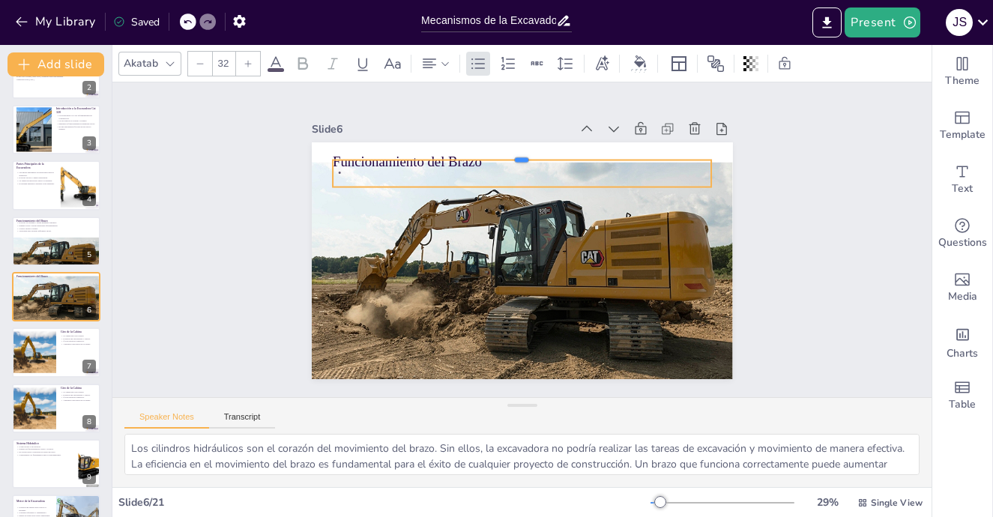
drag, startPoint x: 660, startPoint y: 163, endPoint x: 679, endPoint y: 145, distance: 26.5
click at [679, 300] on div at bounding box center [513, 325] width 378 height 51
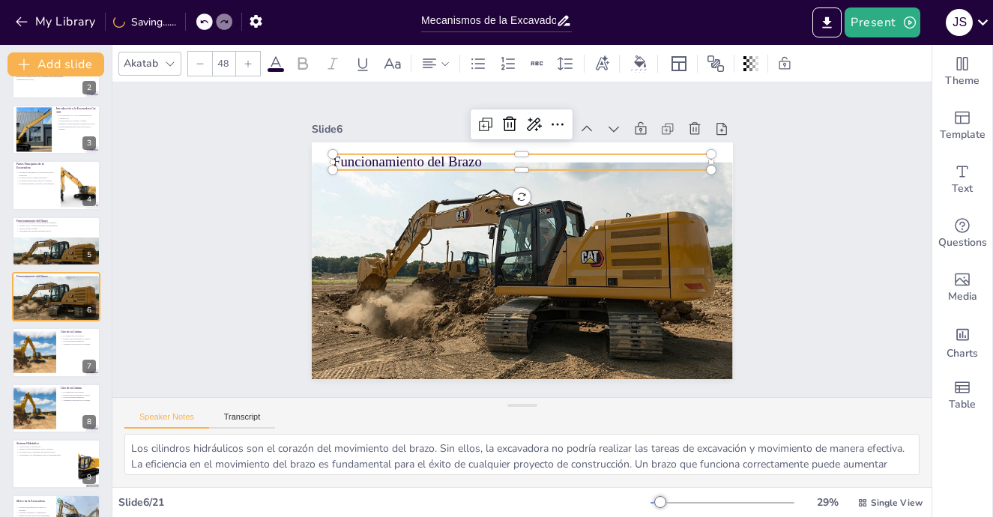
click at [400, 165] on div "Funcionamiento del Brazo" at bounding box center [532, 258] width 482 height 416
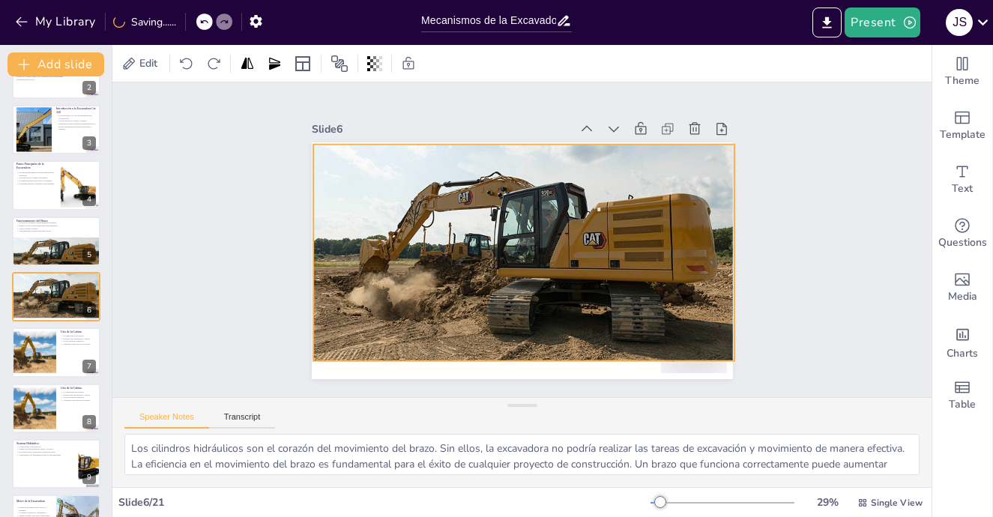
drag, startPoint x: 429, startPoint y: 208, endPoint x: 431, endPoint y: 190, distance: 18.1
click at [431, 190] on div at bounding box center [518, 235] width 505 height 451
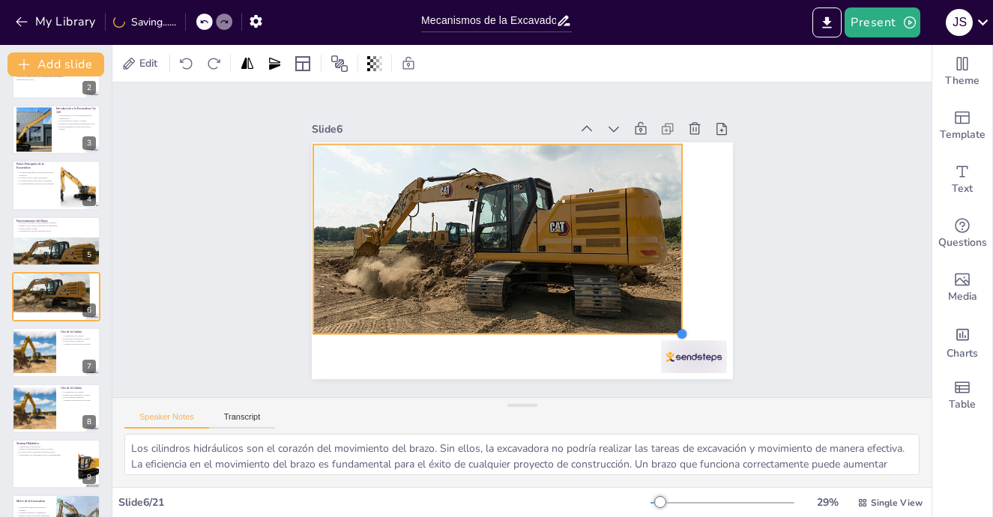
drag, startPoint x: 727, startPoint y: 354, endPoint x: 669, endPoint y: 319, distance: 67.2
click at [669, 319] on div at bounding box center [538, 253] width 458 height 471
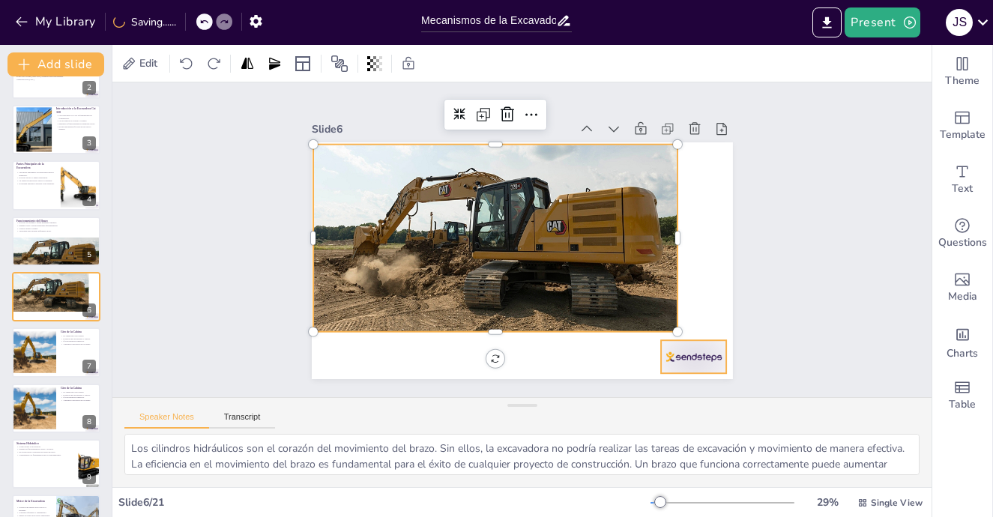
click at [673, 354] on div at bounding box center [680, 374] width 69 height 40
click at [566, 273] on div at bounding box center [531, 266] width 450 height 467
click at [566, 273] on div at bounding box center [547, 250] width 393 height 328
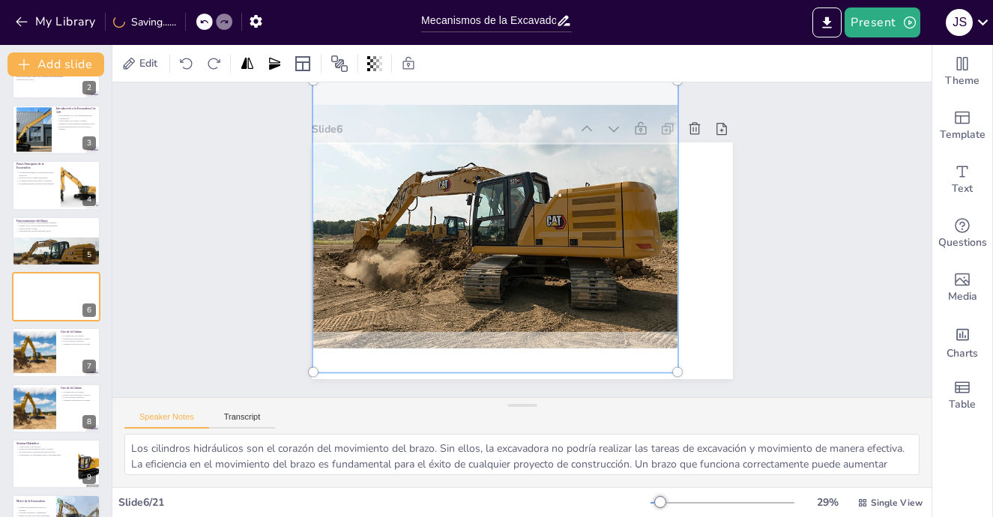
drag, startPoint x: 564, startPoint y: 304, endPoint x: 564, endPoint y: 291, distance: 12.7
click at [564, 291] on div at bounding box center [535, 213] width 309 height 383
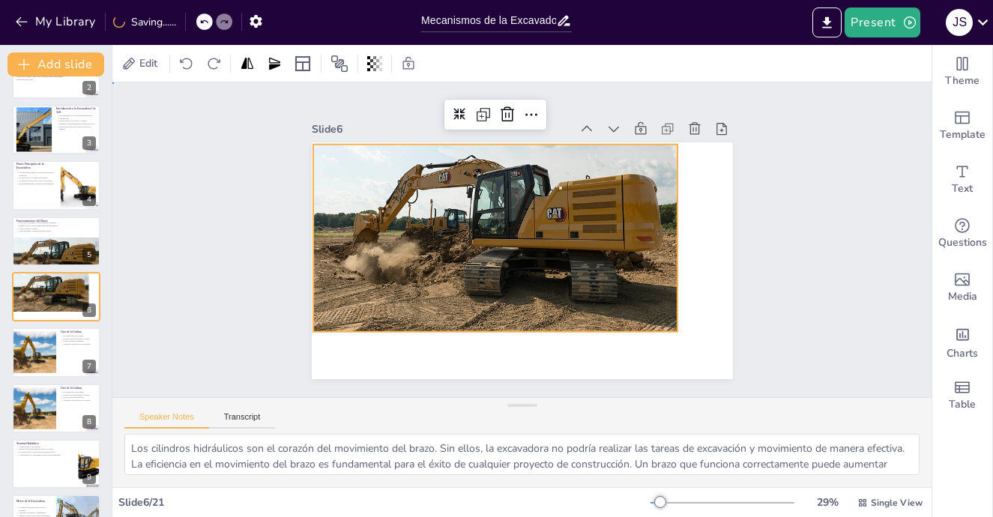
click at [776, 291] on div "Slide 1 Go to [DOMAIN_NAME] and login with code Free66430901 Slide 2 Mecanismos…" at bounding box center [521, 239] width 819 height 315
click at [575, 277] on div at bounding box center [554, 244] width 461 height 435
click at [575, 277] on div at bounding box center [553, 226] width 435 height 461
click at [575, 277] on div at bounding box center [526, 205] width 435 height 461
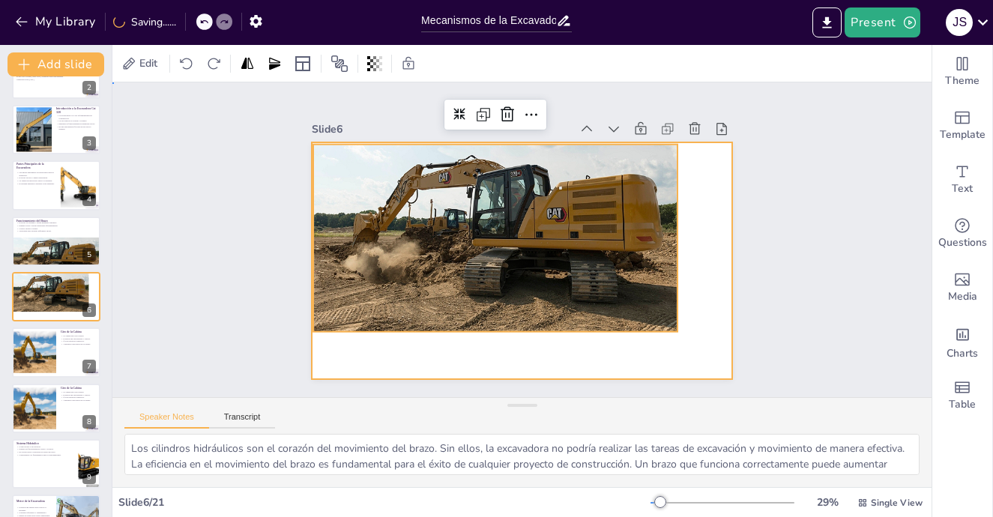
click at [697, 298] on div at bounding box center [503, 248] width 388 height 481
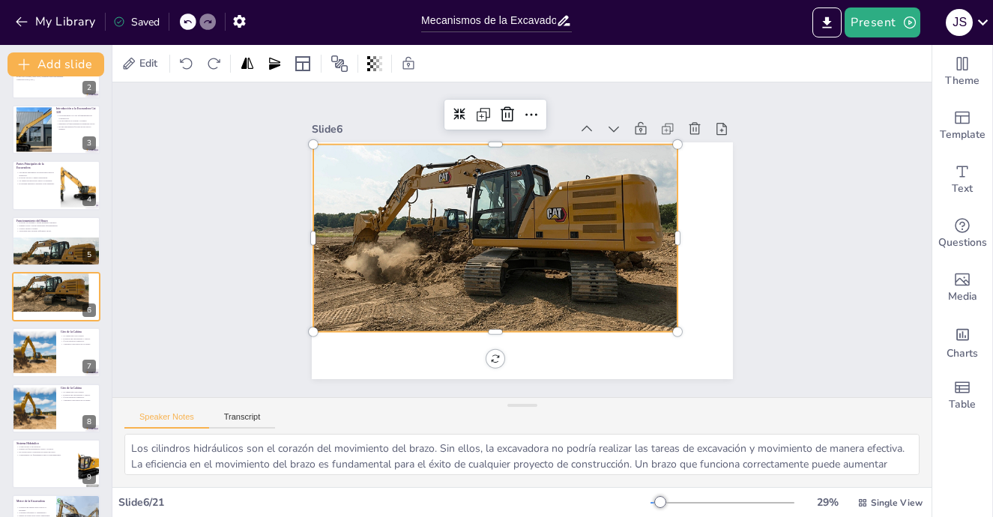
click at [593, 305] on div at bounding box center [488, 242] width 466 height 461
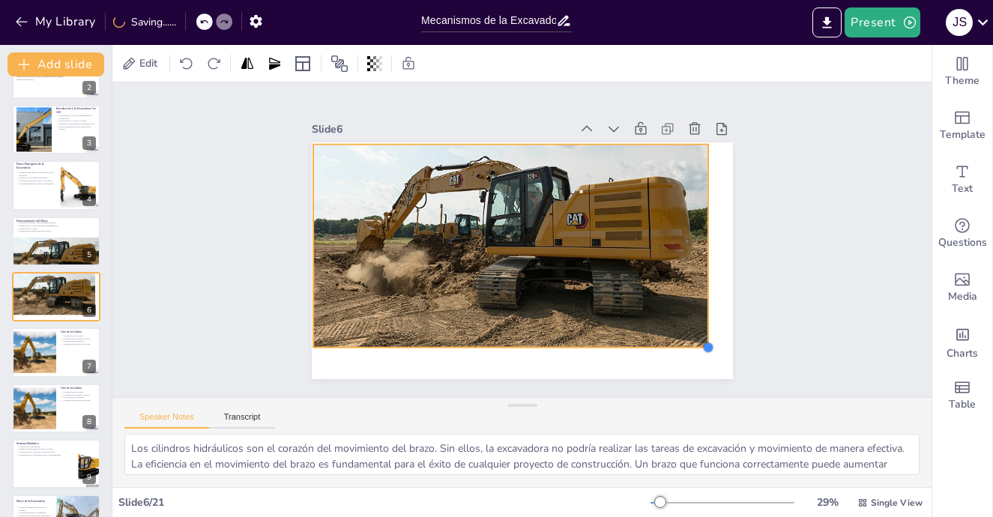
drag, startPoint x: 662, startPoint y: 330, endPoint x: 693, endPoint y: 345, distance: 34.5
click at [674, 393] on div at bounding box center [666, 400] width 15 height 15
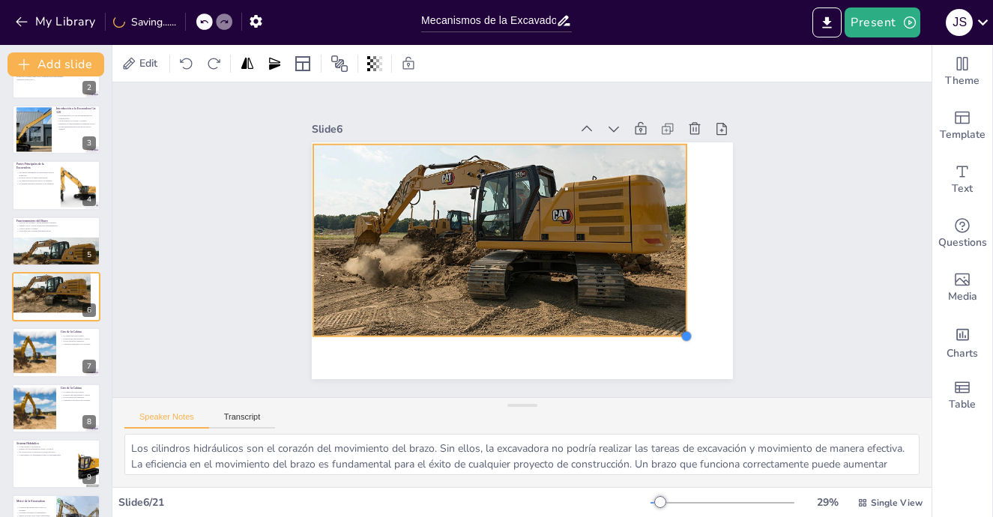
drag, startPoint x: 693, startPoint y: 345, endPoint x: 642, endPoint y: 321, distance: 56.3
click at [642, 321] on div at bounding box center [506, 225] width 458 height 471
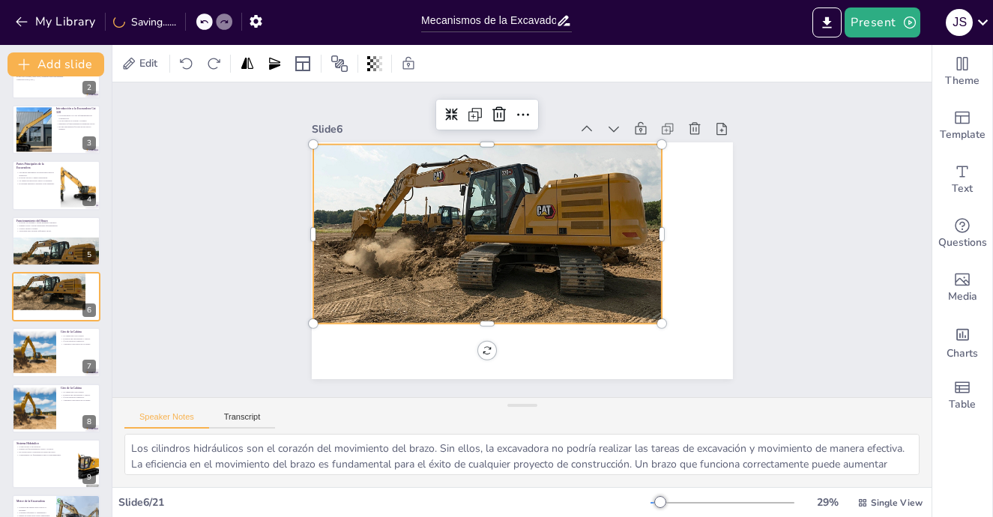
click at [522, 273] on div at bounding box center [563, 247] width 432 height 397
click at [522, 273] on div at bounding box center [550, 270] width 399 height 345
click at [226, 315] on div "Slide 1 Go to [DOMAIN_NAME] and login with code Free66430901 Slide 2 Mecanismos…" at bounding box center [521, 239] width 819 height 781
click at [472, 294] on div at bounding box center [512, 198] width 446 height 441
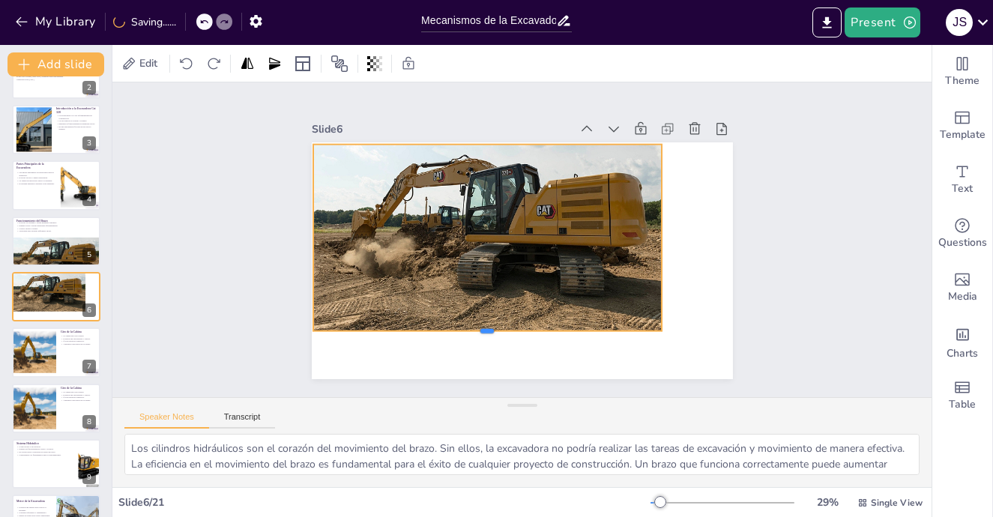
drag, startPoint x: 472, startPoint y: 324, endPoint x: 480, endPoint y: 331, distance: 11.1
click at [480, 217] on div at bounding box center [585, 157] width 336 height 119
drag, startPoint x: 476, startPoint y: 133, endPoint x: 491, endPoint y: 133, distance: 14.2
click at [491, 133] on div at bounding box center [568, 136] width 267 height 242
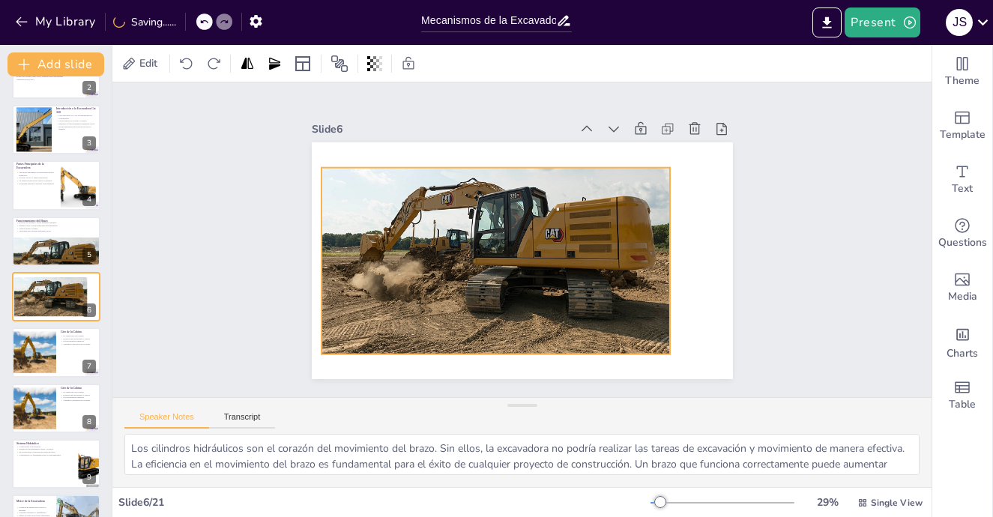
drag, startPoint x: 539, startPoint y: 194, endPoint x: 557, endPoint y: 226, distance: 37.3
click at [557, 226] on div at bounding box center [498, 249] width 432 height 397
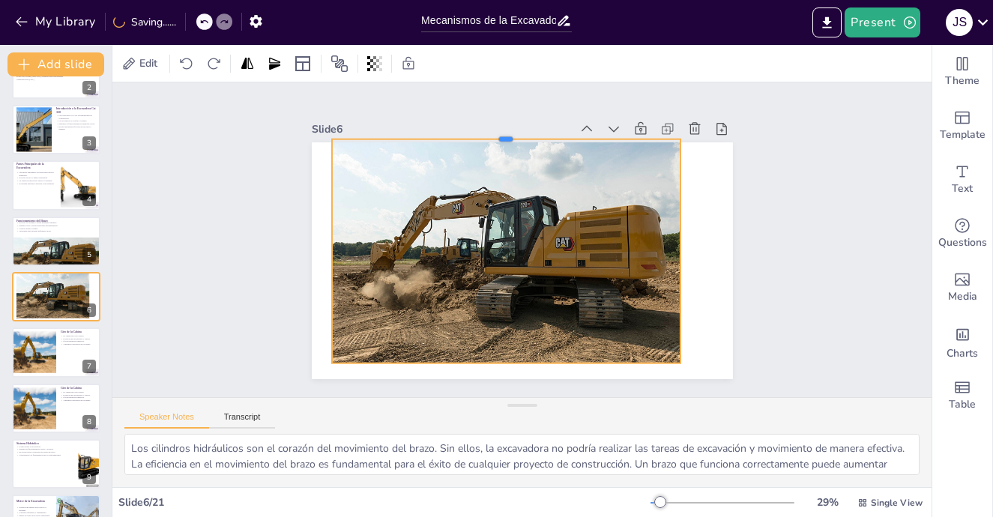
drag, startPoint x: 494, startPoint y: 171, endPoint x: 509, endPoint y: 133, distance: 40.1
click at [509, 248] on div at bounding box center [482, 340] width 308 height 184
click at [807, 219] on div "Slide 1 Go to [DOMAIN_NAME] and login with code Free66430901 Slide 2 Mecanismos…" at bounding box center [521, 240] width 819 height 782
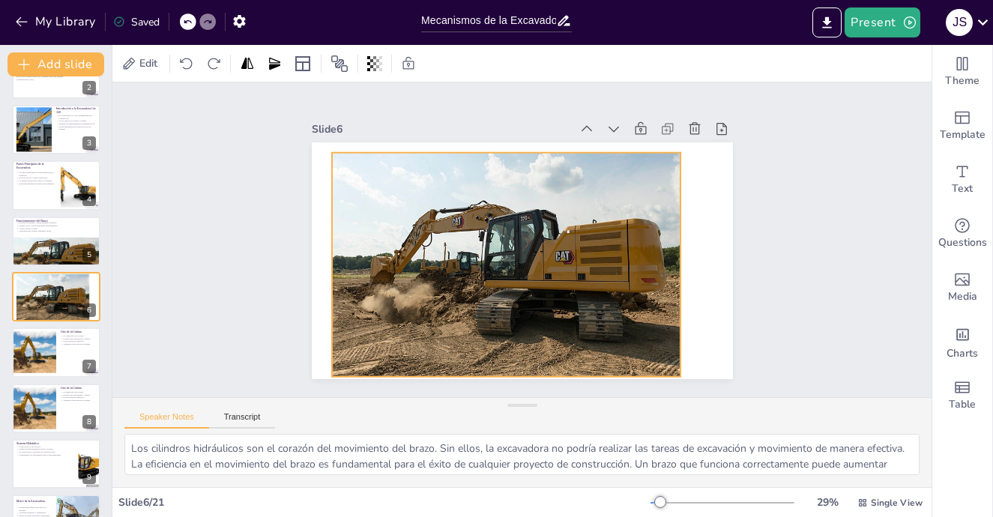
drag, startPoint x: 627, startPoint y: 212, endPoint x: 627, endPoint y: 226, distance: 14.2
click at [627, 226] on div at bounding box center [496, 248] width 447 height 431
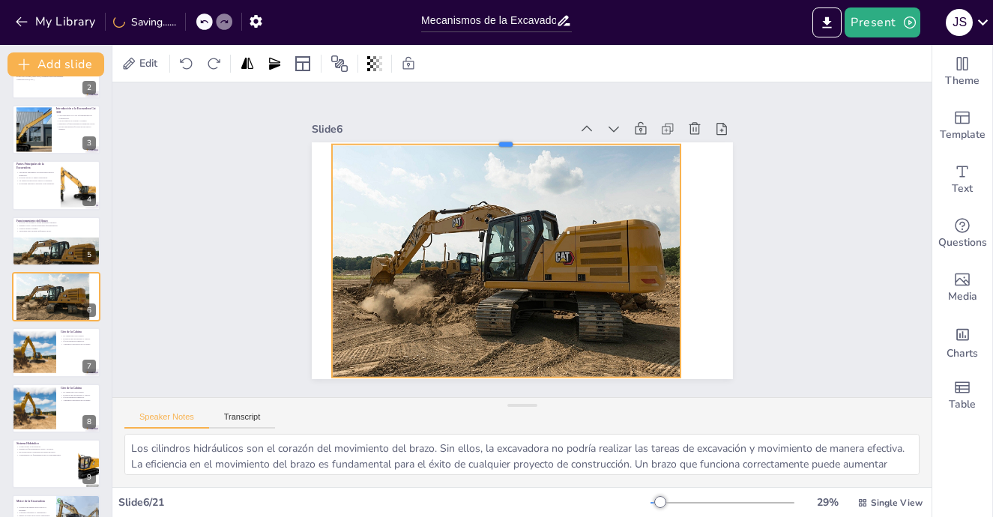
drag, startPoint x: 494, startPoint y: 148, endPoint x: 494, endPoint y: 139, distance: 9.0
click at [494, 139] on div at bounding box center [457, 159] width 308 height 185
click at [757, 233] on div "Slide 1 Go to [DOMAIN_NAME] and login with code Free66430901 Slide 2 Mecanismos…" at bounding box center [522, 239] width 505 height 279
click at [606, 234] on div at bounding box center [532, 214] width 399 height 345
click at [505, 219] on div at bounding box center [522, 267] width 447 height 431
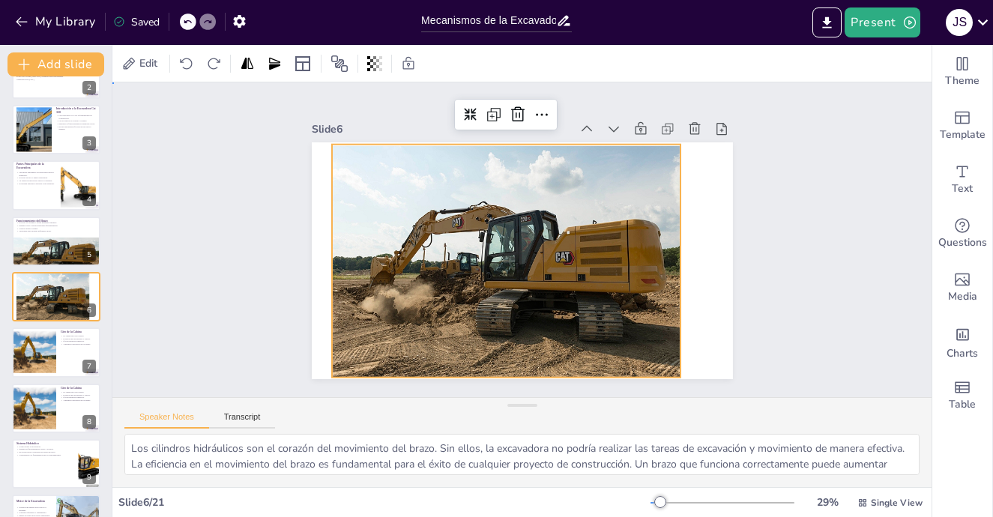
click at [711, 255] on div "Slide 1 Go to [DOMAIN_NAME] and login with code Free66430901 Slide 2 Mecanismos…" at bounding box center [522, 239] width 378 height 551
click at [601, 251] on div at bounding box center [544, 223] width 418 height 373
click at [771, 297] on div "Slide 1 Go to [DOMAIN_NAME] and login with code Free66430901 Slide 2 Mecanismos…" at bounding box center [521, 239] width 819 height 781
click at [757, 151] on div "Slide 1 Go to [DOMAIN_NAME] and login with code Free66430901 Slide 2 Mecanismos…" at bounding box center [522, 240] width 577 height 494
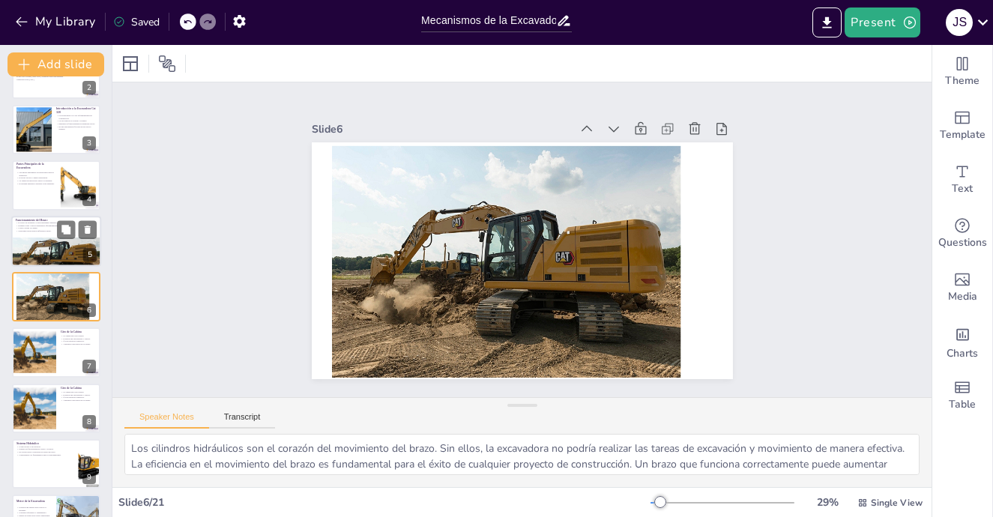
click at [67, 257] on div at bounding box center [56, 254] width 91 height 72
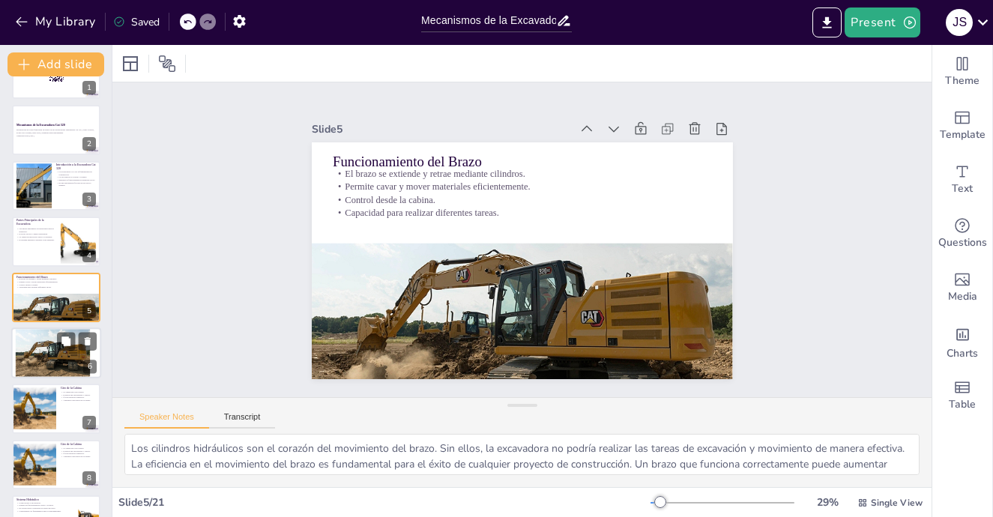
click at [81, 358] on div at bounding box center [53, 354] width 75 height 60
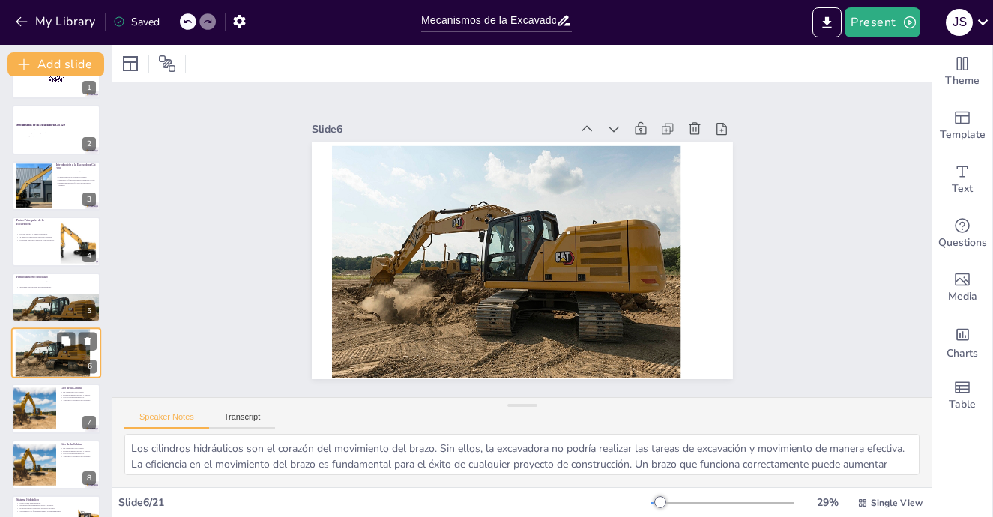
scroll to position [95, 0]
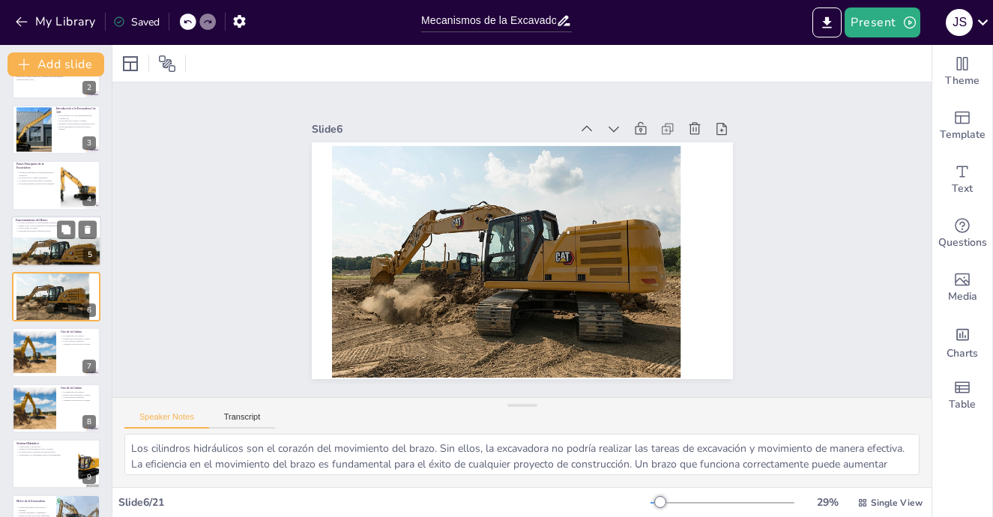
click at [40, 254] on div at bounding box center [56, 254] width 91 height 72
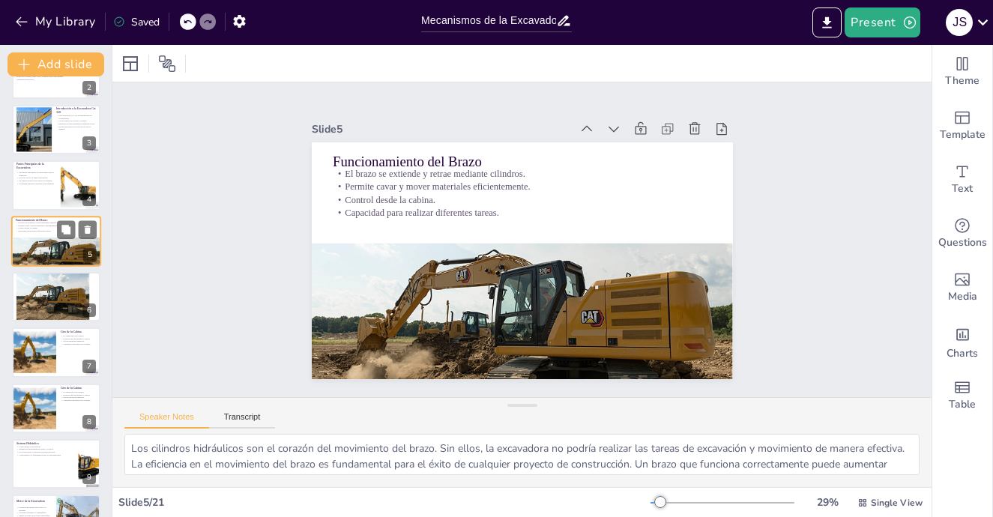
scroll to position [39, 0]
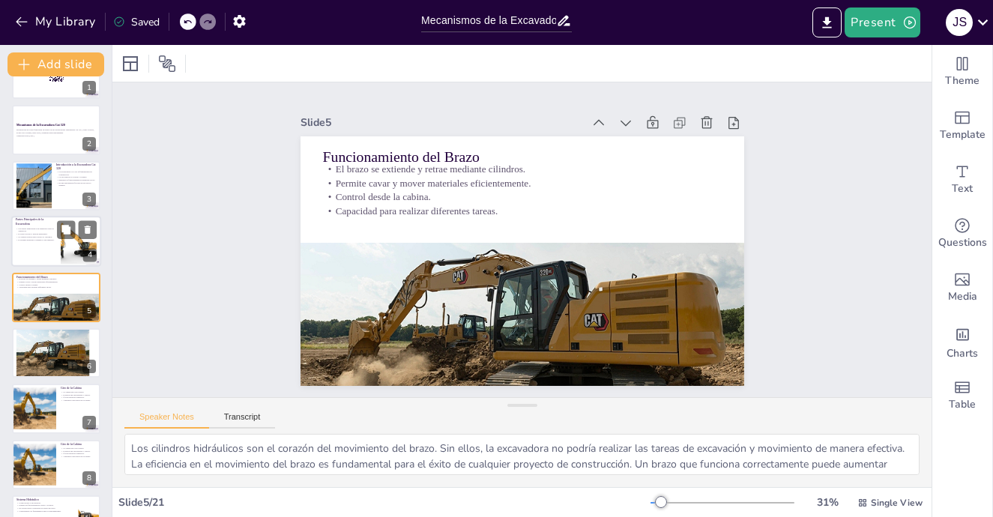
click at [34, 247] on div at bounding box center [56, 241] width 90 height 51
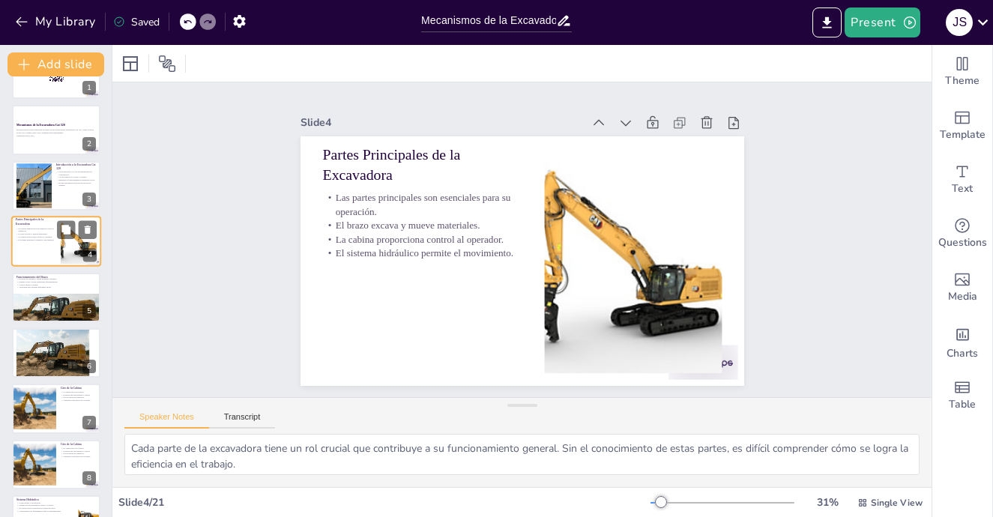
scroll to position [0, 0]
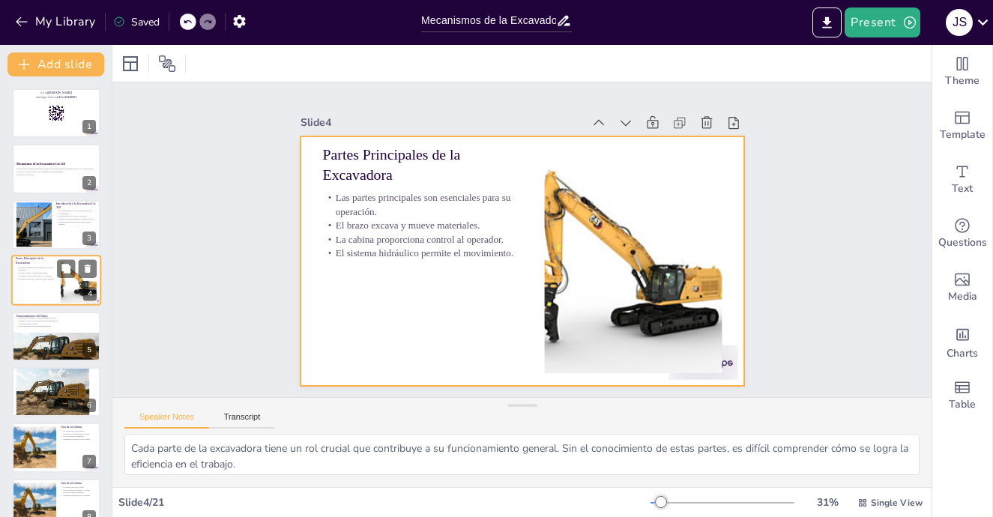
click at [52, 294] on div at bounding box center [56, 280] width 90 height 51
click at [24, 290] on div at bounding box center [56, 280] width 90 height 51
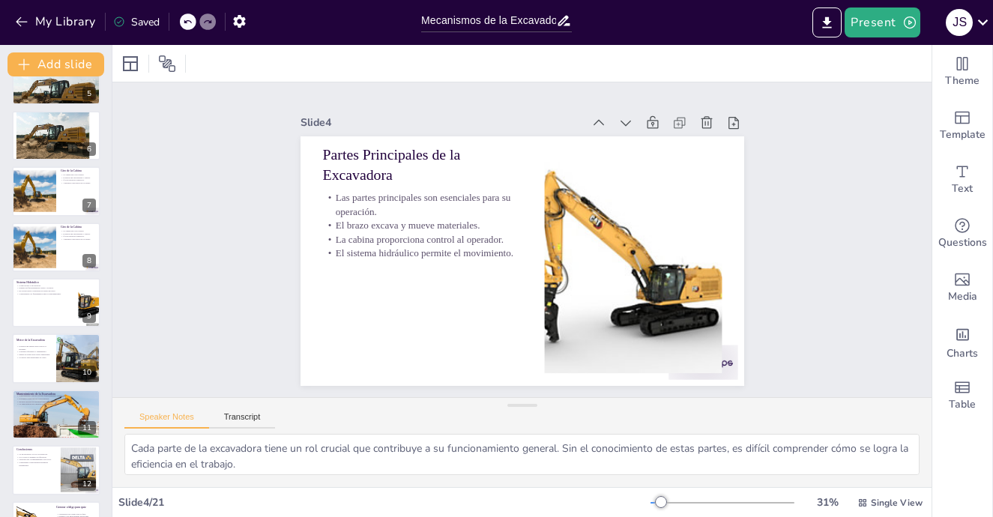
scroll to position [257, 0]
click at [41, 209] on div at bounding box center [34, 191] width 64 height 51
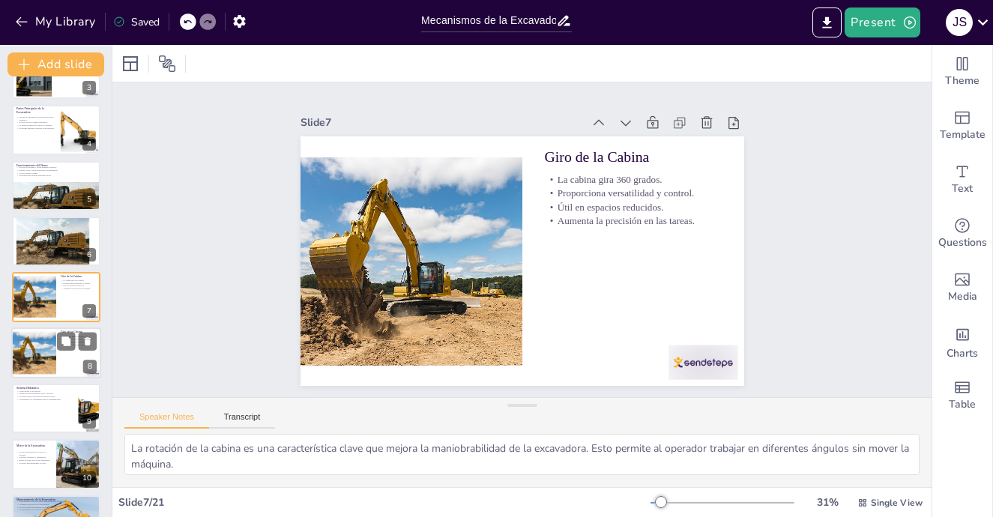
click at [43, 364] on div at bounding box center [34, 352] width 64 height 51
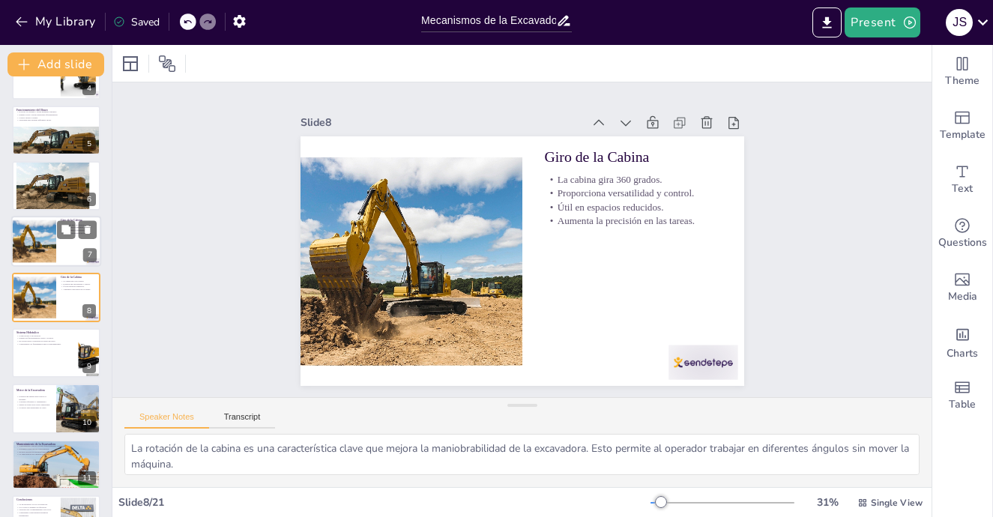
click at [40, 245] on div at bounding box center [34, 242] width 64 height 51
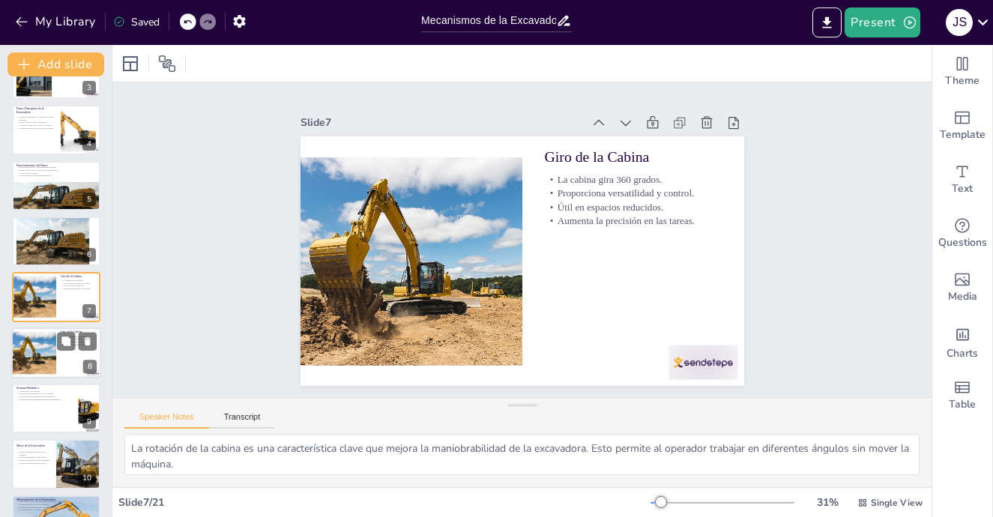
click at [34, 339] on div at bounding box center [34, 352] width 64 height 51
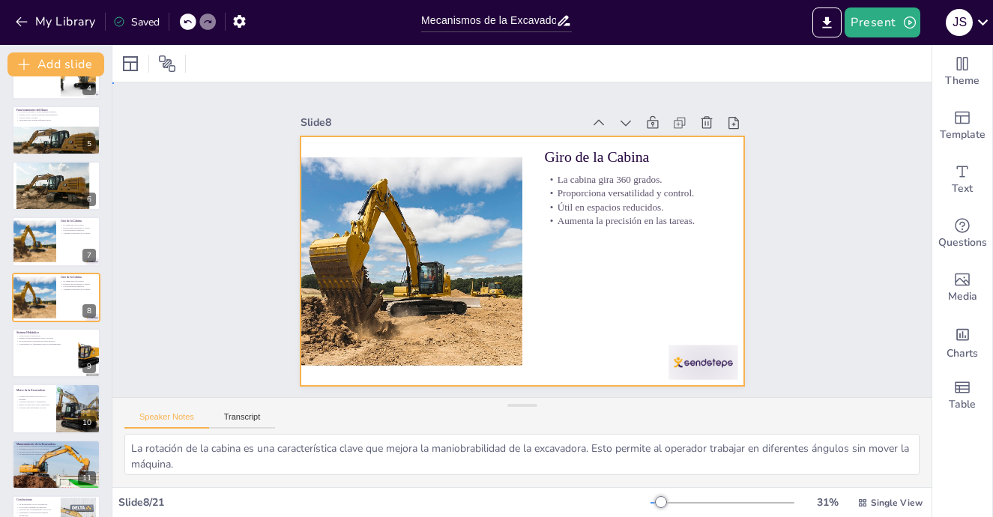
click at [578, 321] on div at bounding box center [535, 256] width 506 height 462
click at [721, 217] on div "Slide 1 Go to [DOMAIN_NAME] and login with code Free66430901 Slide 2 Mecanismos…" at bounding box center [521, 239] width 399 height 847
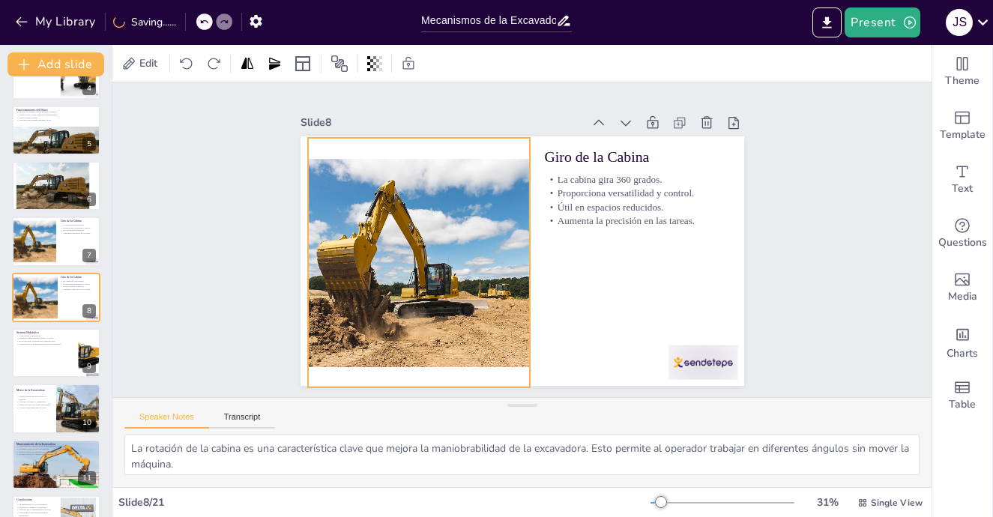
click at [467, 214] on div at bounding box center [583, 154] width 399 height 394
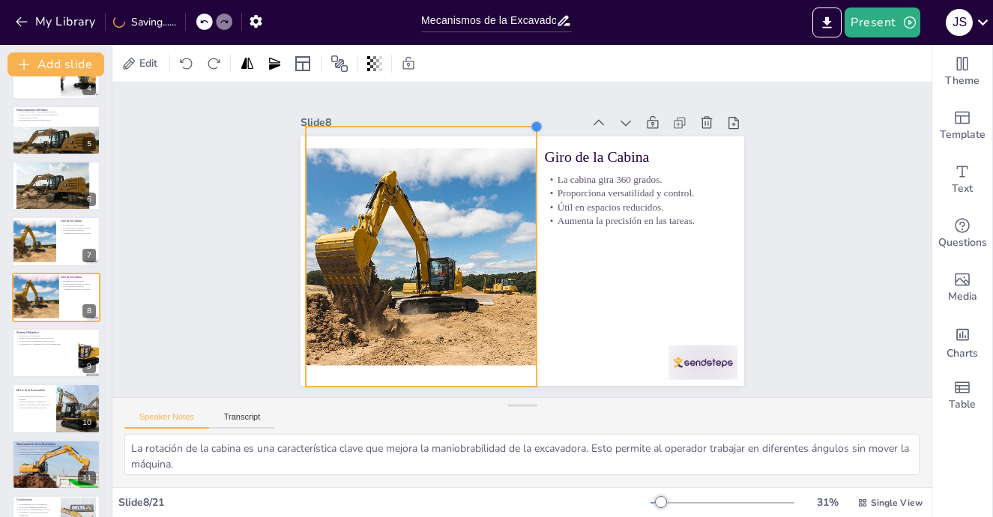
drag, startPoint x: 518, startPoint y: 132, endPoint x: 525, endPoint y: 121, distance: 12.9
click at [525, 347] on div at bounding box center [531, 354] width 14 height 14
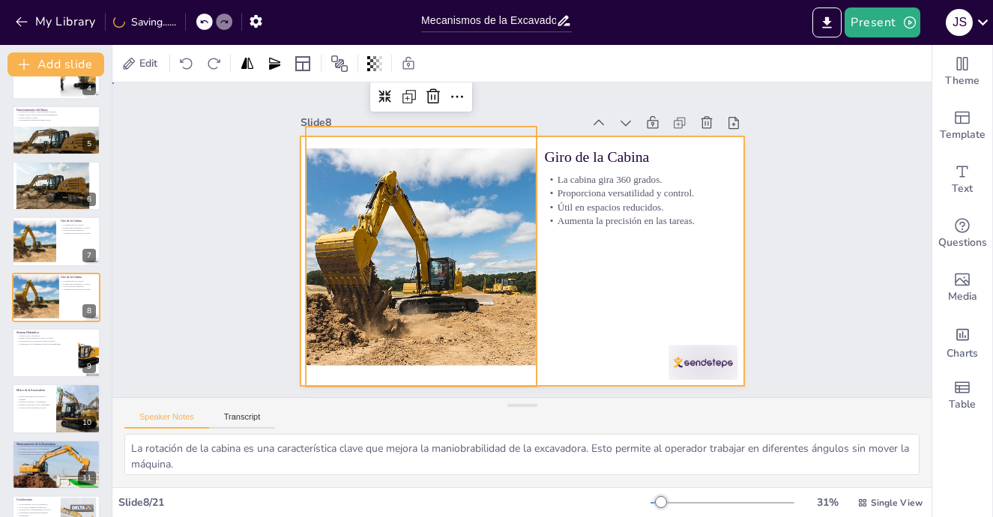
click at [656, 232] on div at bounding box center [537, 226] width 482 height 497
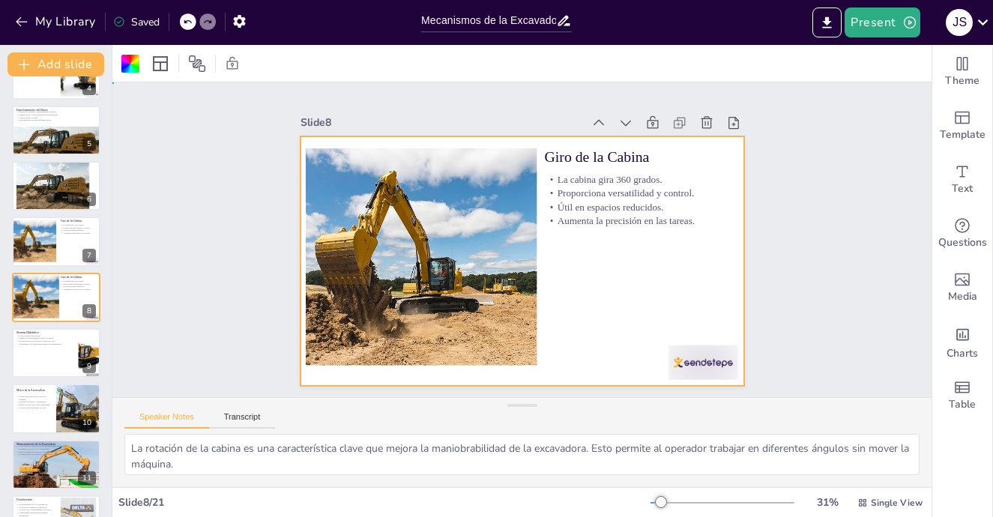
click at [665, 314] on div at bounding box center [536, 255] width 497 height 482
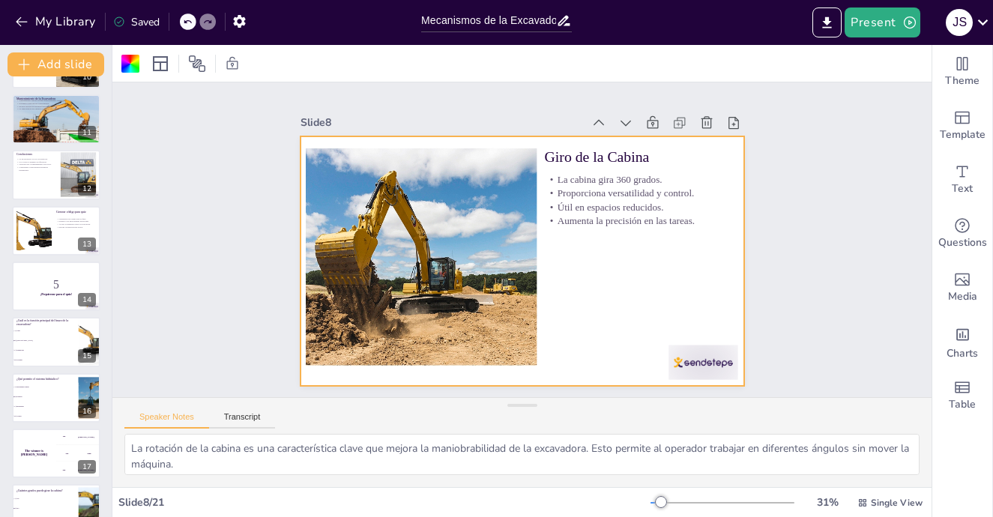
scroll to position [748, 0]
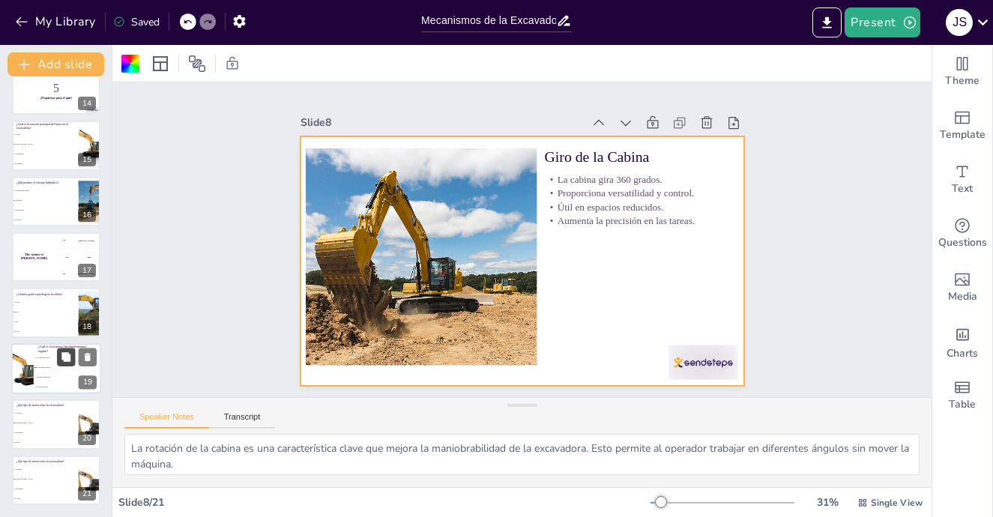
click at [57, 361] on button at bounding box center [66, 357] width 18 height 18
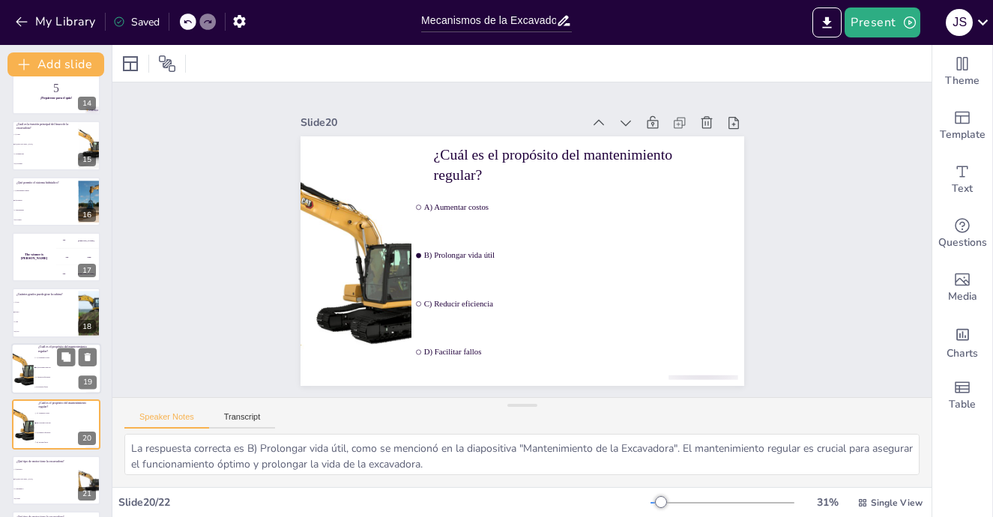
scroll to position [803, 0]
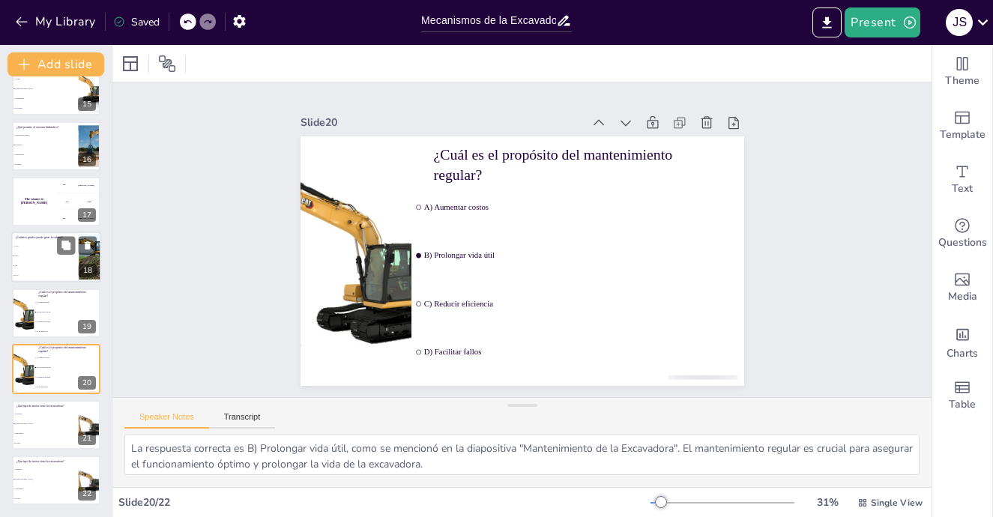
click at [46, 279] on li "D) 270" at bounding box center [44, 276] width 67 height 10
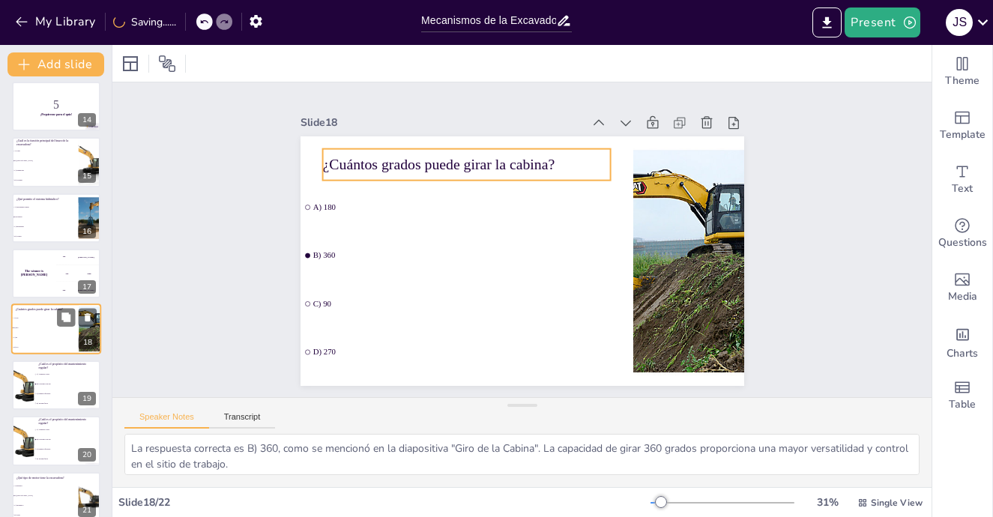
scroll to position [728, 0]
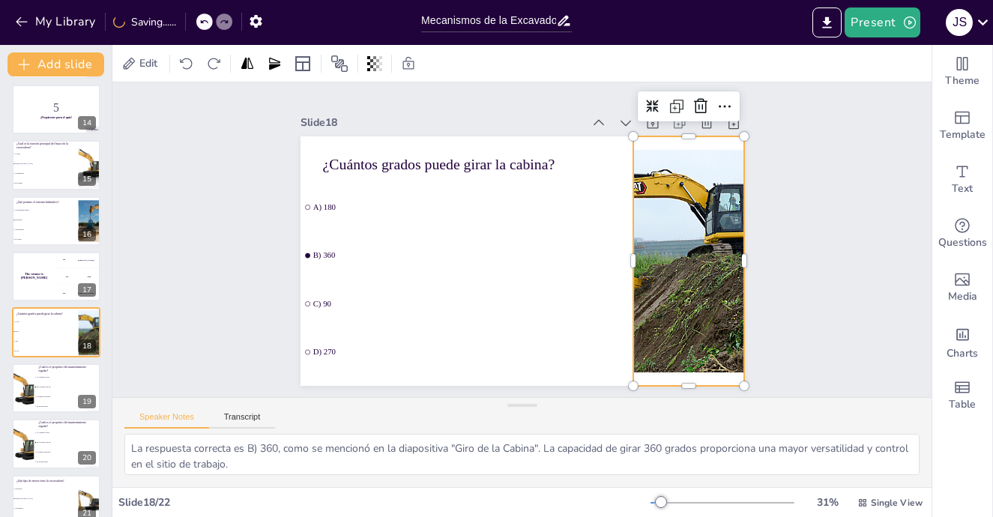
click at [554, 202] on div at bounding box center [356, 271] width 393 height 340
click at [638, 202] on div at bounding box center [672, 311] width 393 height 340
click at [34, 228] on li "C) Estabilidad" at bounding box center [44, 230] width 67 height 10
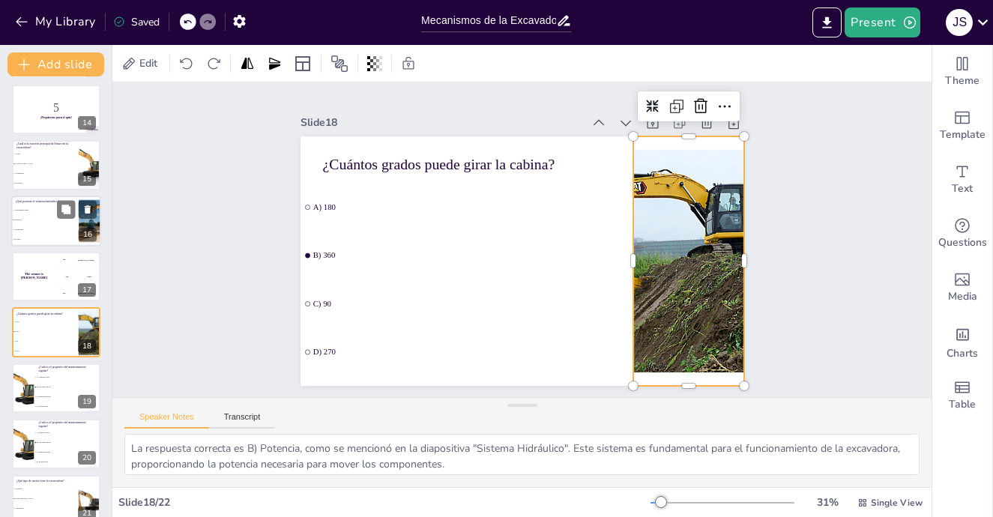
scroll to position [652, 0]
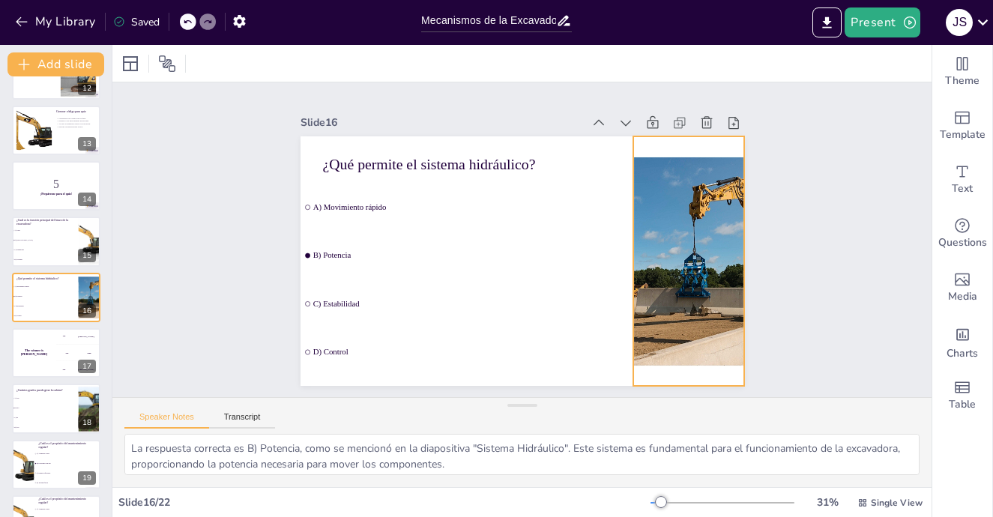
click at [611, 270] on div at bounding box center [412, 113] width 399 height 394
click at [643, 270] on div at bounding box center [456, 85] width 372 height 395
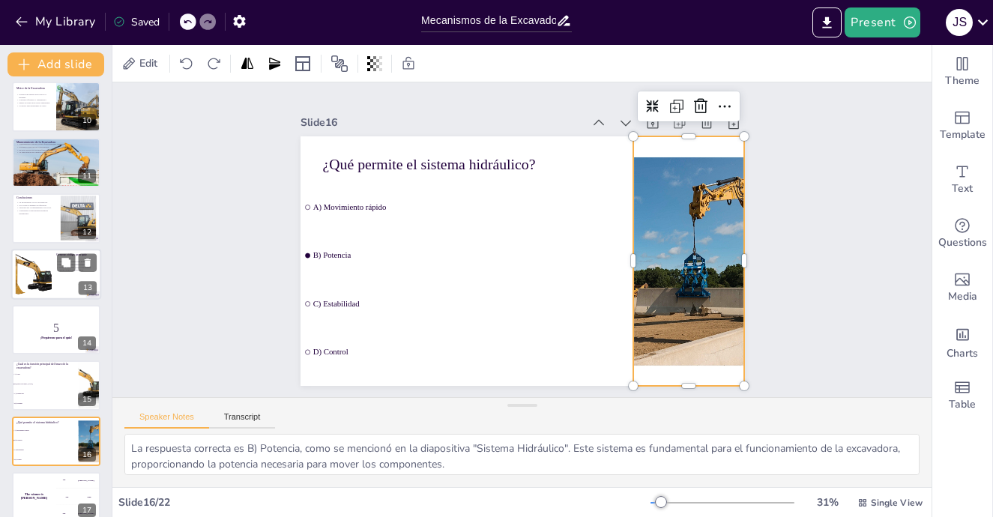
click at [48, 259] on div at bounding box center [33, 274] width 61 height 46
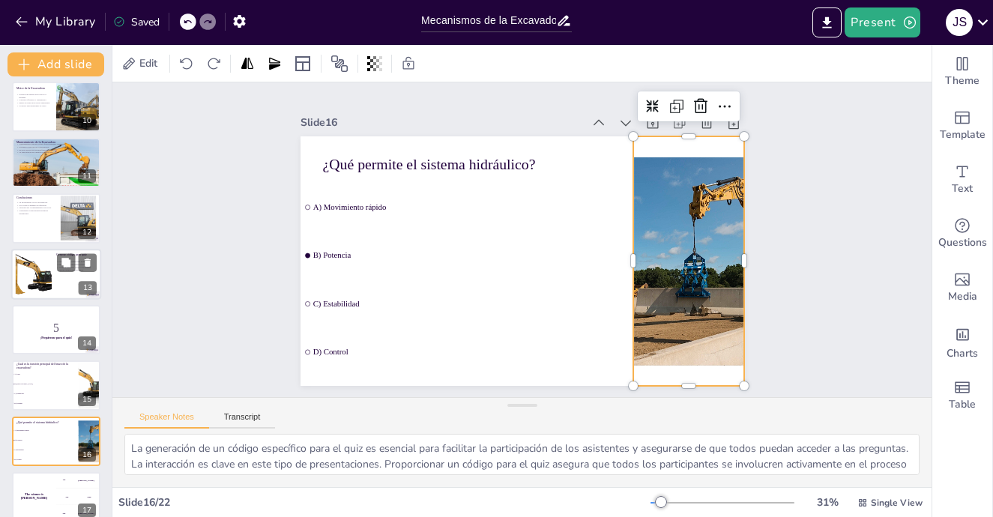
scroll to position [485, 0]
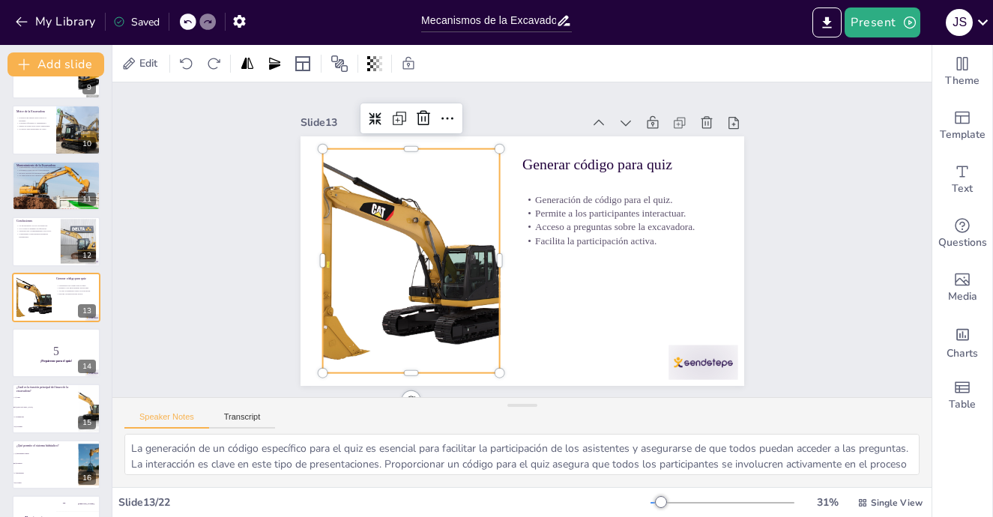
click at [483, 249] on div at bounding box center [633, 218] width 300 height 225
click at [384, 249] on div at bounding box center [448, 155] width 344 height 372
click at [364, 242] on div "Slide 1 Go to [DOMAIN_NAME] and login with code Free66430901 Slide 2 Mecanismos…" at bounding box center [521, 239] width 315 height 819
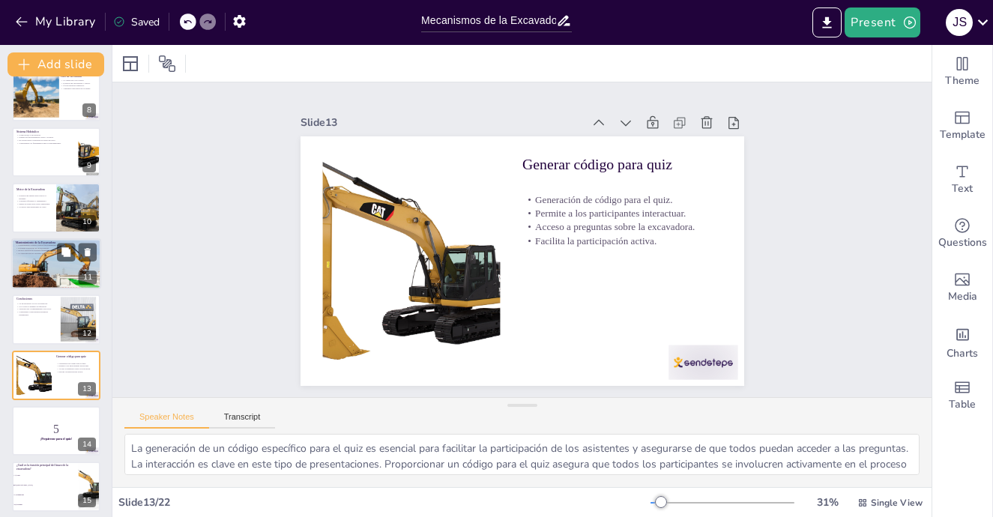
click at [56, 253] on p "La capacitación del operador es importante." at bounding box center [56, 253] width 81 height 3
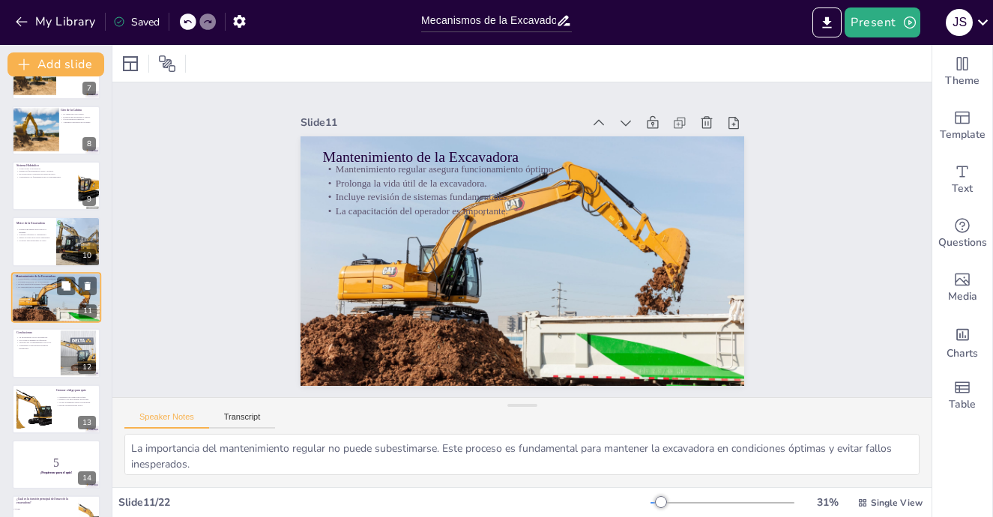
click at [56, 253] on div at bounding box center [77, 241] width 49 height 49
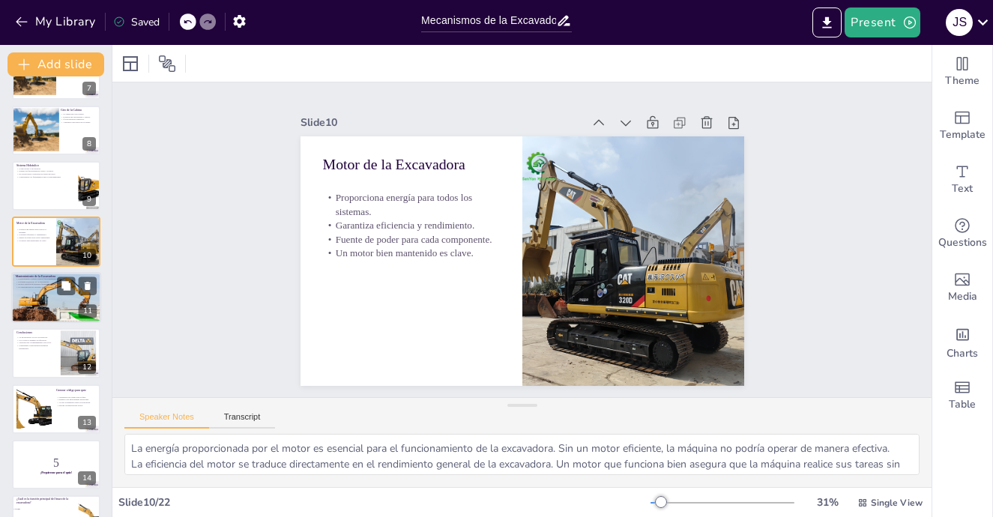
scroll to position [318, 0]
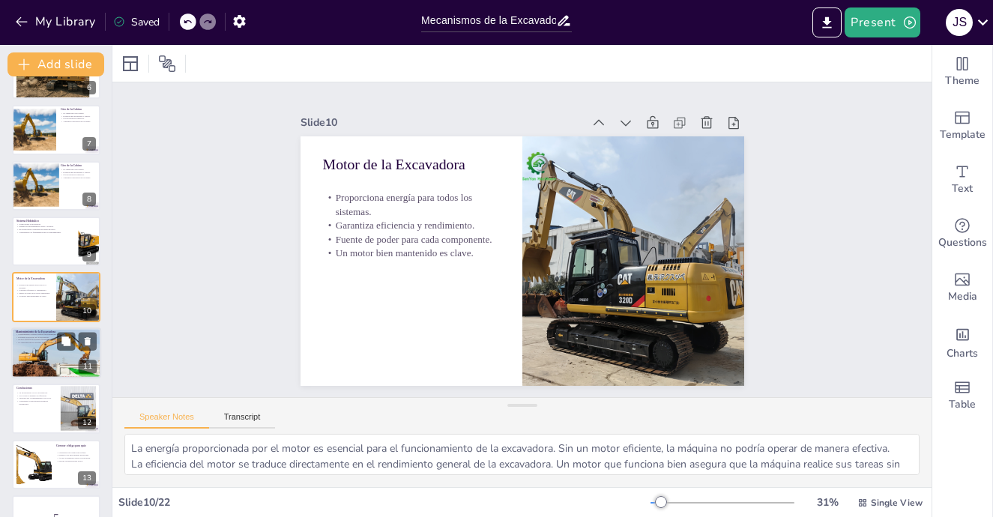
click at [61, 366] on div at bounding box center [56, 353] width 90 height 60
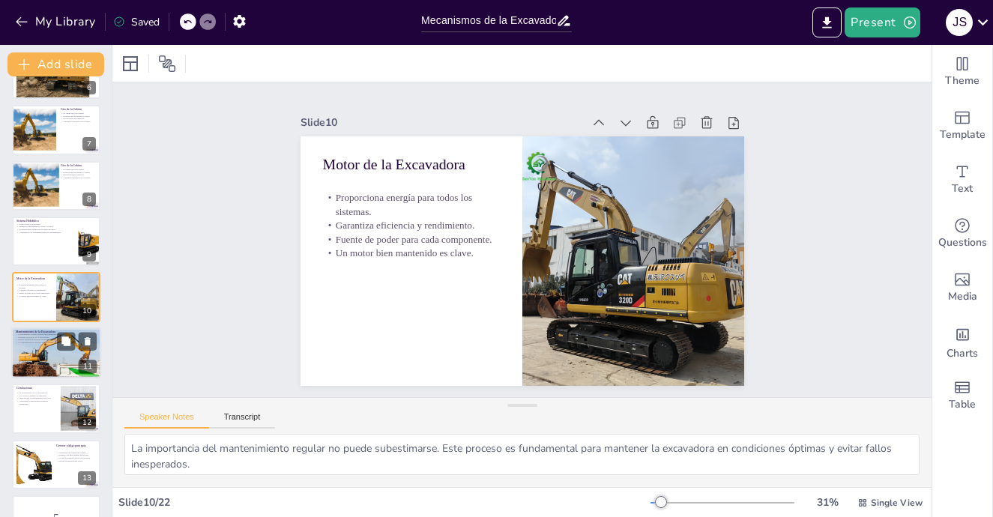
scroll to position [373, 0]
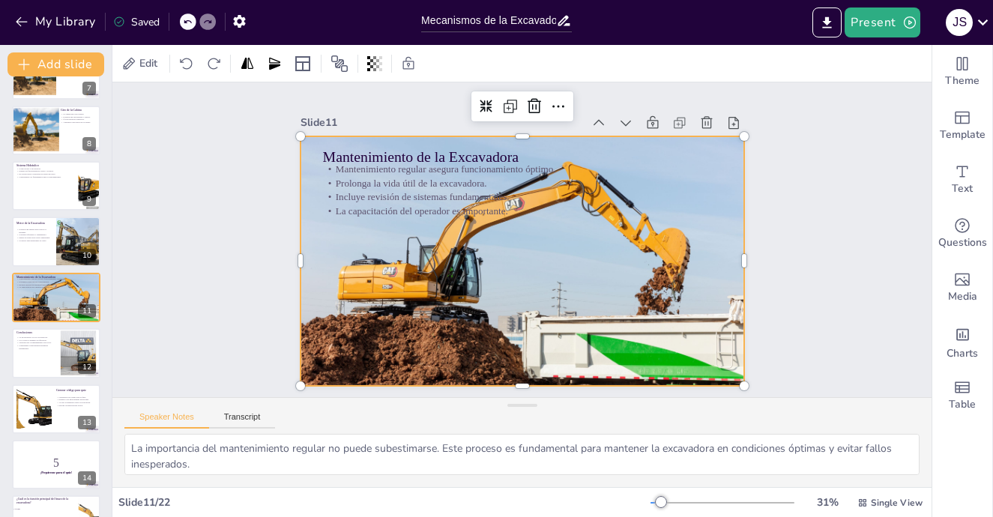
click at [544, 275] on div at bounding box center [537, 225] width 517 height 527
click at [821, 178] on div "Slide 1 Go to [DOMAIN_NAME] and login with code Free66430901 Slide 2 Mecanismos…" at bounding box center [522, 240] width 876 height 620
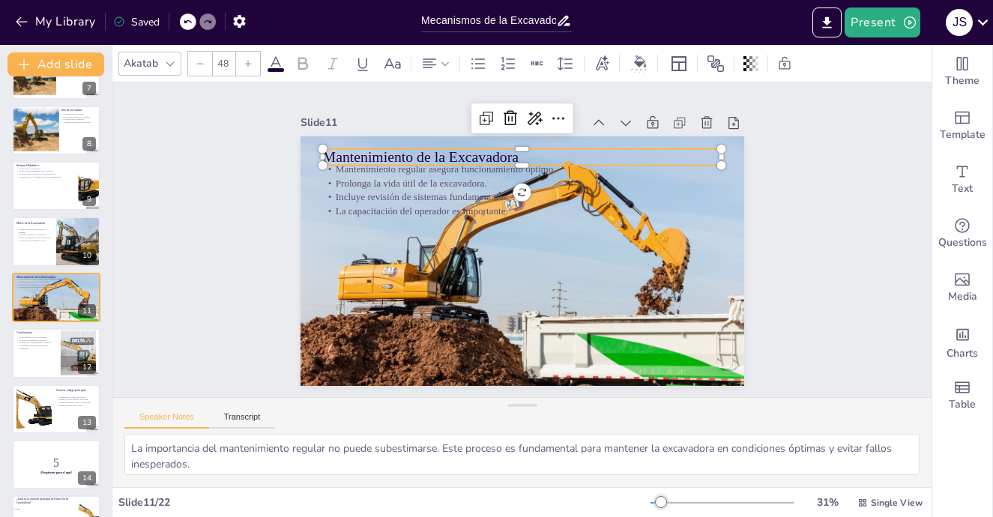
click at [432, 150] on p "Mantenimiento de la Excavadora" at bounding box center [454, 288] width 251 height 335
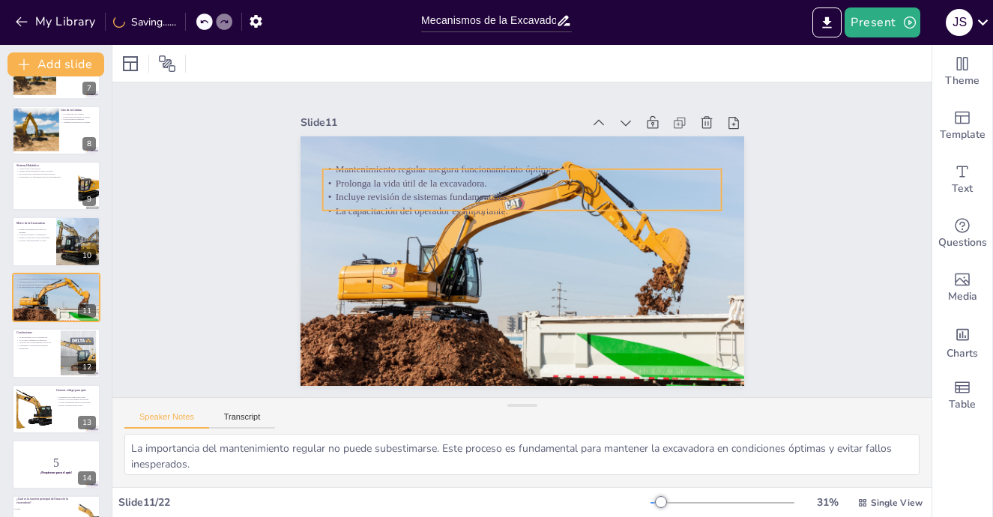
click at [422, 171] on p "Prolonga la vida útil de la excavadora." at bounding box center [555, 286] width 331 height 246
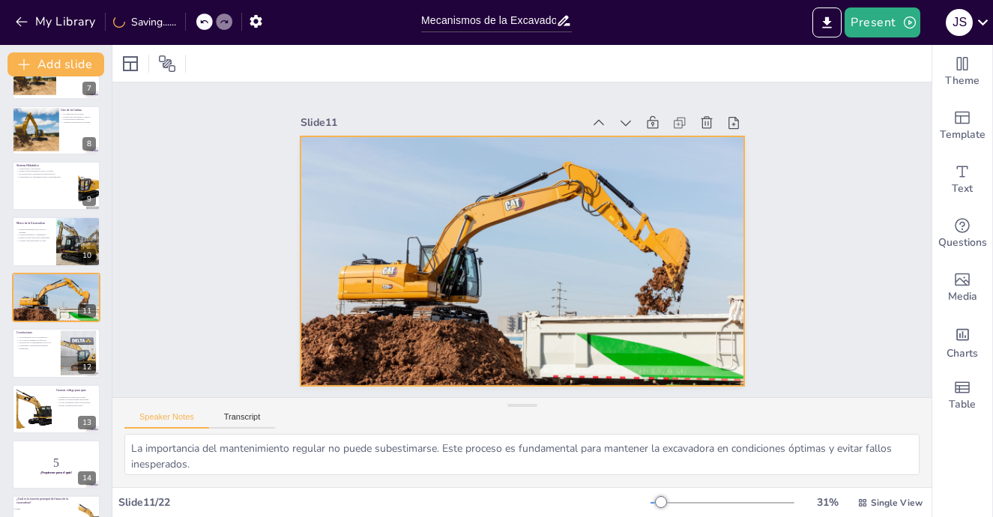
click at [671, 317] on div at bounding box center [505, 227] width 500 height 533
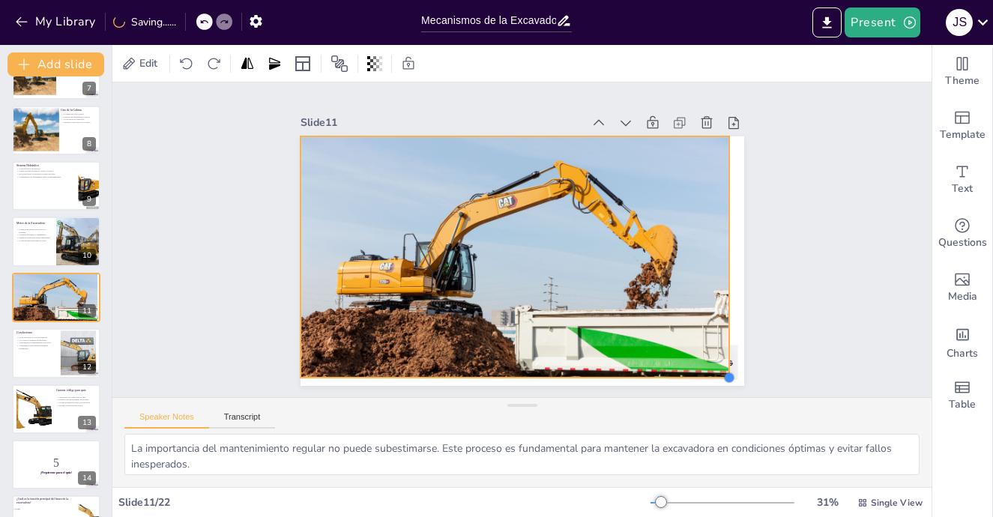
drag, startPoint x: 738, startPoint y: 378, endPoint x: 718, endPoint y: 367, distance: 22.5
click at [620, 16] on div at bounding box center [613, 8] width 14 height 14
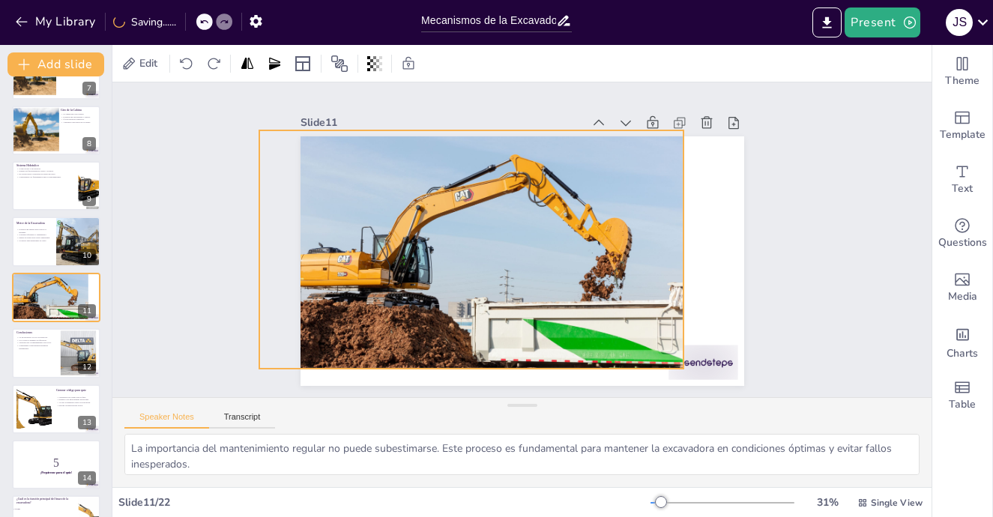
drag, startPoint x: 633, startPoint y: 312, endPoint x: 575, endPoint y: 303, distance: 58.3
click at [575, 303] on div at bounding box center [560, 275] width 478 height 509
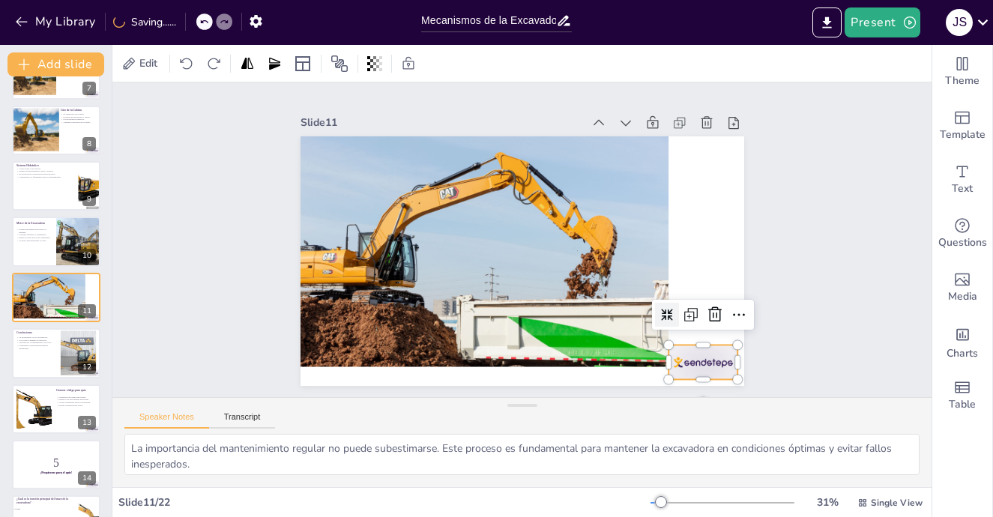
click at [346, 330] on div at bounding box center [310, 292] width 72 height 75
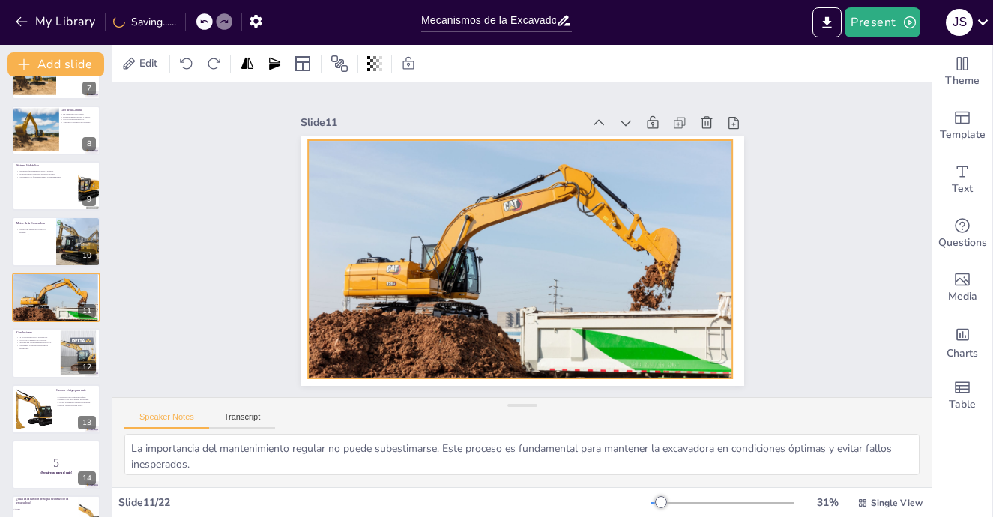
drag, startPoint x: 544, startPoint y: 259, endPoint x: 607, endPoint y: 270, distance: 63.9
click at [607, 270] on div at bounding box center [502, 241] width 365 height 473
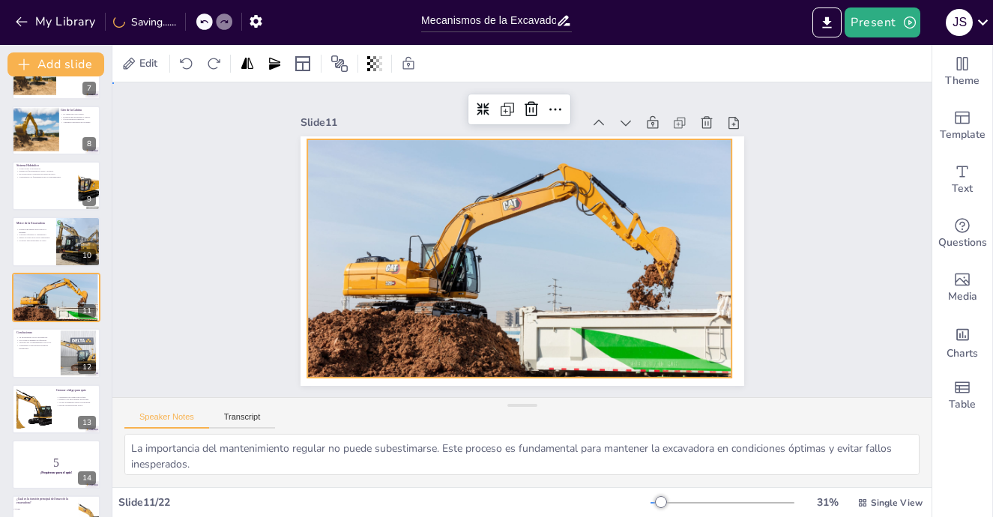
click at [794, 312] on div "Slide 1 Go to [DOMAIN_NAME] and login with code Free66430901 Slide 2 Mecanismos…" at bounding box center [522, 240] width 682 height 867
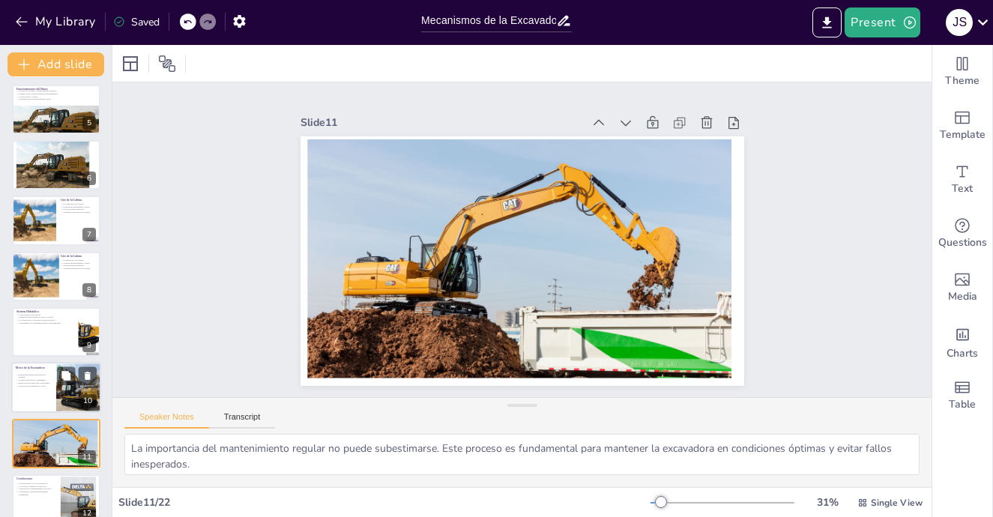
scroll to position [217, 0]
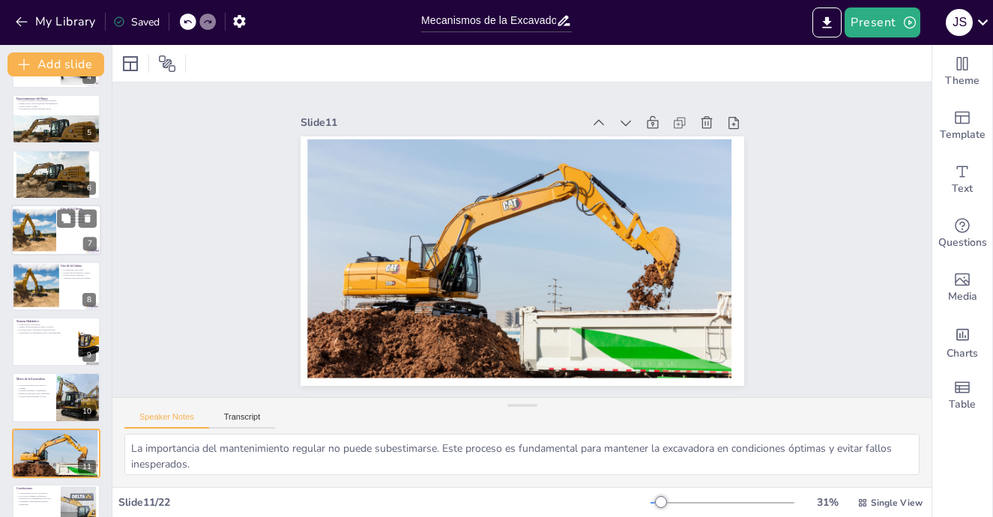
click at [30, 223] on div at bounding box center [34, 230] width 64 height 51
